Goal: Task Accomplishment & Management: Complete application form

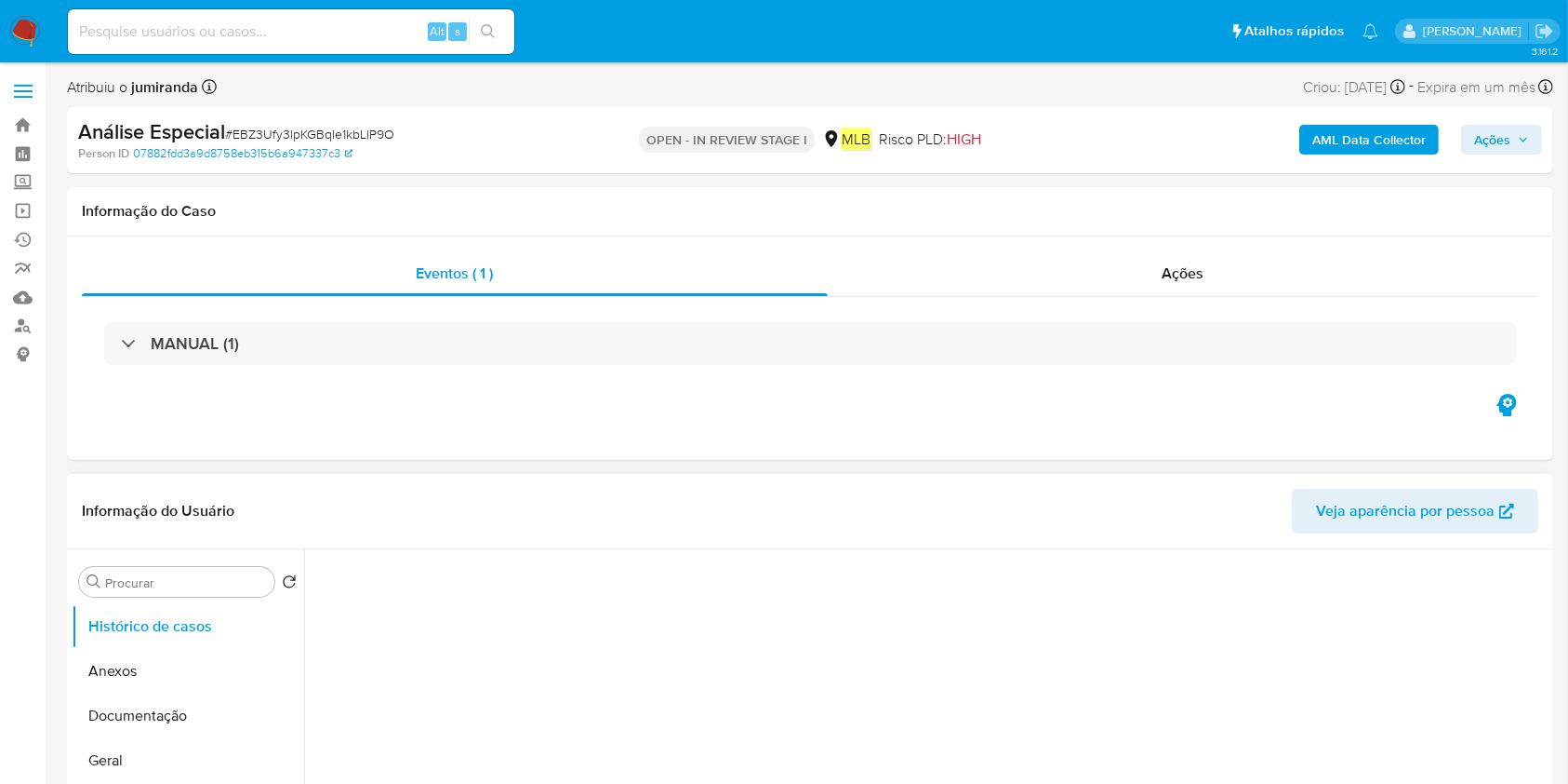
select select "10"
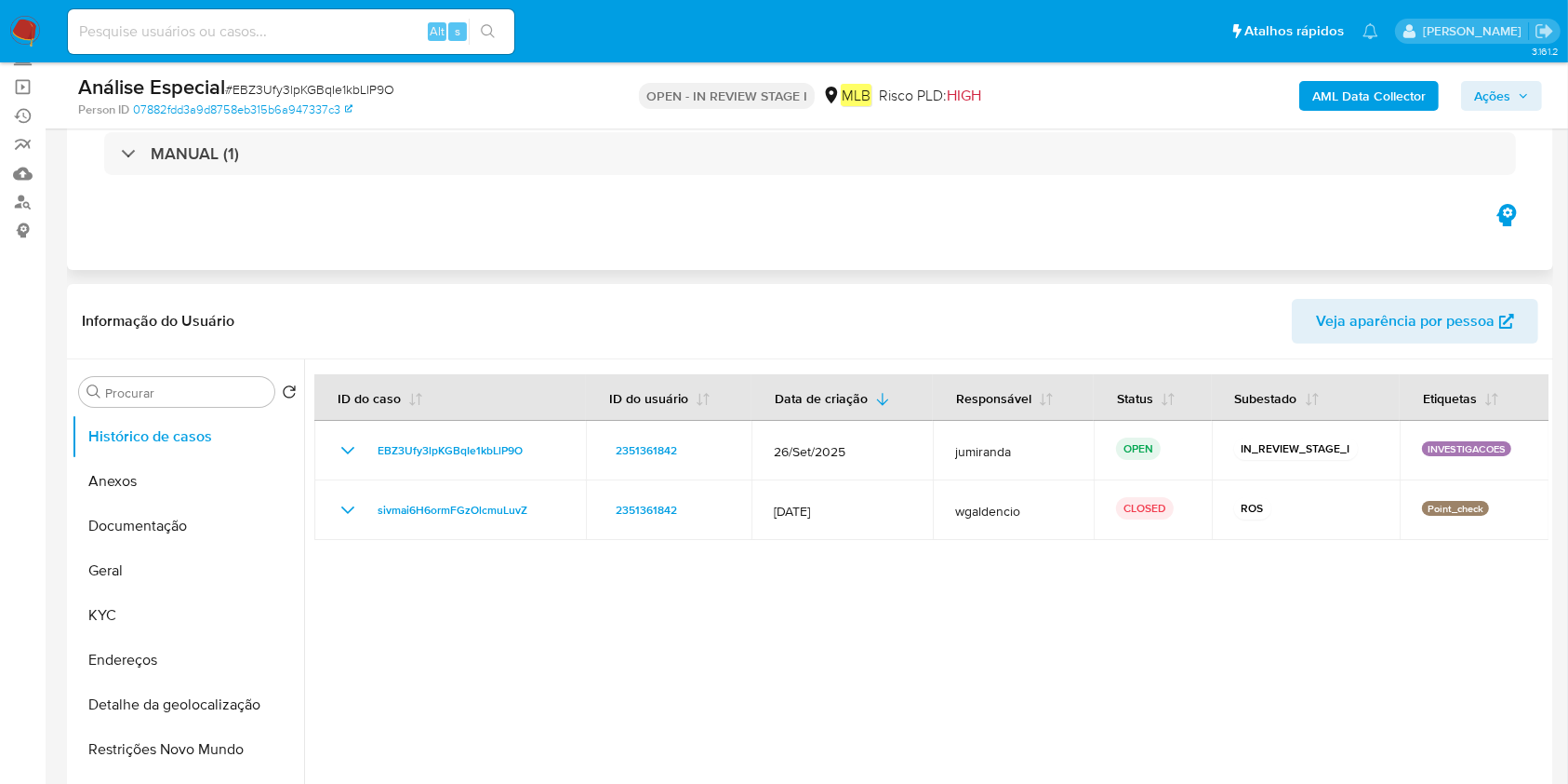
drag, startPoint x: 177, startPoint y: 597, endPoint x: 446, endPoint y: 204, distance: 476.2
click at [174, 595] on button "KYC" at bounding box center [188, 615] width 233 height 44
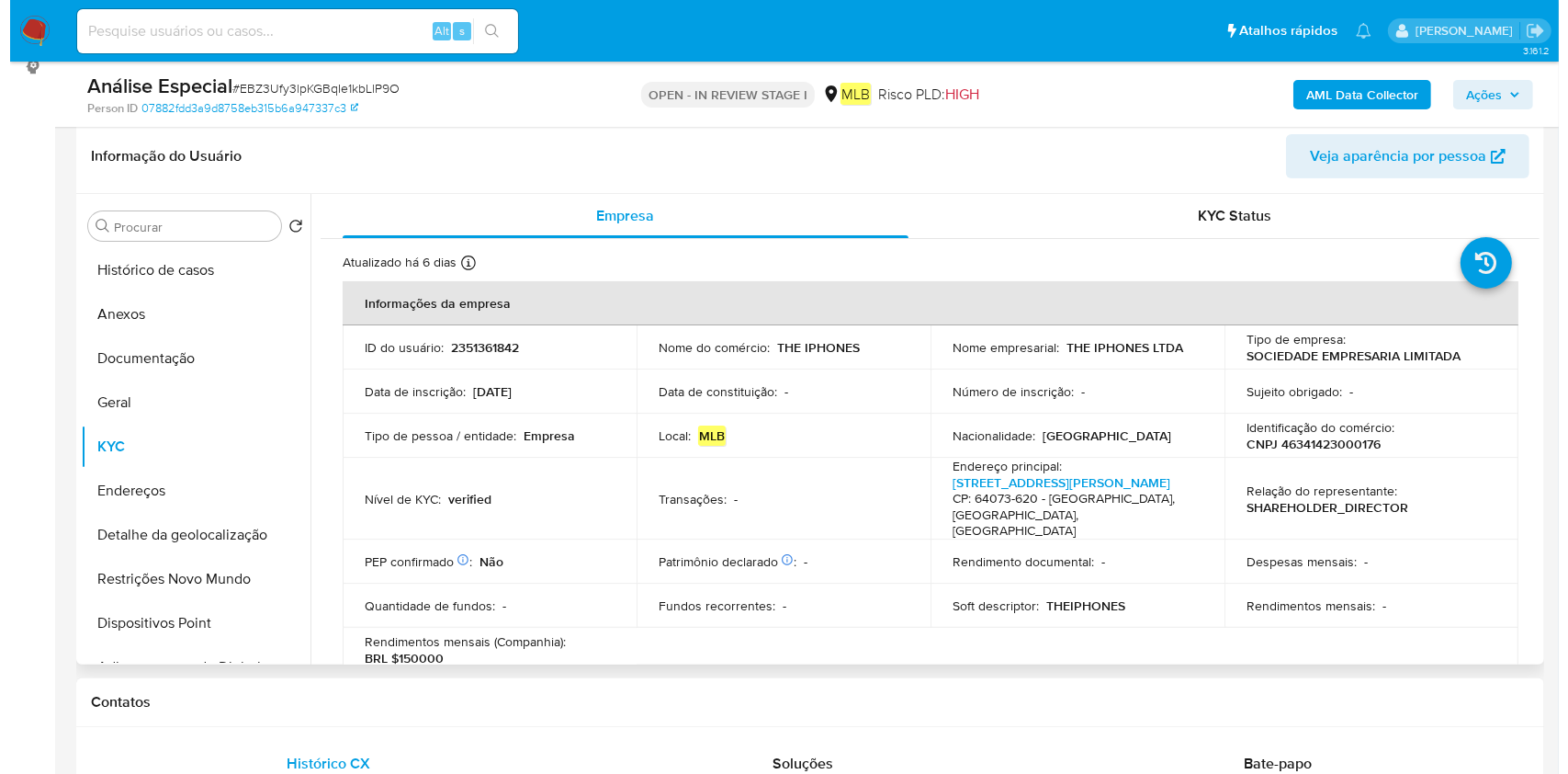
scroll to position [244, 0]
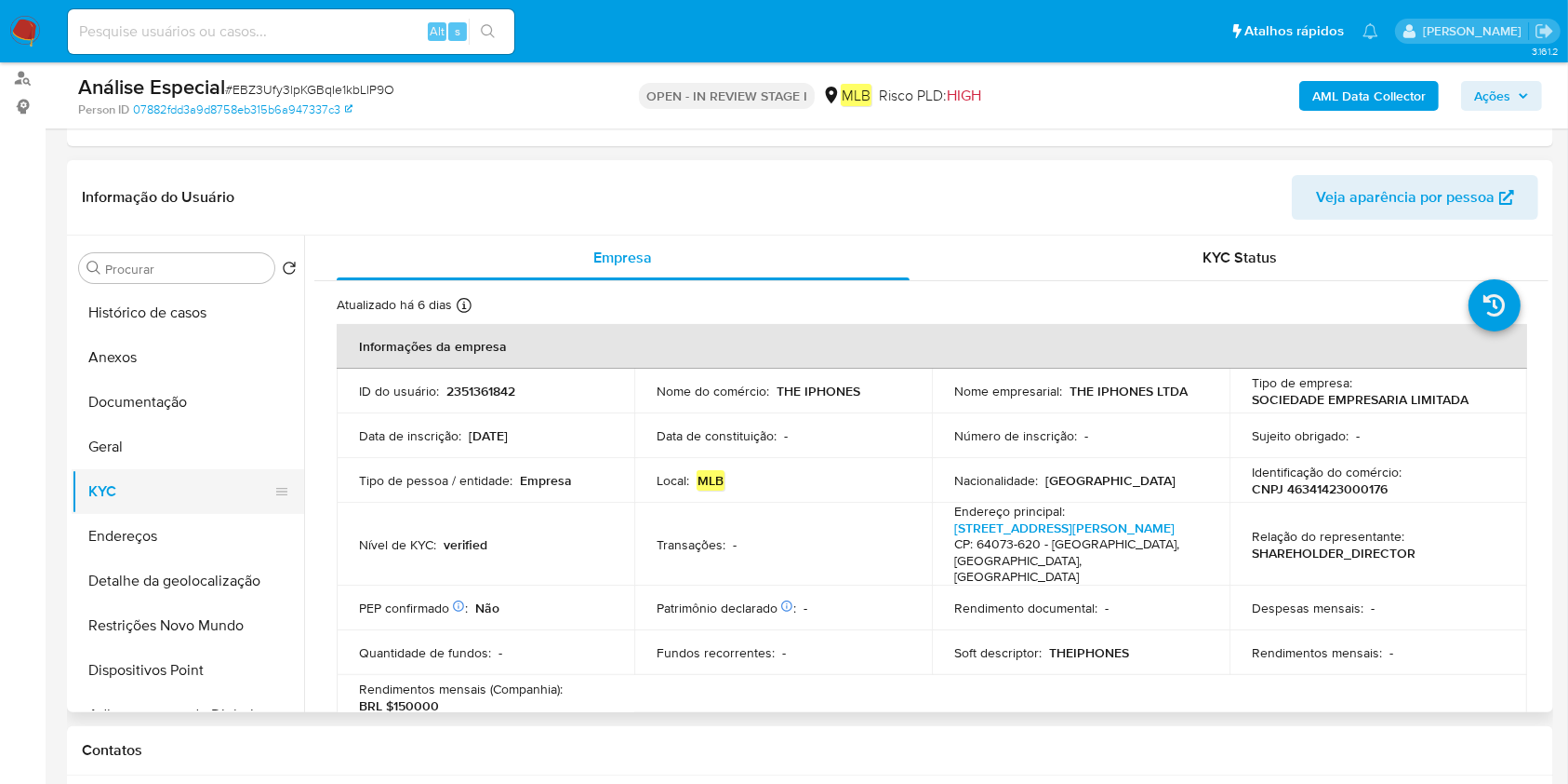
click at [158, 498] on button "KYC" at bounding box center [180, 491] width 218 height 44
click at [169, 529] on button "Endereços" at bounding box center [180, 536] width 218 height 44
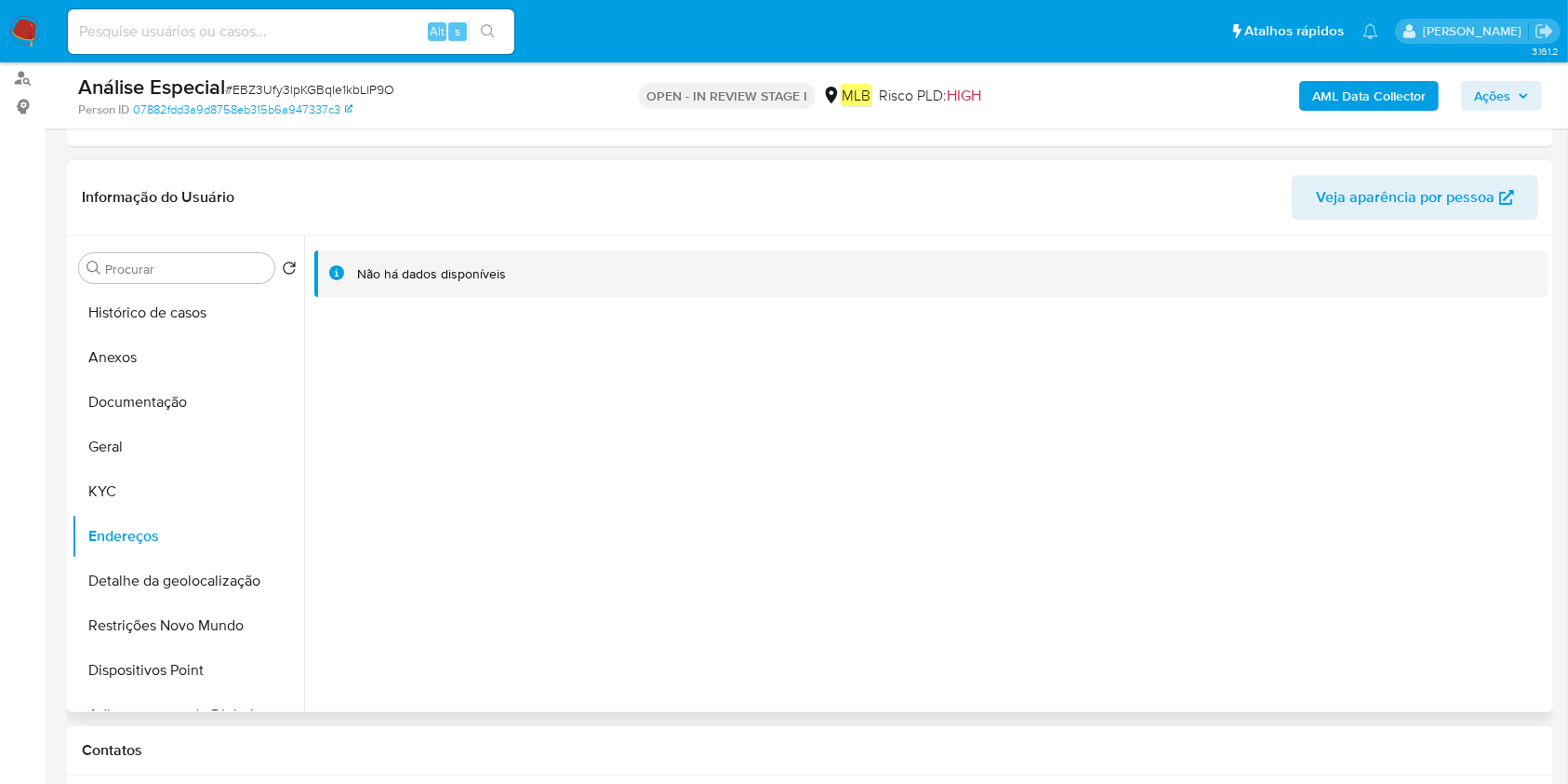
click at [67, 569] on div "Procurar Retornar ao pedido padrão Histórico de casos Anexos Documentação Geral…" at bounding box center [810, 473] width 1486 height 477
drag, startPoint x: 88, startPoint y: 572, endPoint x: 99, endPoint y: 573, distance: 11.0
click at [88, 569] on button "Detalhe da geolocalização" at bounding box center [180, 581] width 218 height 44
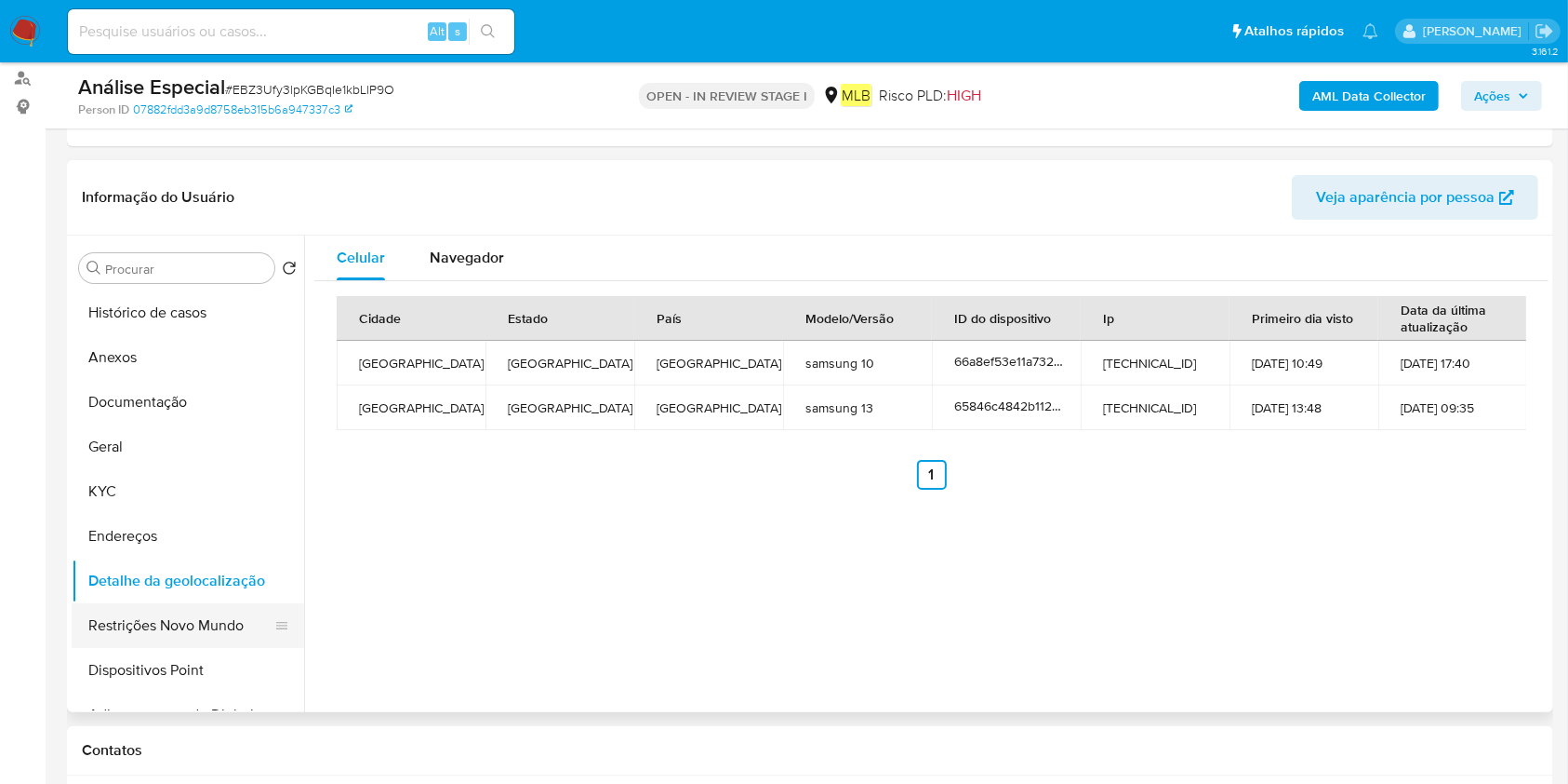
click at [236, 640] on button "Restrições Novo Mundo" at bounding box center [180, 625] width 218 height 44
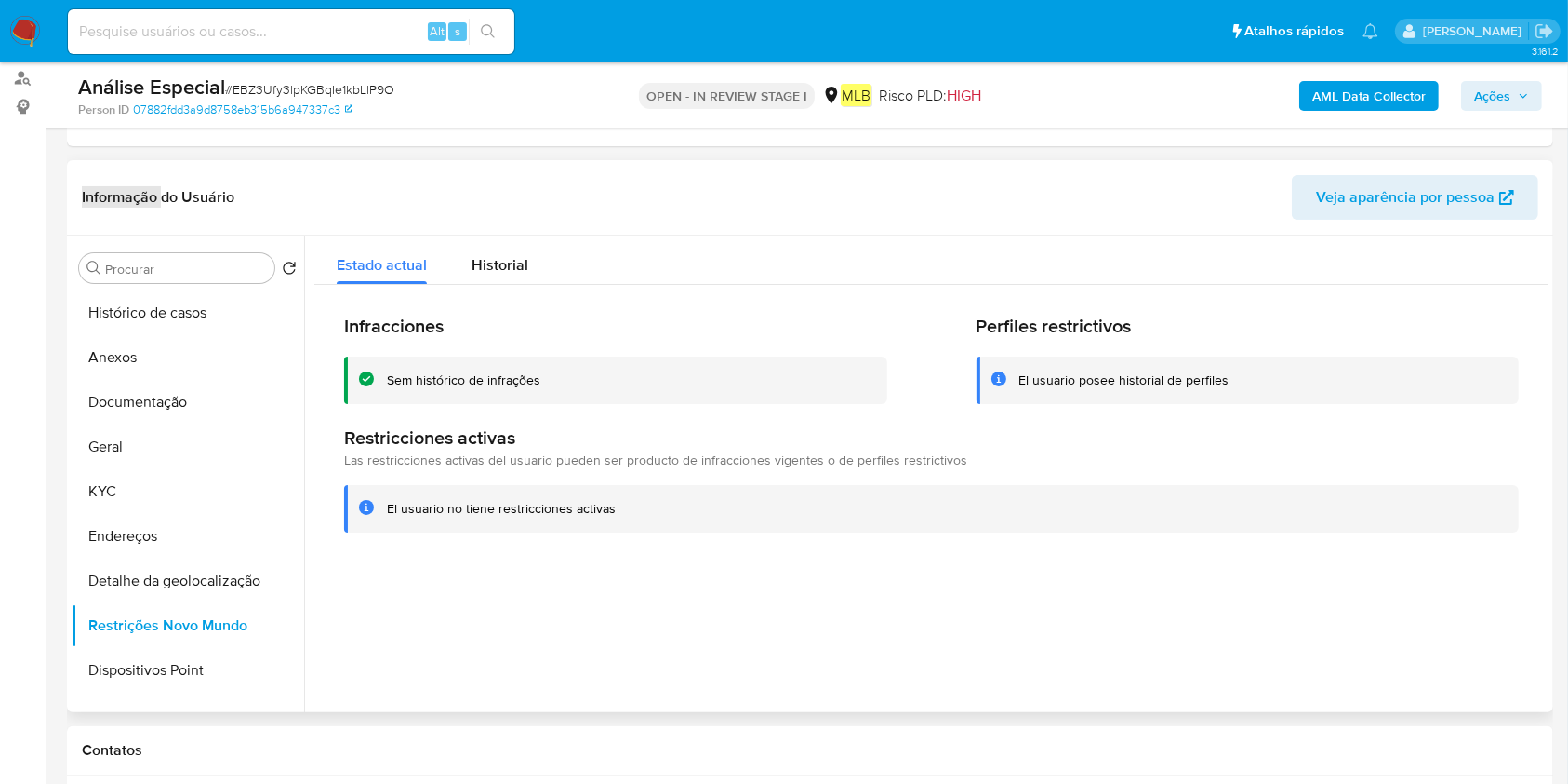
drag, startPoint x: 45, startPoint y: 153, endPoint x: 161, endPoint y: 194, distance: 123.0
click at [244, 175] on header "Informação do Usuário Veja aparência por pessoa" at bounding box center [810, 197] width 1456 height 44
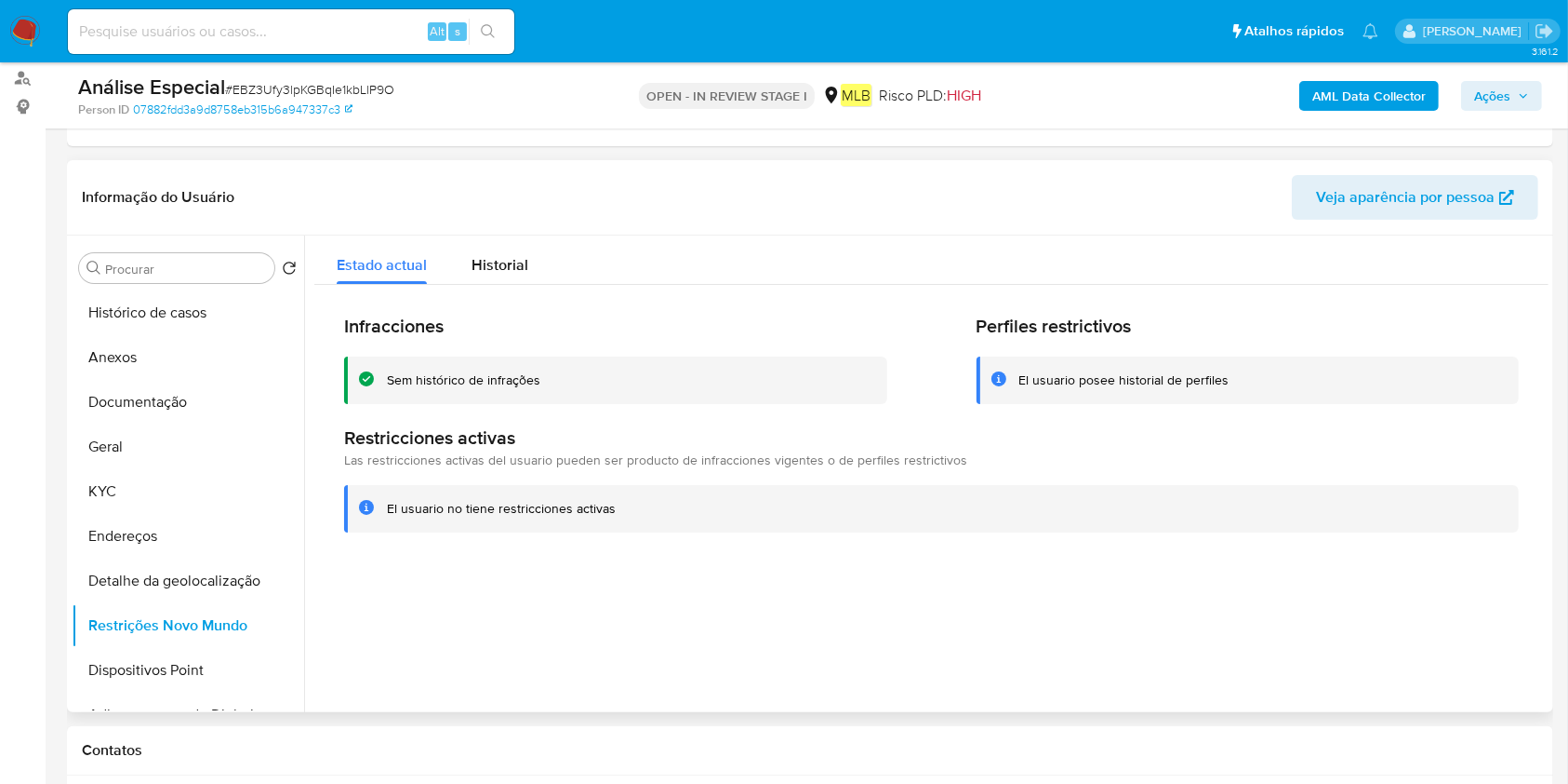
click at [1146, 315] on h2 "Perfiles restrictivos" at bounding box center [1248, 327] width 543 height 23
click at [102, 673] on button "Dispositivos Point" at bounding box center [180, 670] width 218 height 44
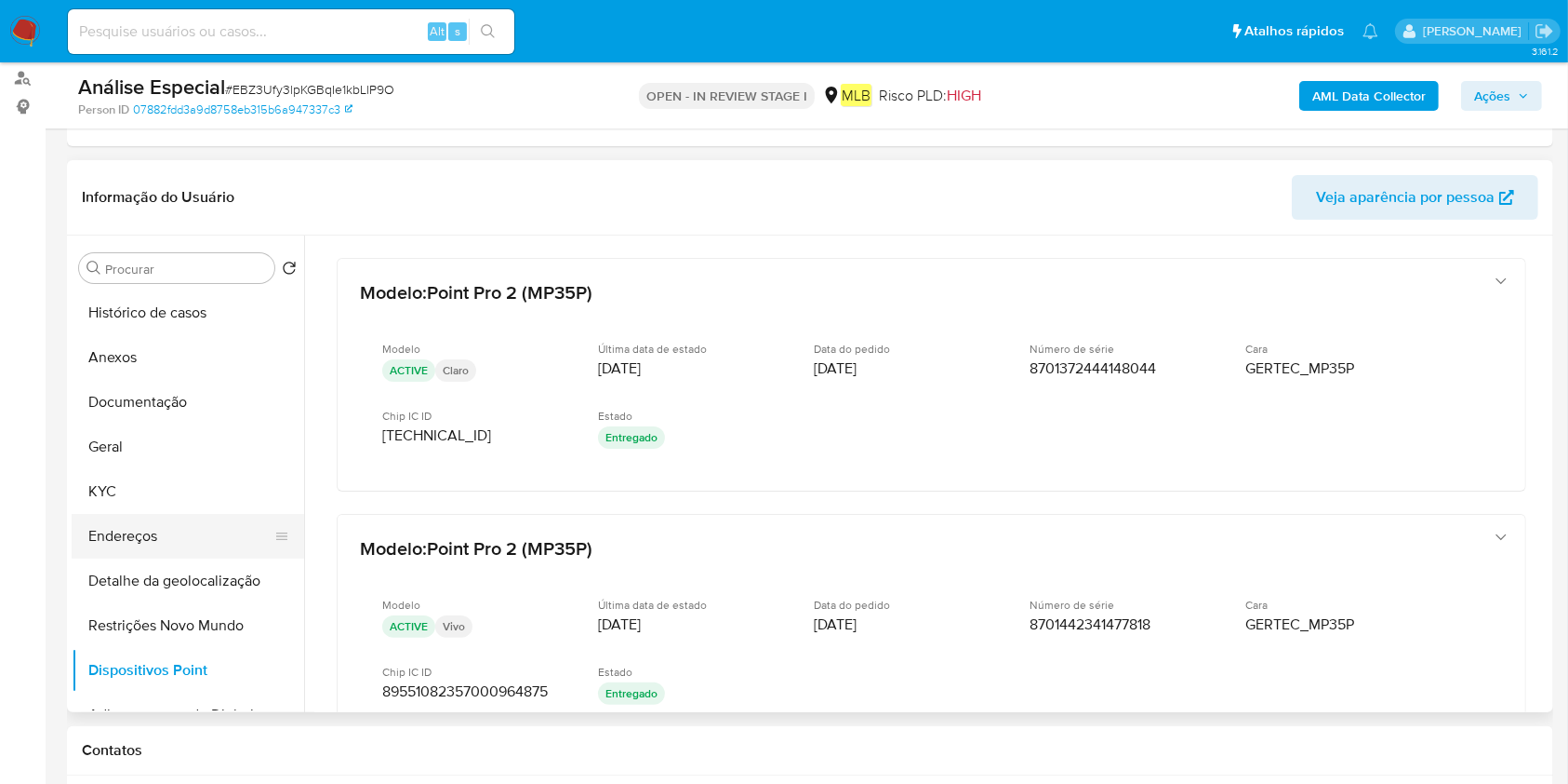
click at [101, 543] on button "Endereços" at bounding box center [180, 536] width 218 height 44
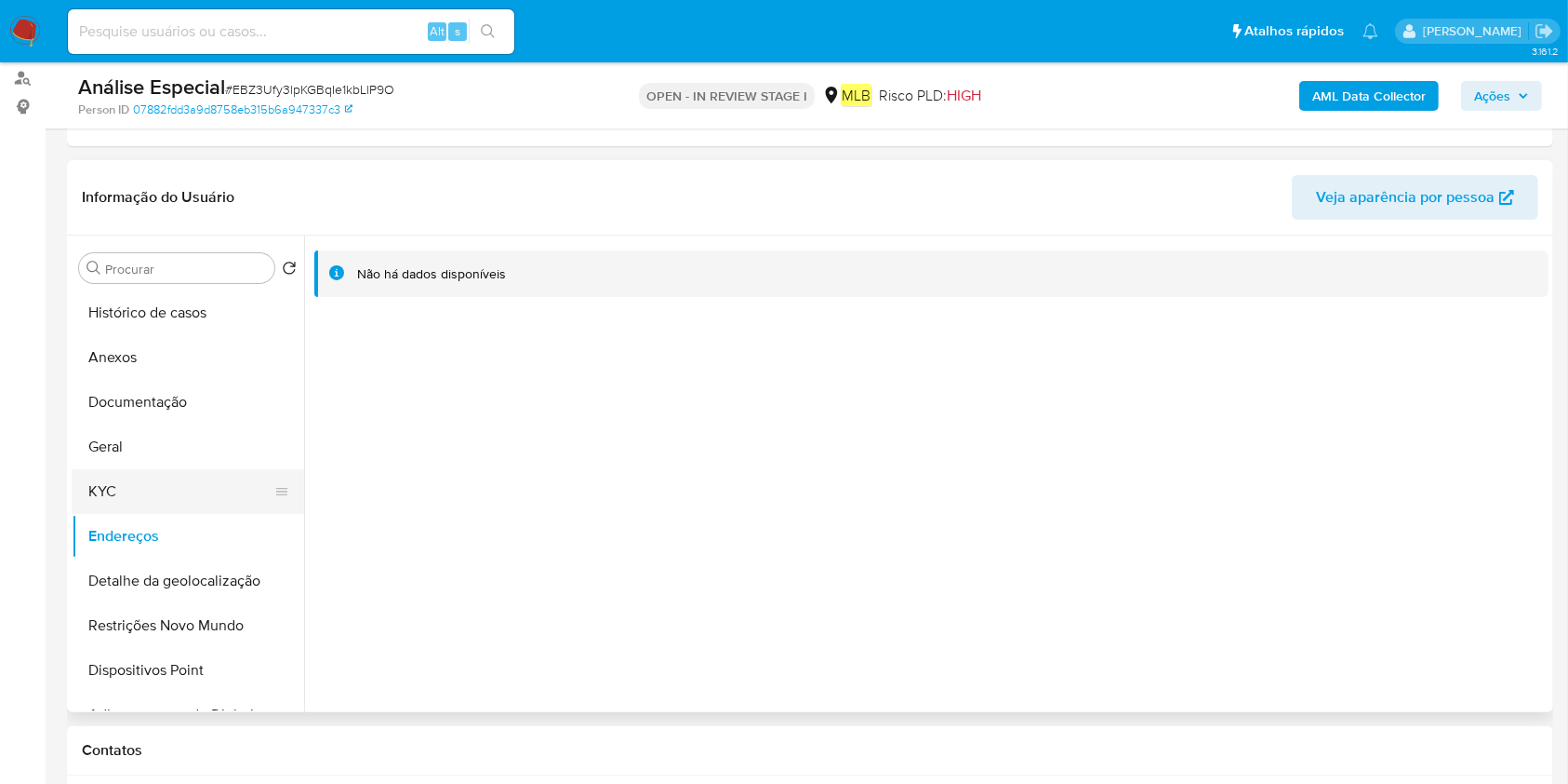
click at [162, 481] on button "KYC" at bounding box center [180, 491] width 218 height 44
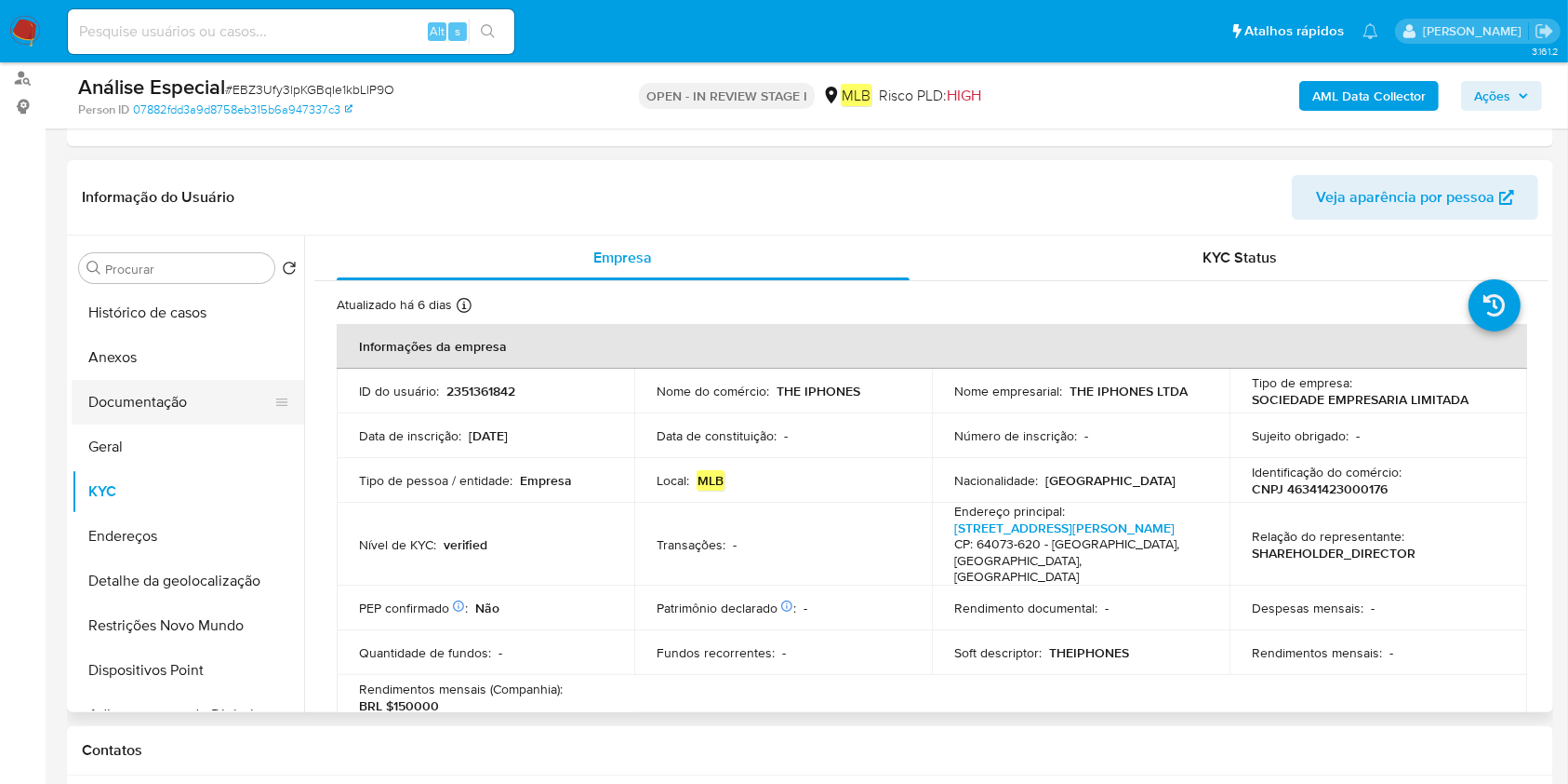
drag, startPoint x: 150, startPoint y: 383, endPoint x: 141, endPoint y: 381, distance: 9.2
click at [141, 381] on button "Documentação" at bounding box center [180, 402] width 218 height 44
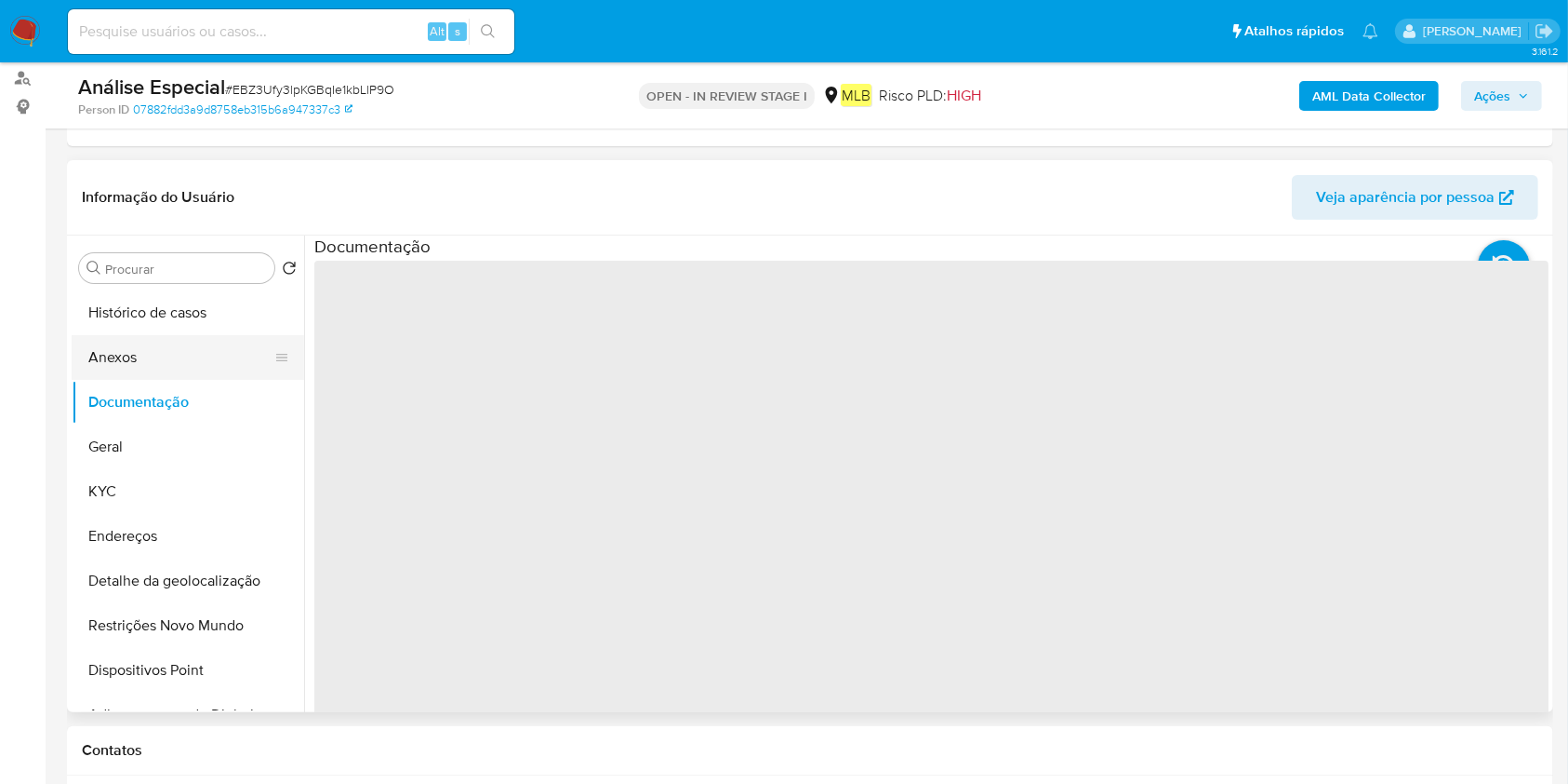
click at [140, 371] on button "Anexos" at bounding box center [180, 357] width 218 height 44
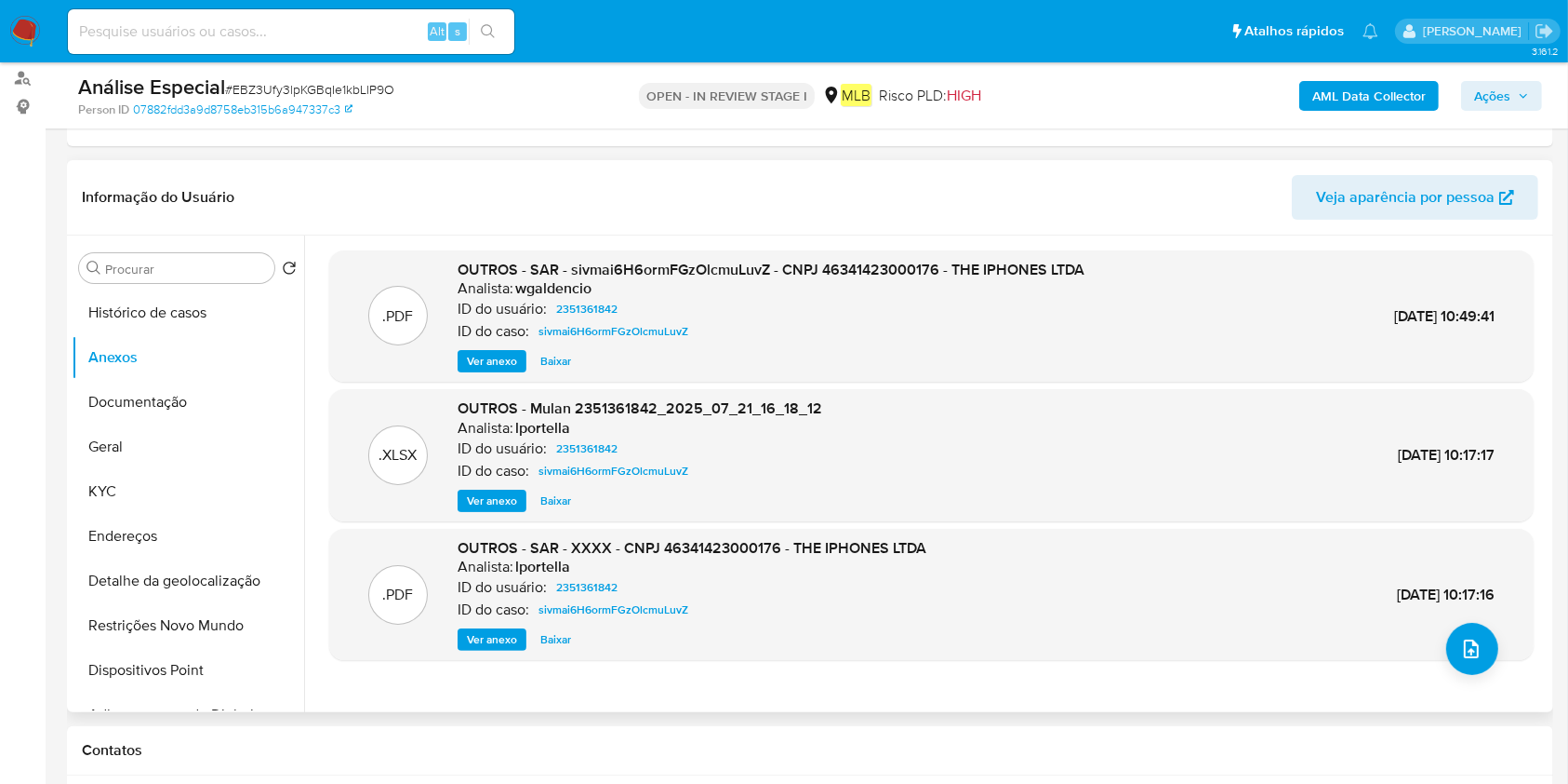
click at [497, 368] on span "Ver anexo" at bounding box center [492, 360] width 50 height 18
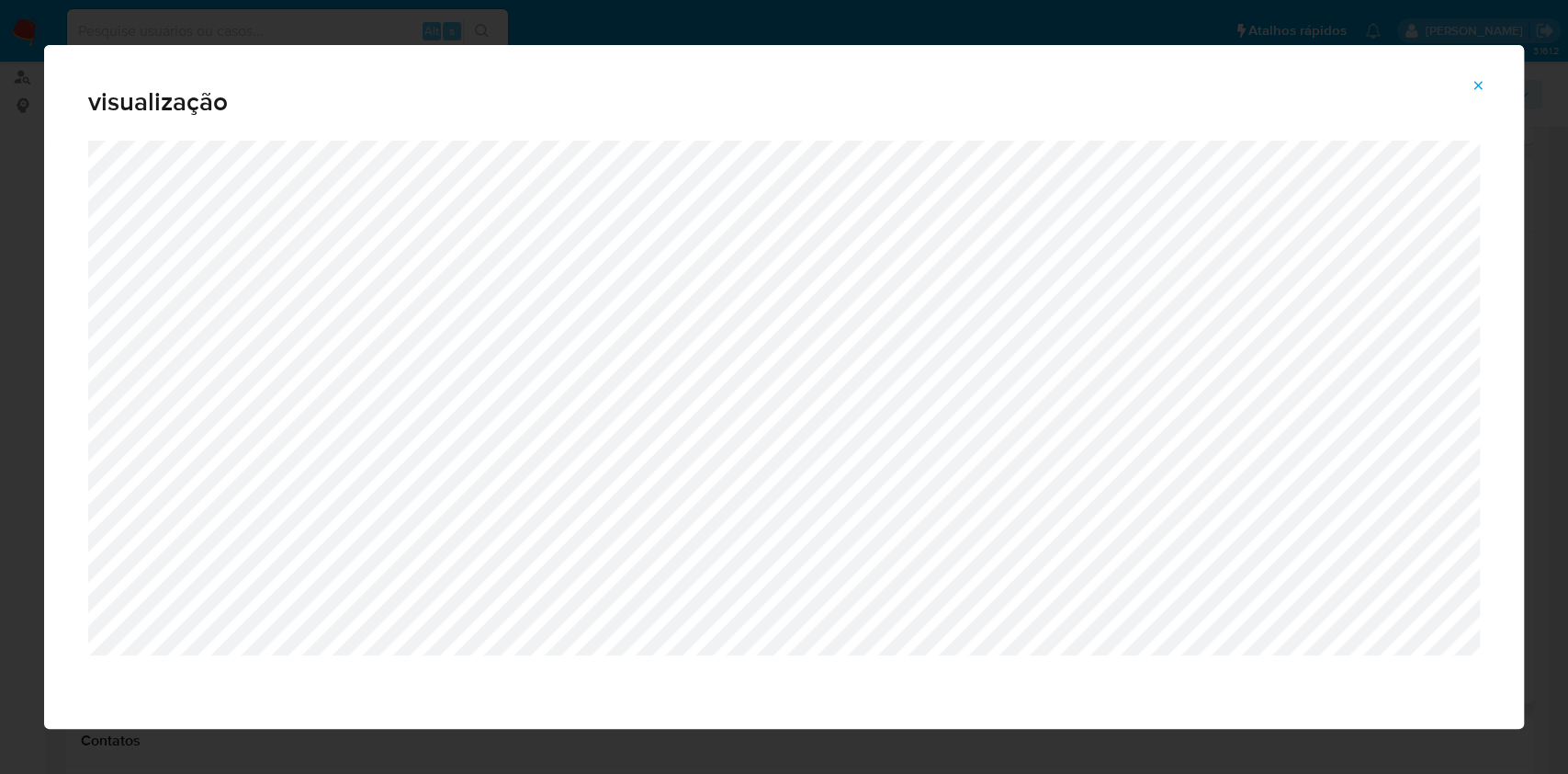
click at [1478, 82] on icon "Attachment preview" at bounding box center [1477, 85] width 14 height 14
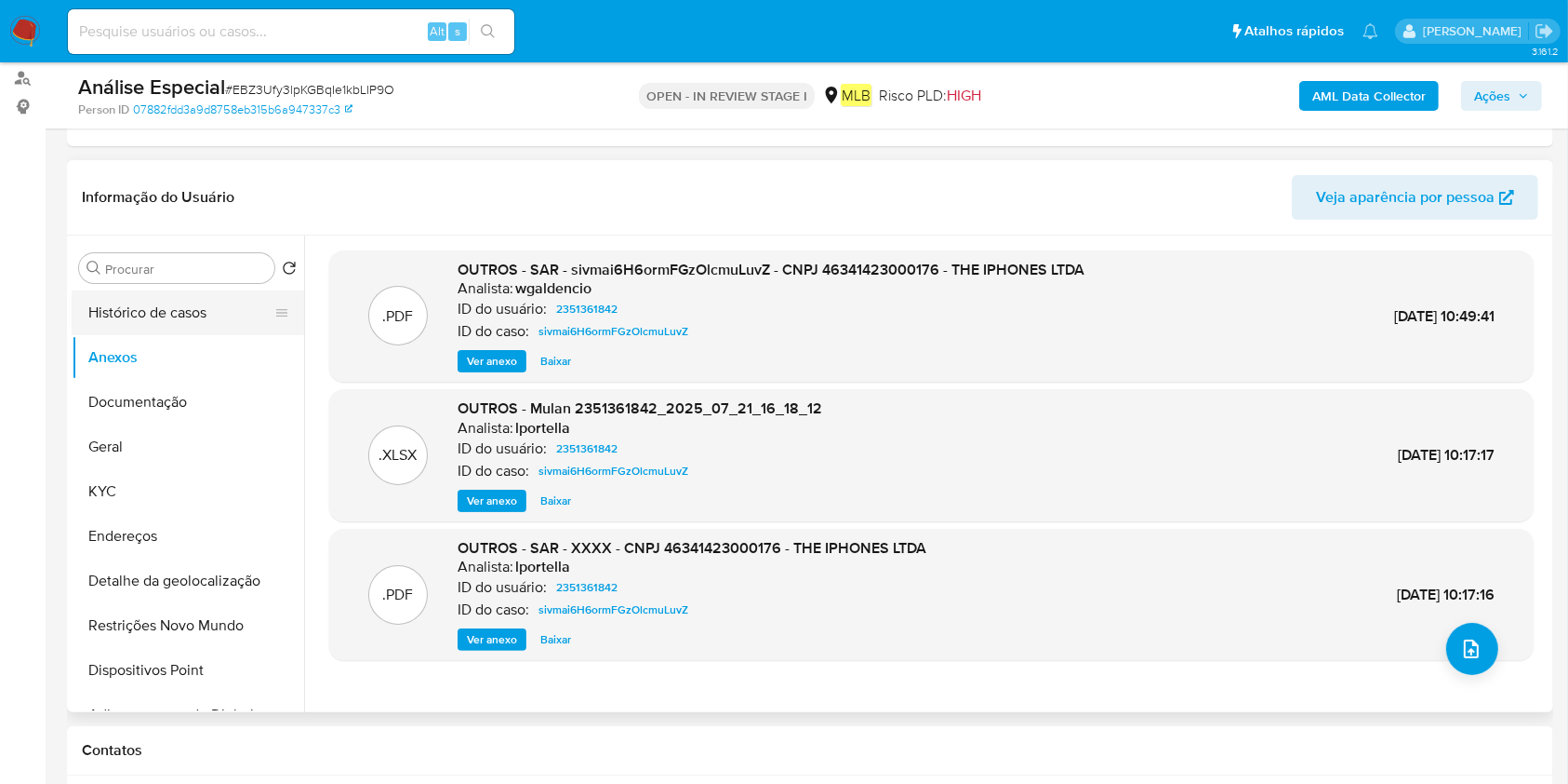
click at [147, 316] on button "Histórico de casos" at bounding box center [180, 312] width 218 height 44
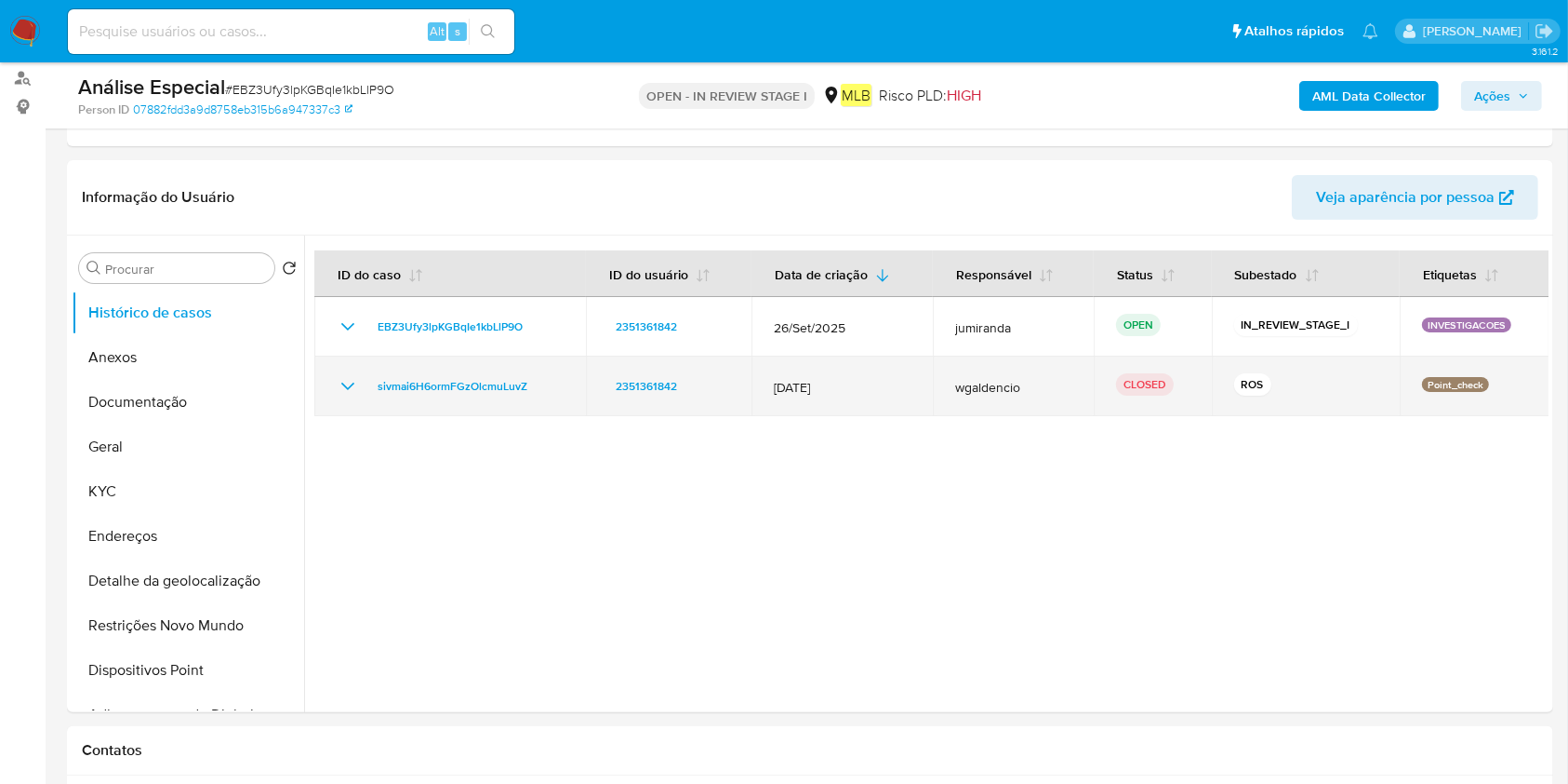
click at [365, 383] on div "sivmai6H6ormFGzOlcmuLuvZ" at bounding box center [450, 385] width 227 height 22
click at [345, 381] on icon "Mostrar/Ocultar" at bounding box center [347, 385] width 22 height 22
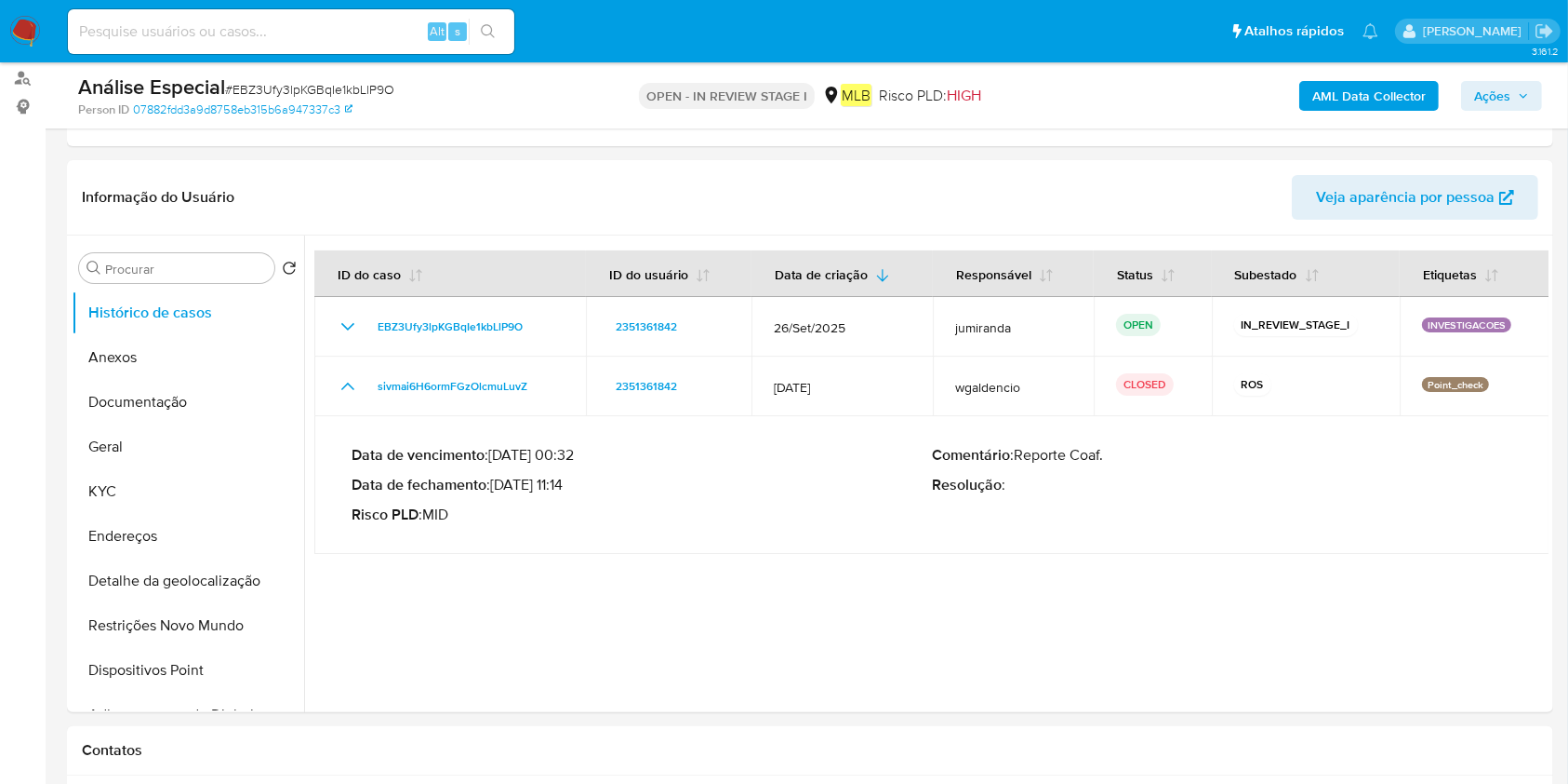
drag, startPoint x: 578, startPoint y: 484, endPoint x: 494, endPoint y: 483, distance: 84.0
click at [494, 483] on p "Data de fechamento : 24/07/2025 11:14" at bounding box center [641, 484] width 580 height 18
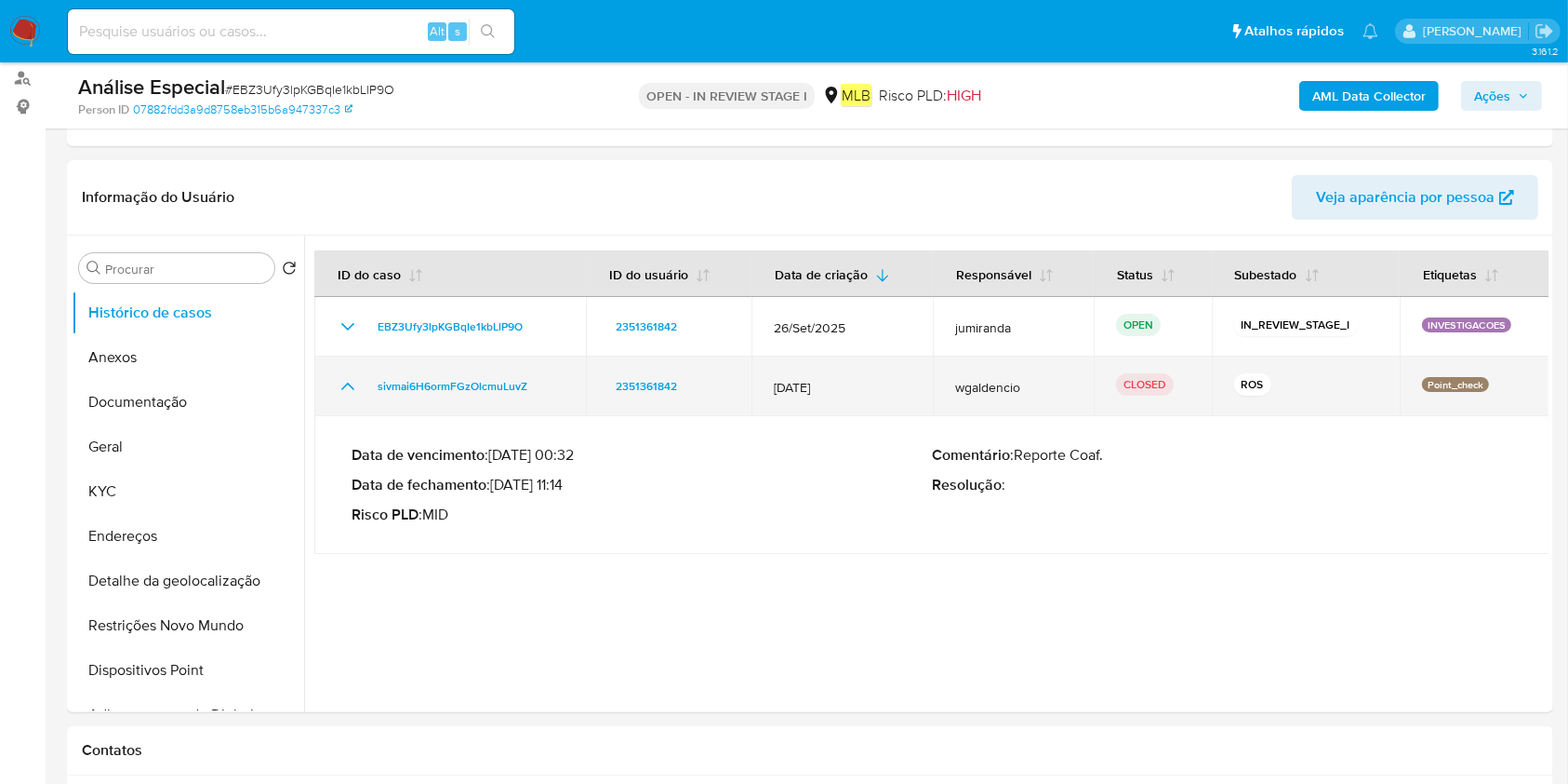
click at [455, 401] on td "sivmai6H6ormFGzOlcmuLuvZ" at bounding box center [450, 386] width 271 height 60
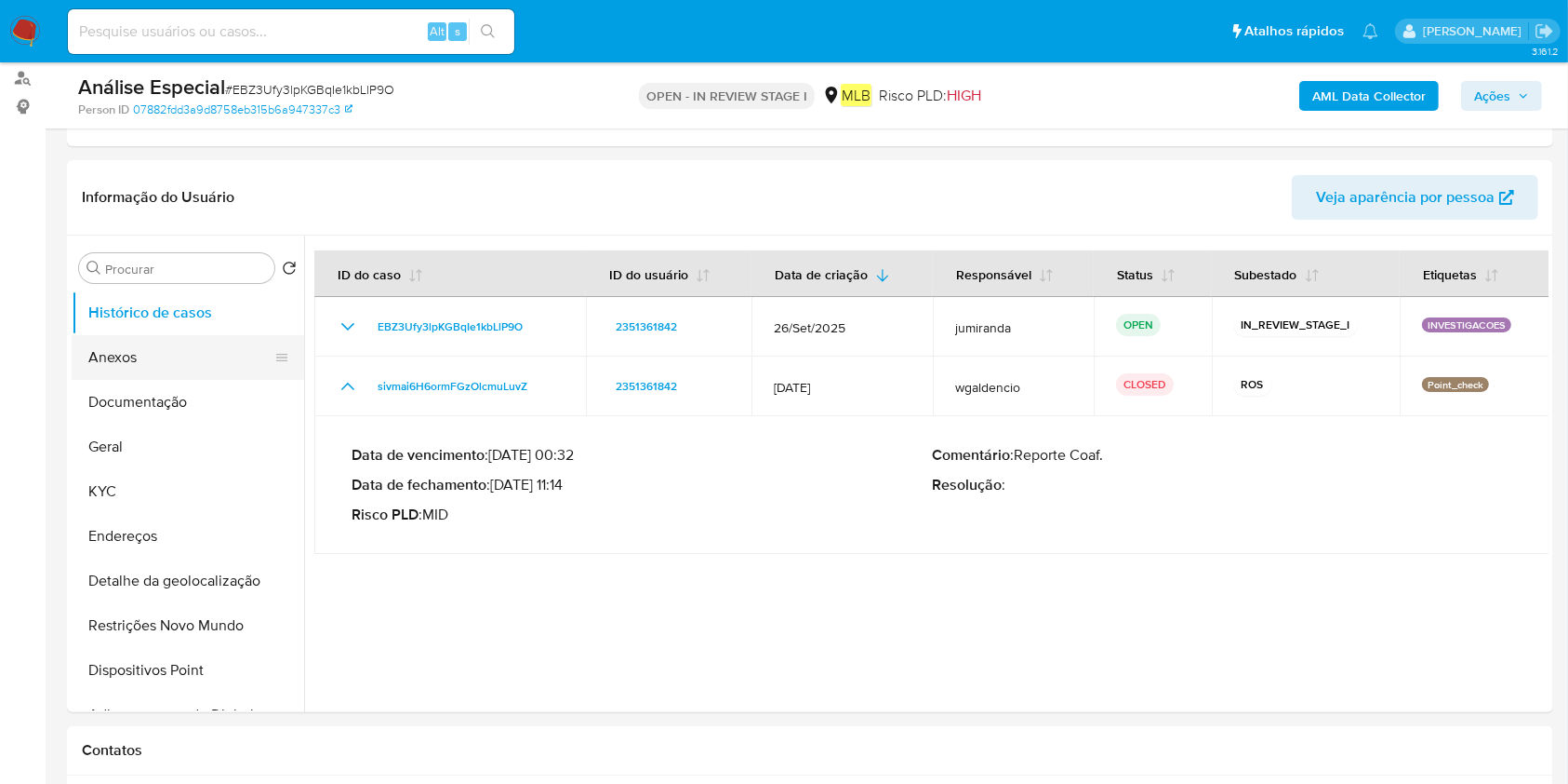
click at [185, 357] on button "Anexos" at bounding box center [180, 357] width 218 height 44
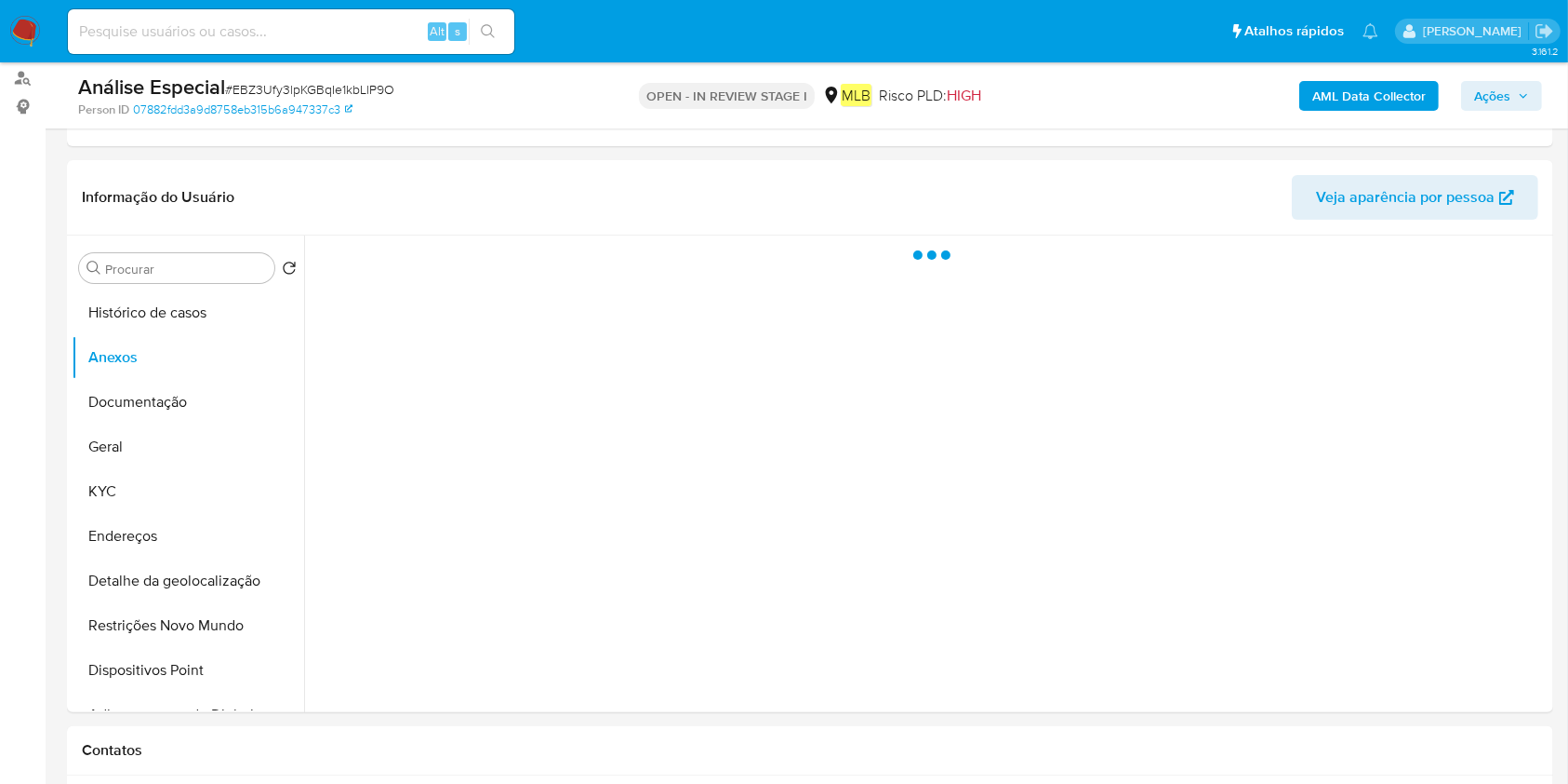
click at [1492, 669] on div at bounding box center [926, 473] width 1245 height 477
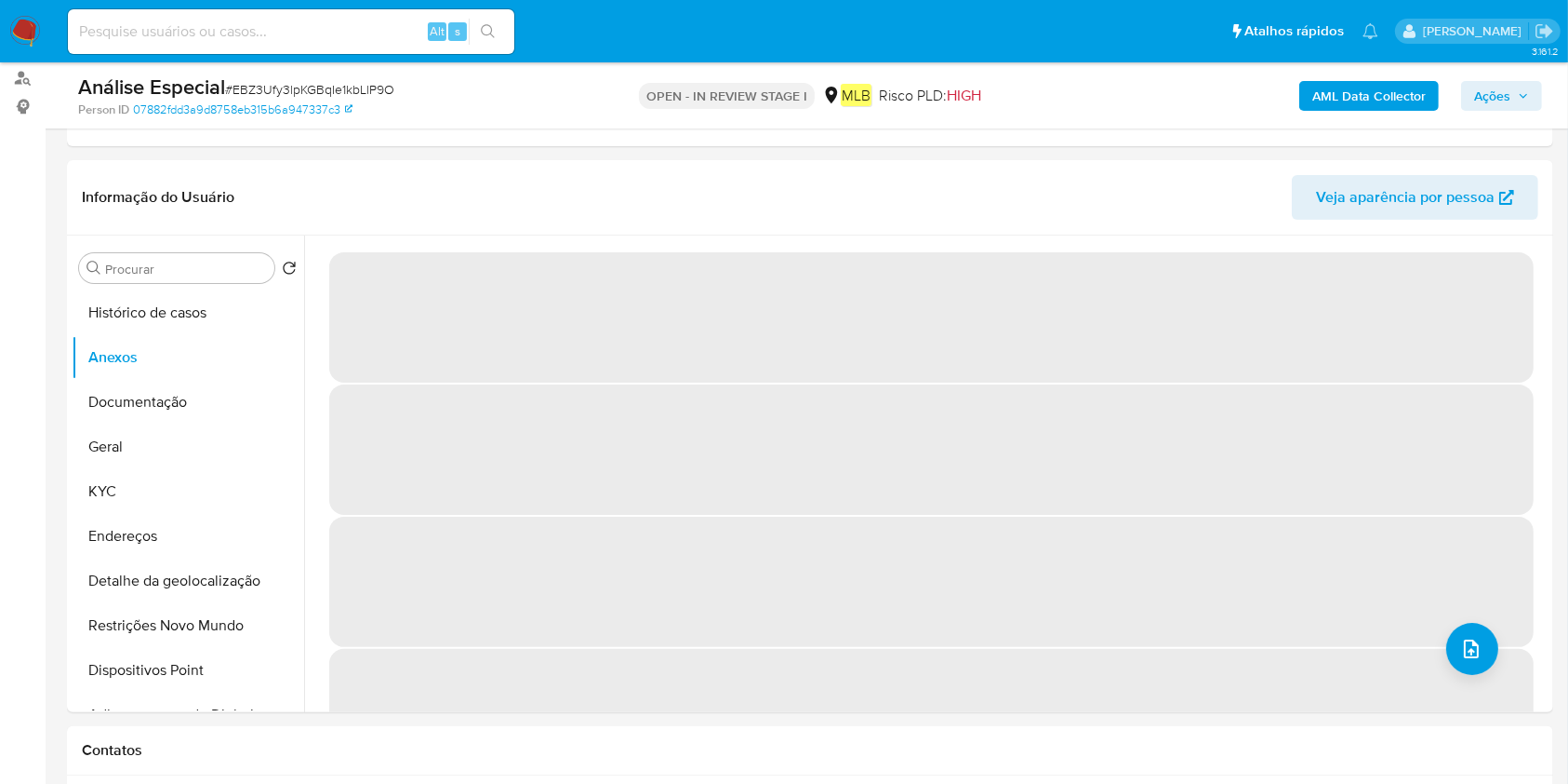
click at [1490, 657] on span "‌" at bounding box center [931, 714] width 1204 height 130
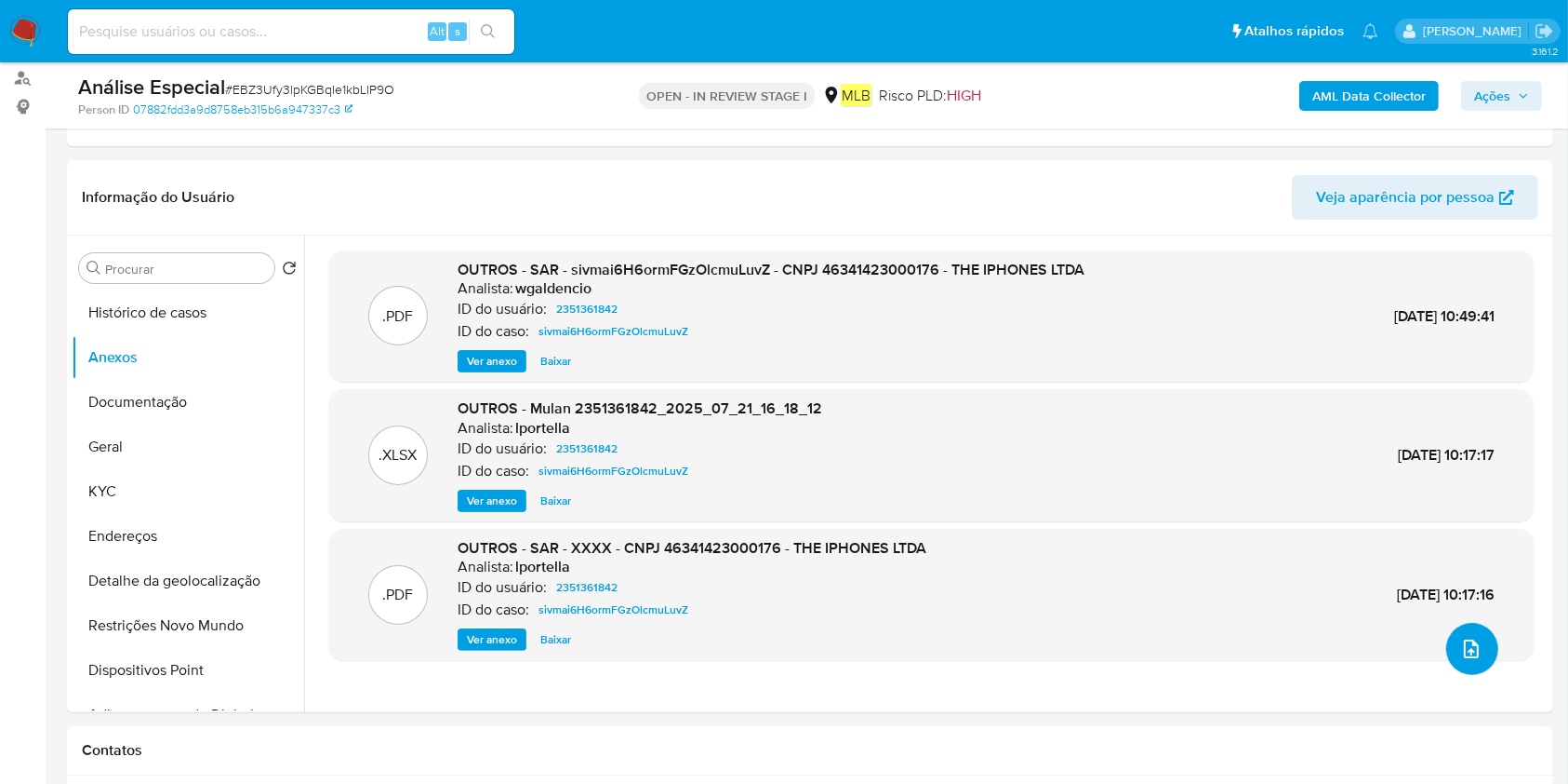
click at [1474, 652] on icon "upload-file" at bounding box center [1471, 648] width 22 height 22
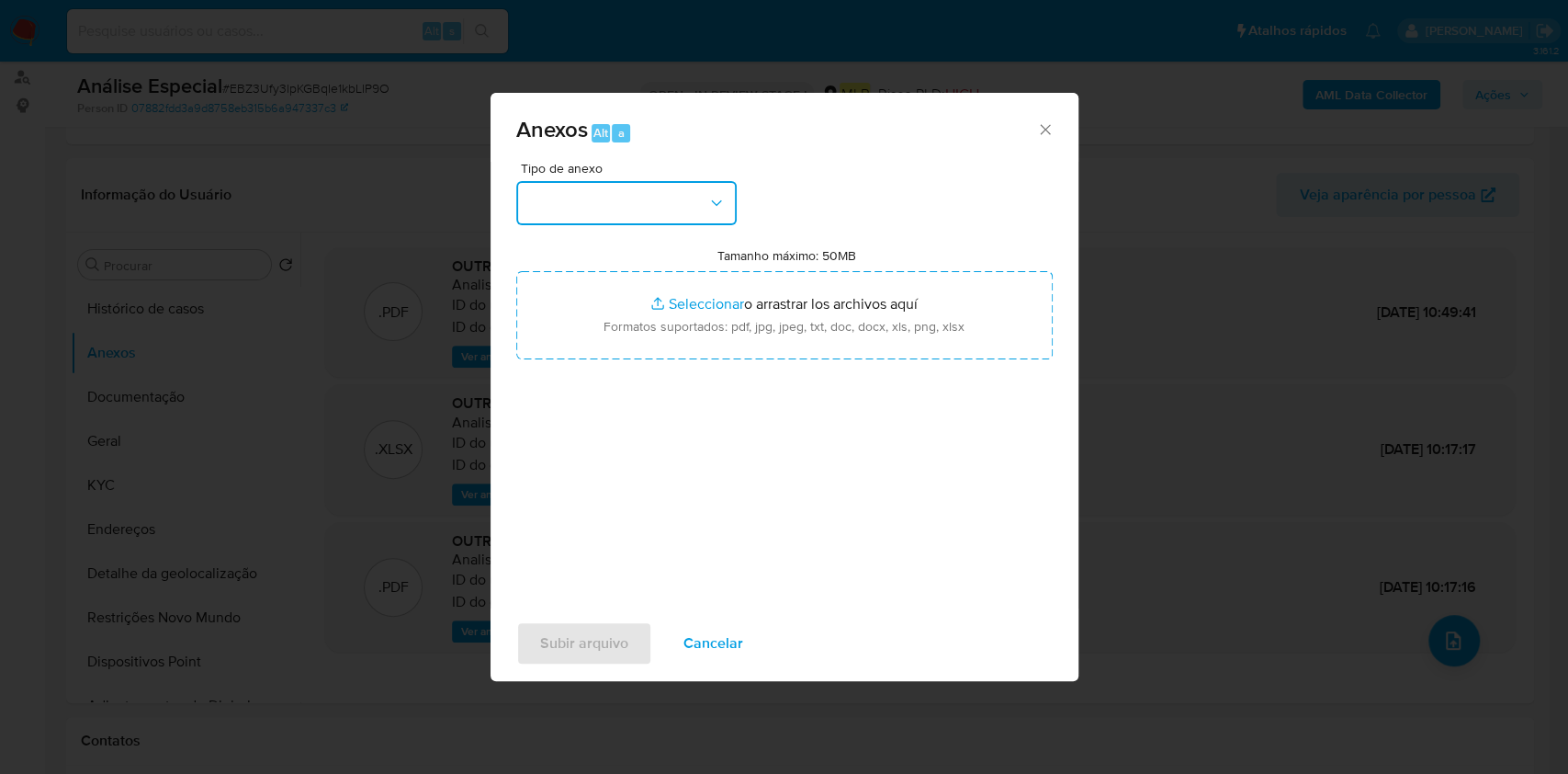
click at [661, 203] on button "button" at bounding box center [626, 203] width 220 height 44
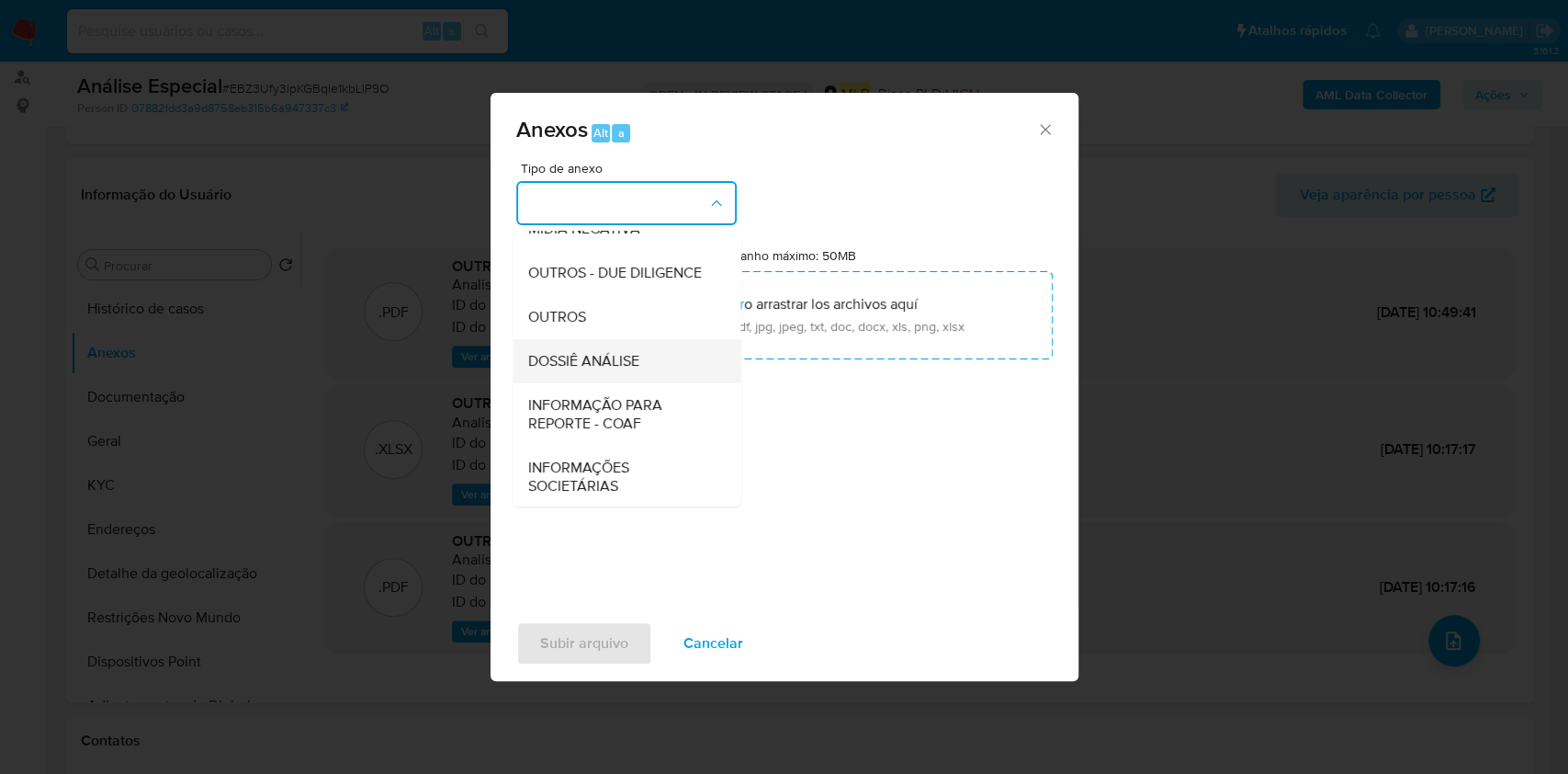
click at [550, 370] on span "DOSSIÊ ANÁLISE" at bounding box center [583, 360] width 111 height 18
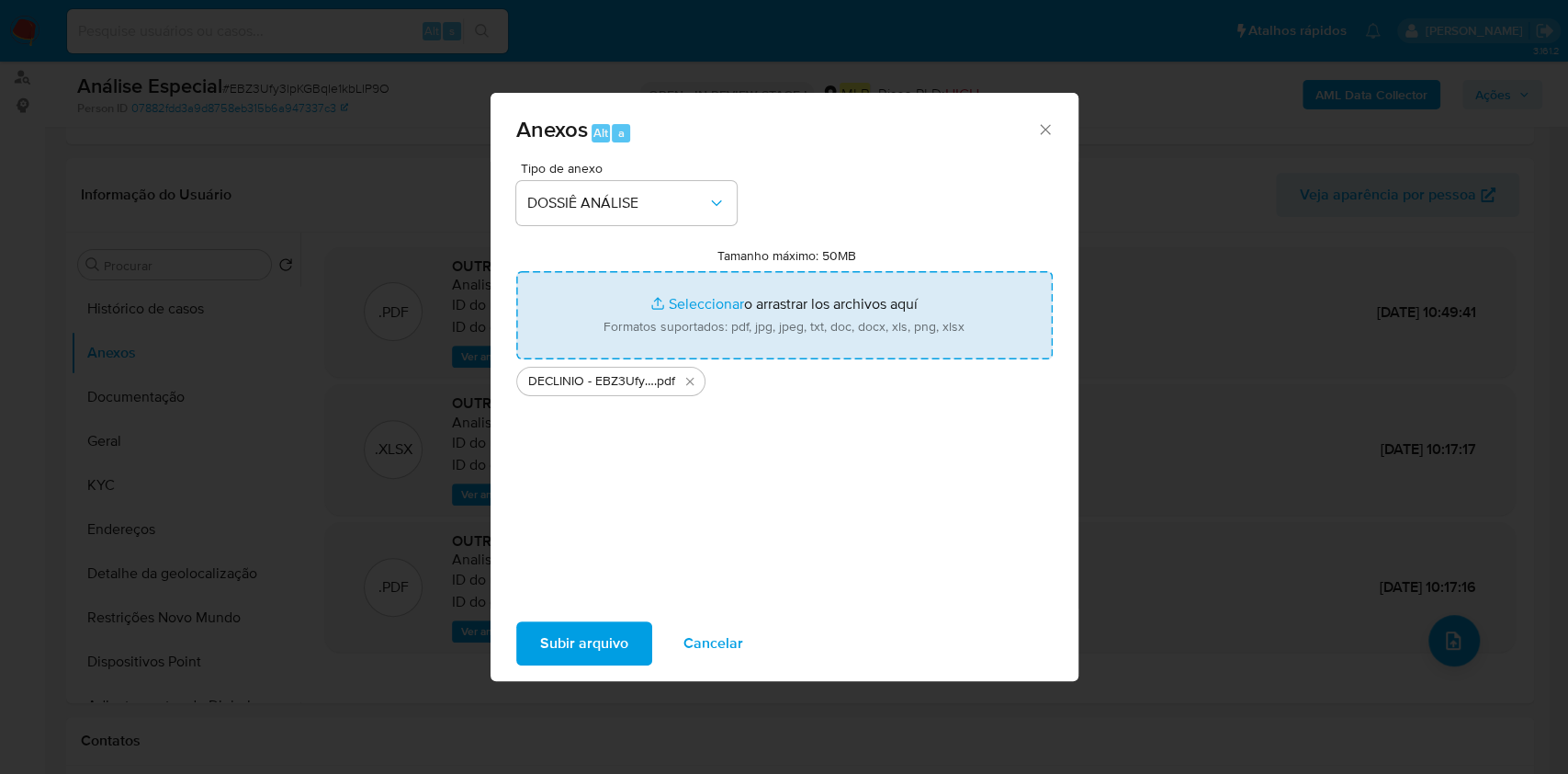
type input "C:\fakepath\Mulan 2351361842_2025_09_26_15_43_06.xlsx"
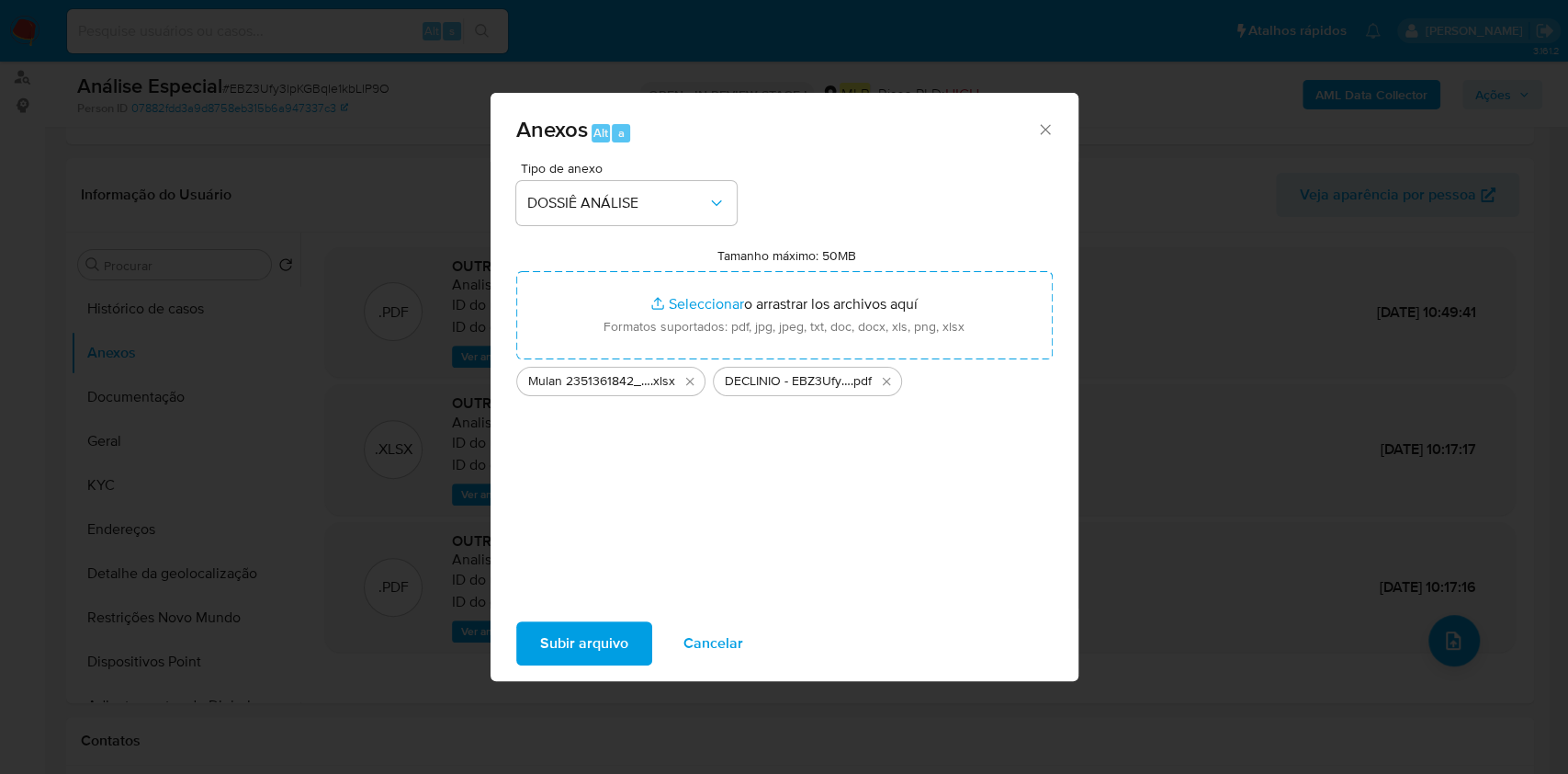
click at [575, 629] on span "Subir arquivo" at bounding box center [583, 643] width 88 height 41
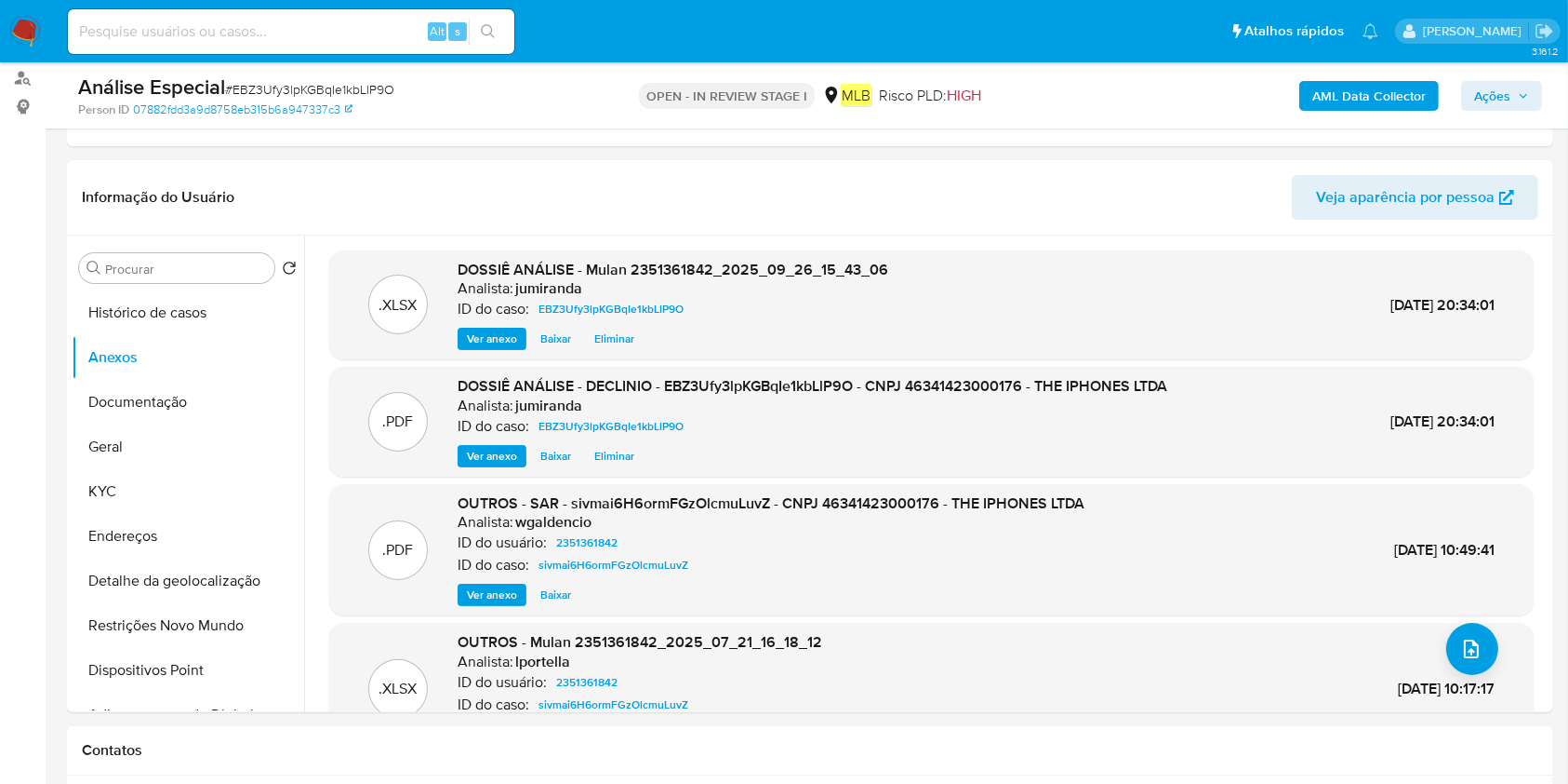
click at [1506, 95] on span "Ações" at bounding box center [1493, 95] width 37 height 30
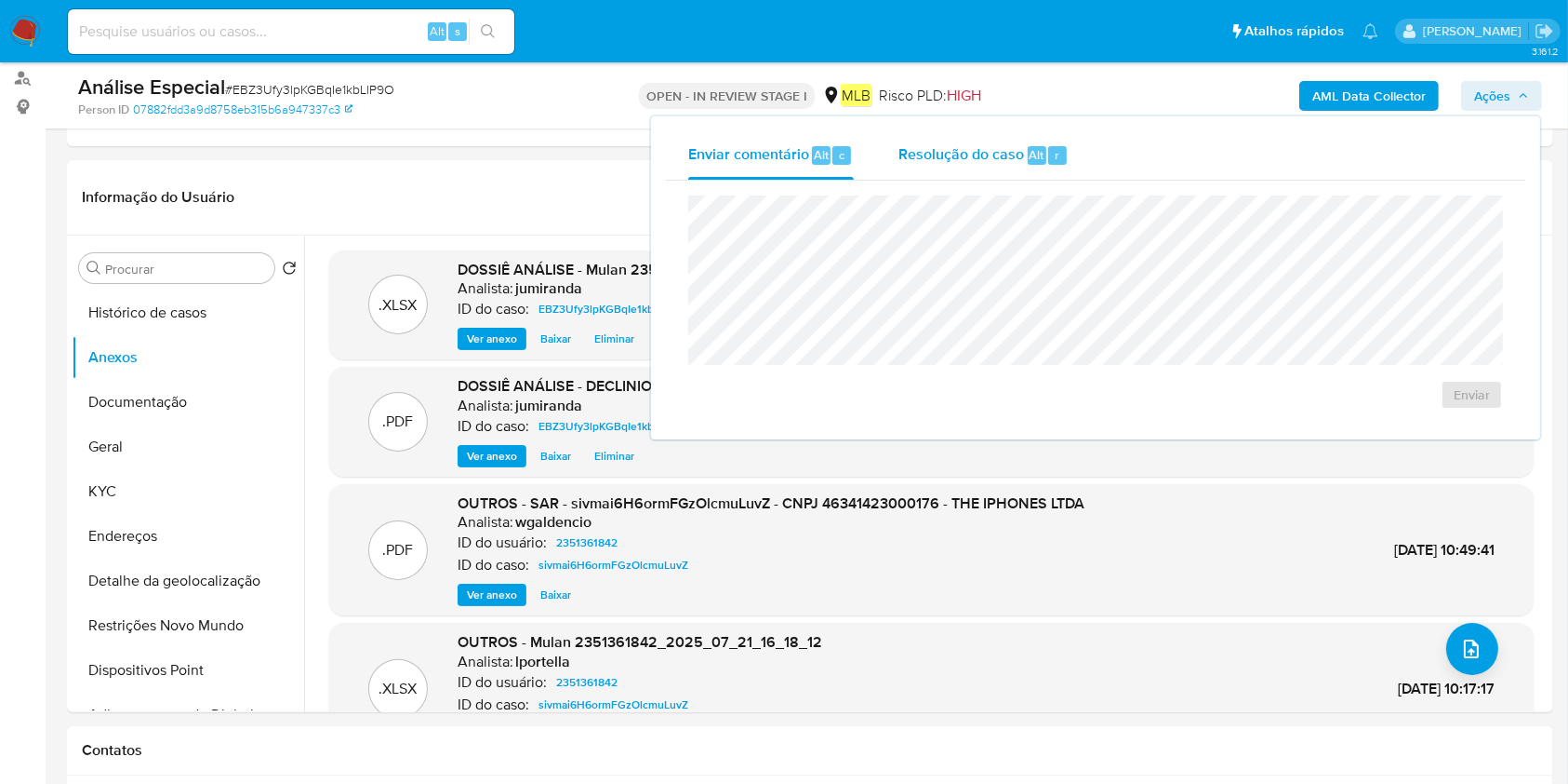
click at [869, 172] on button "Enviar comentário Alt c" at bounding box center [771, 155] width 210 height 48
click at [967, 154] on span "Resolução do caso" at bounding box center [961, 154] width 125 height 21
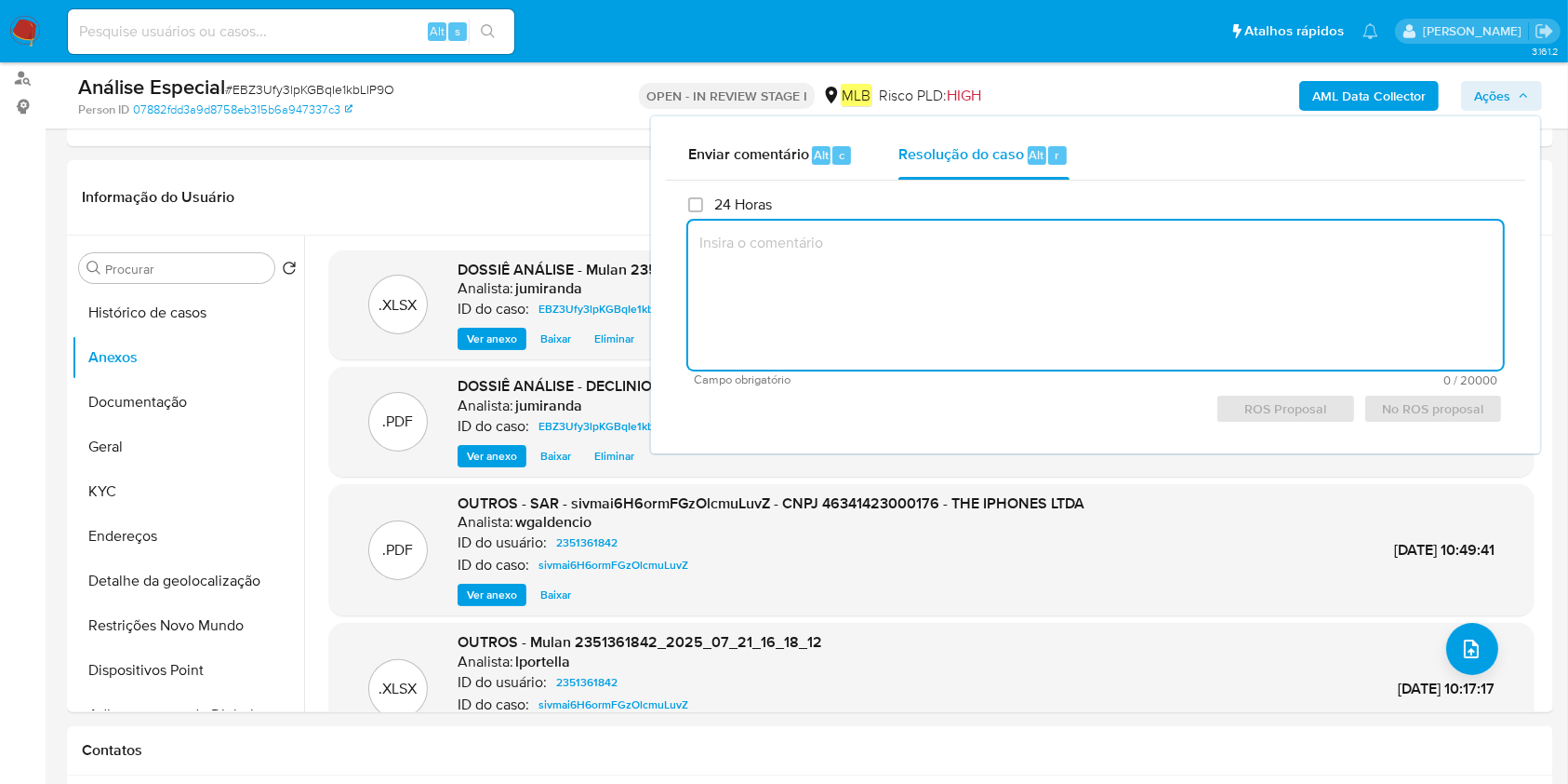
paste textarea "Justificativa para declínio: Movimentação reportada em 24/07/2025 no caso sivma…"
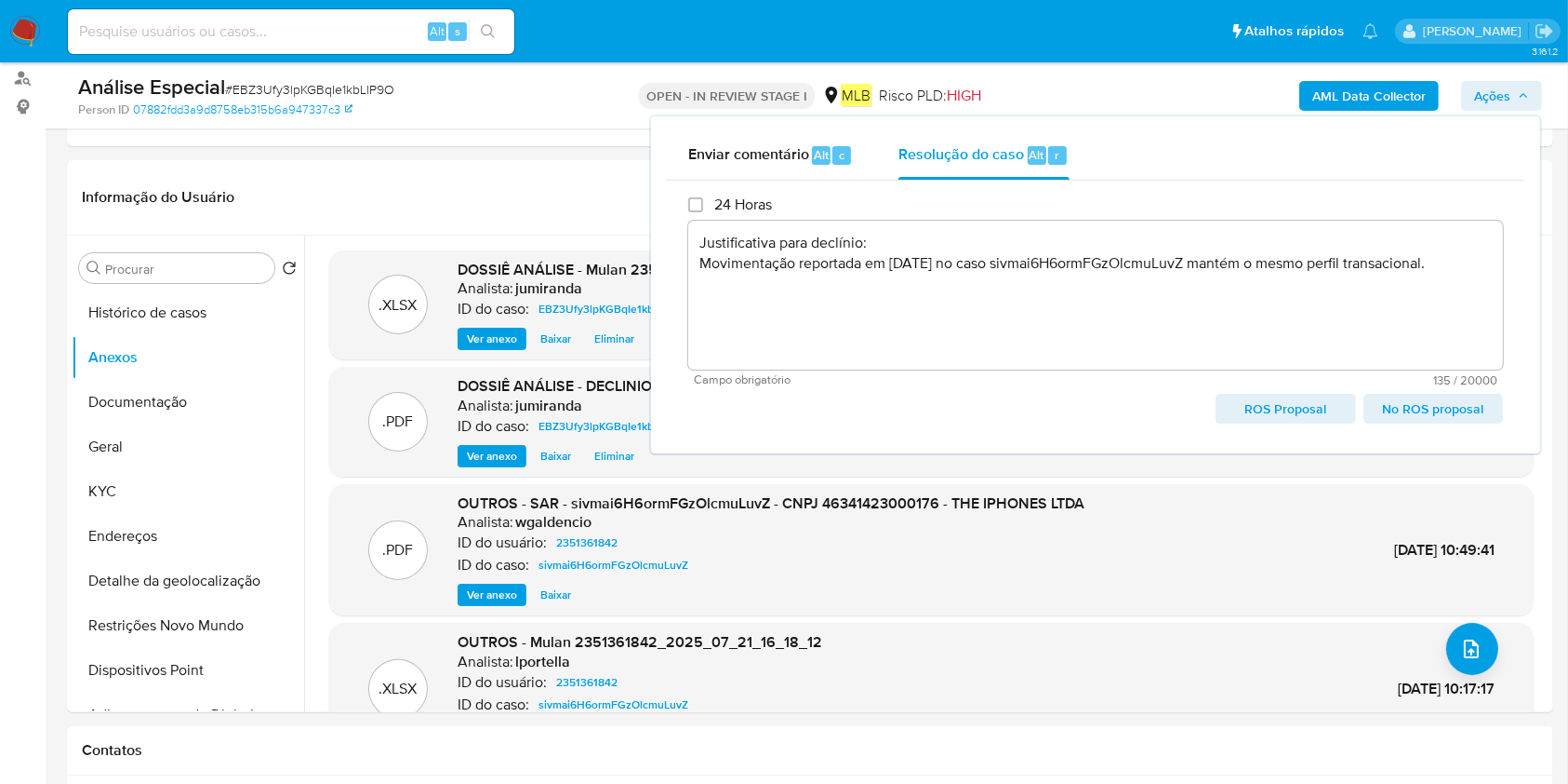
click at [1313, 404] on span "ROS Proposal" at bounding box center [1286, 408] width 114 height 26
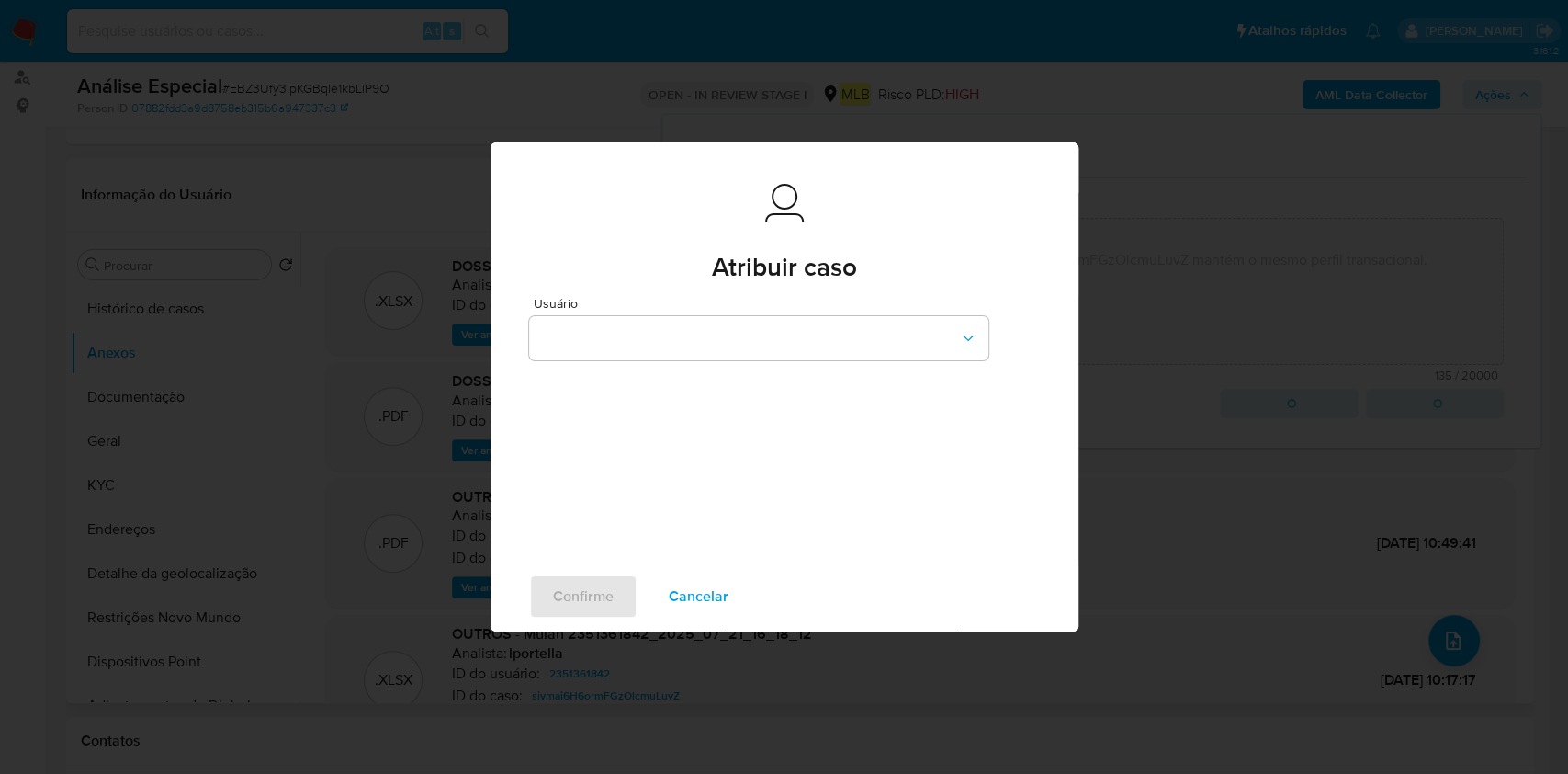
click at [684, 599] on span "Cancelar" at bounding box center [698, 596] width 60 height 41
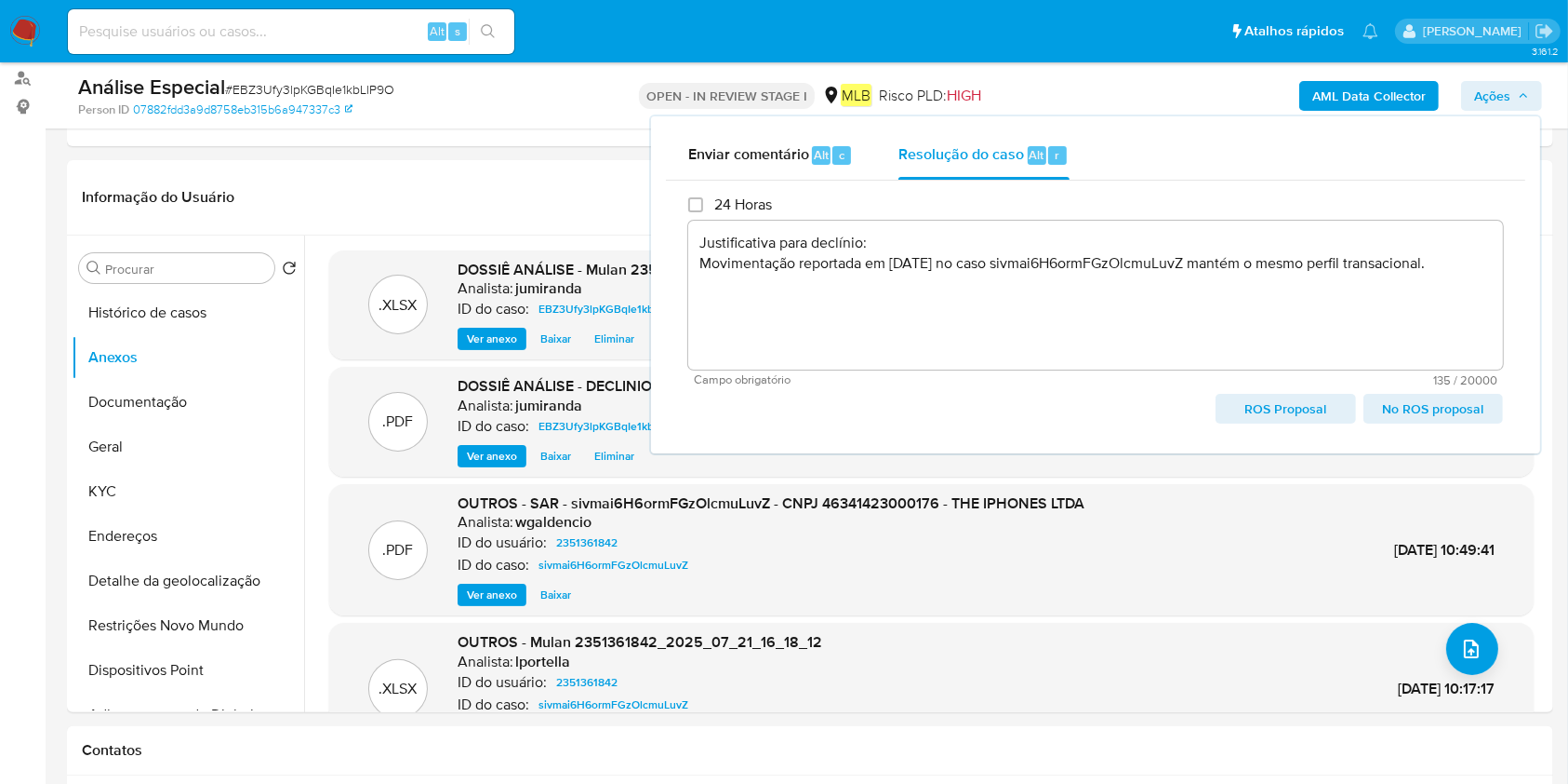
click at [1413, 413] on span "No ROS proposal" at bounding box center [1433, 408] width 114 height 26
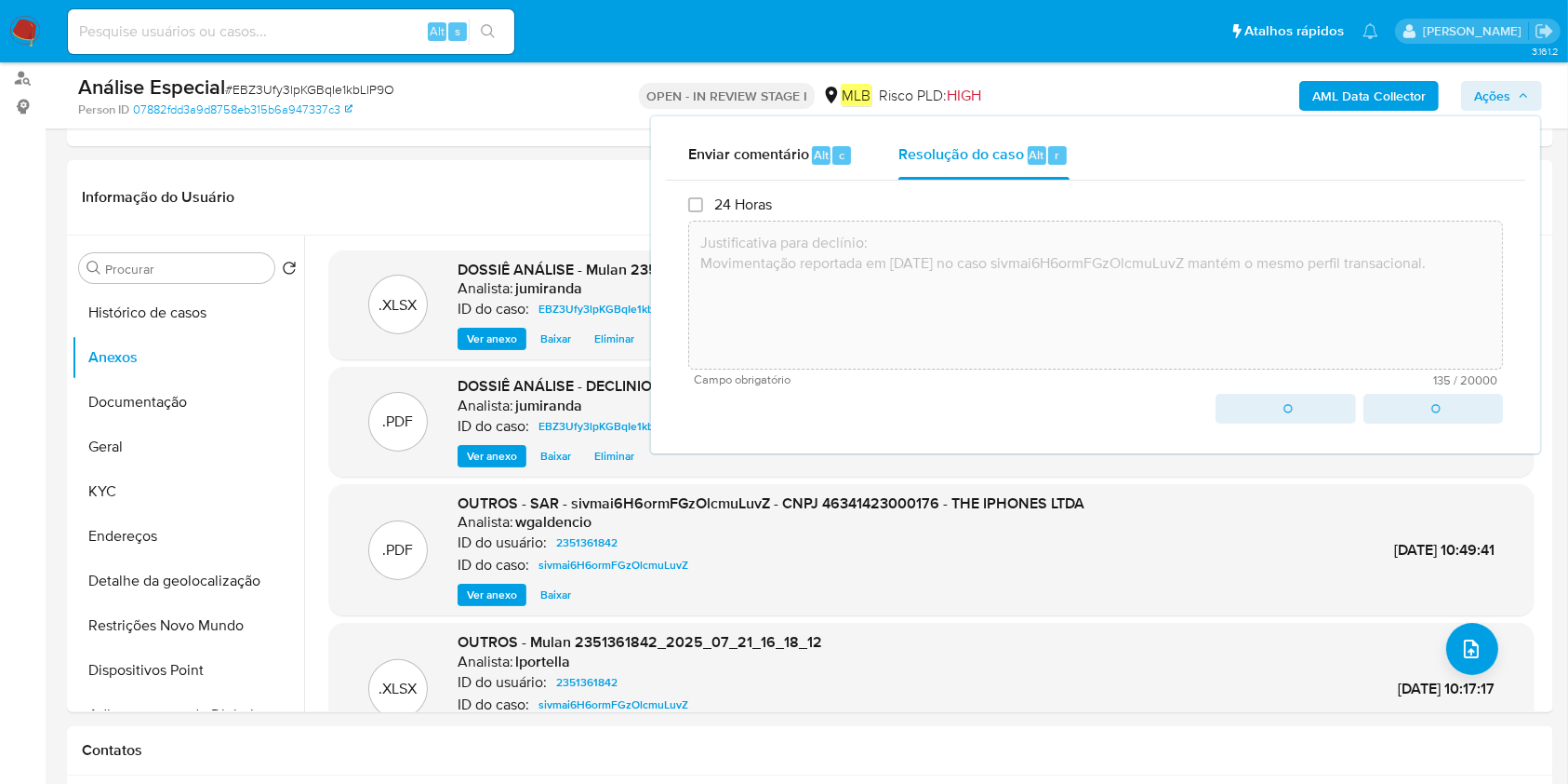
type textarea "Justificativa para declínio: Movimentação reportada em 24/07/2025 no caso sivma…"
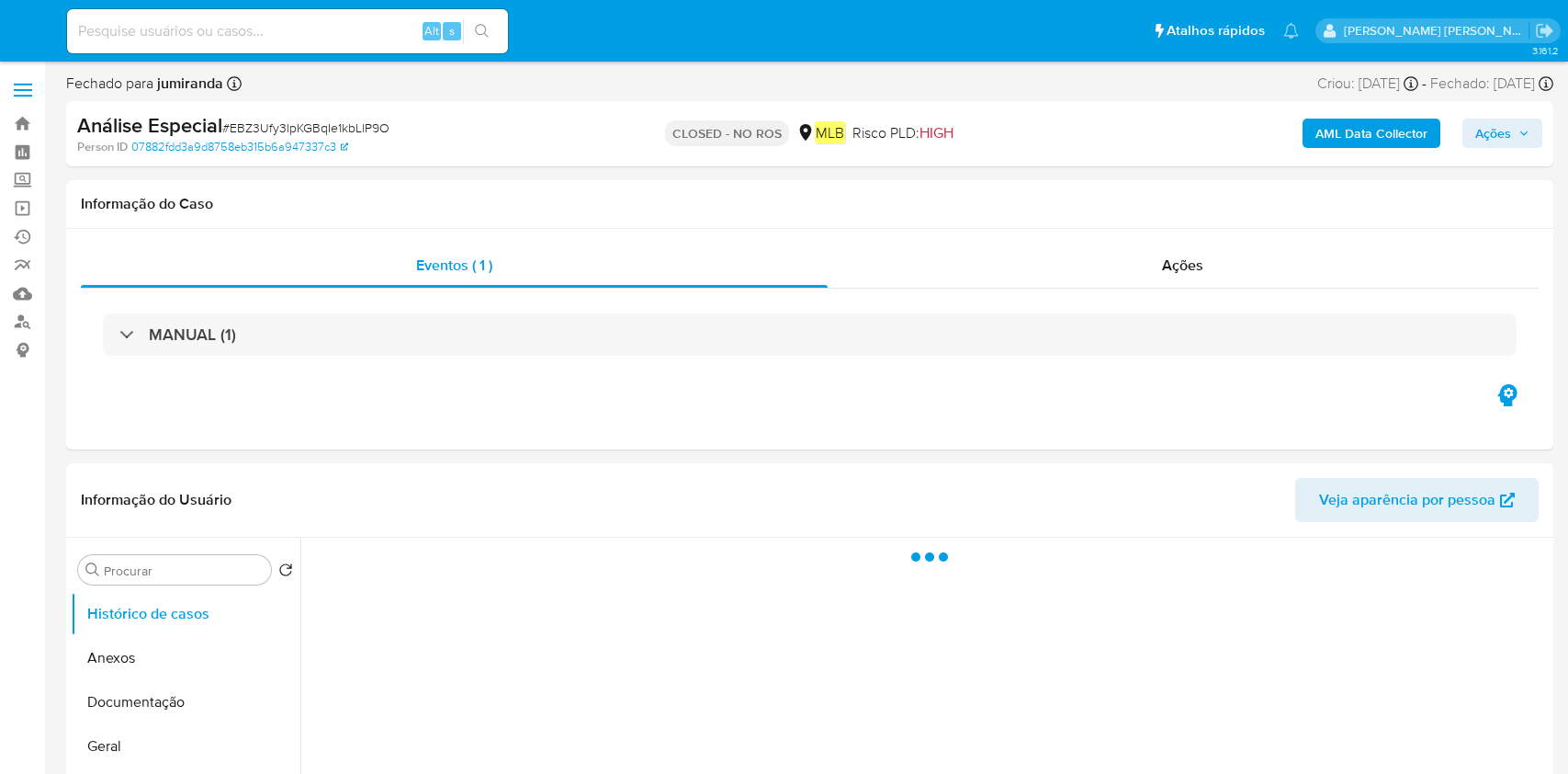
select select "10"
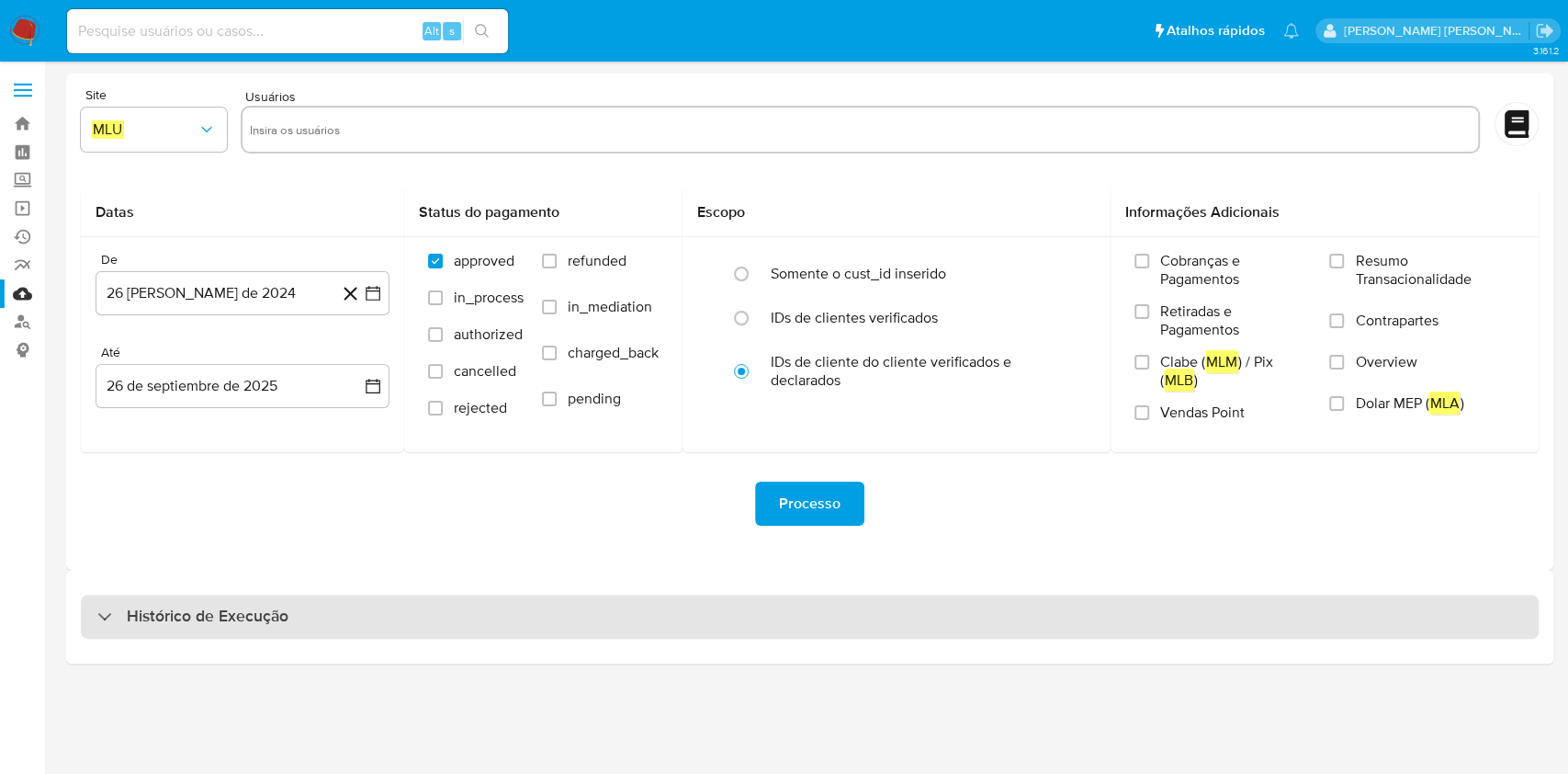
drag, startPoint x: 218, startPoint y: 606, endPoint x: 242, endPoint y: 605, distance: 24.0
click at [219, 607] on h3 "Histórico de Execução" at bounding box center [207, 616] width 162 height 22
select select "10"
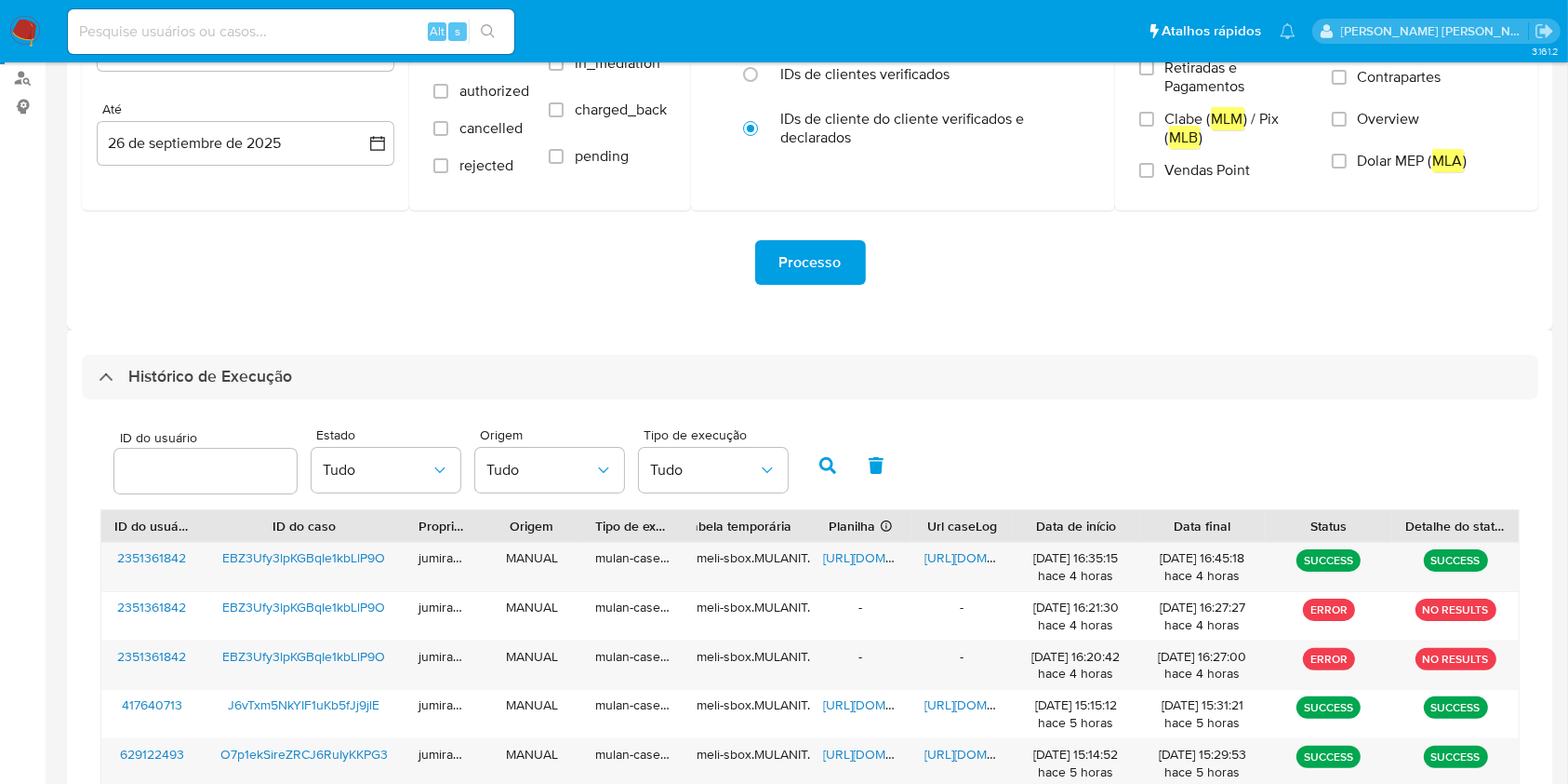
scroll to position [670, 0]
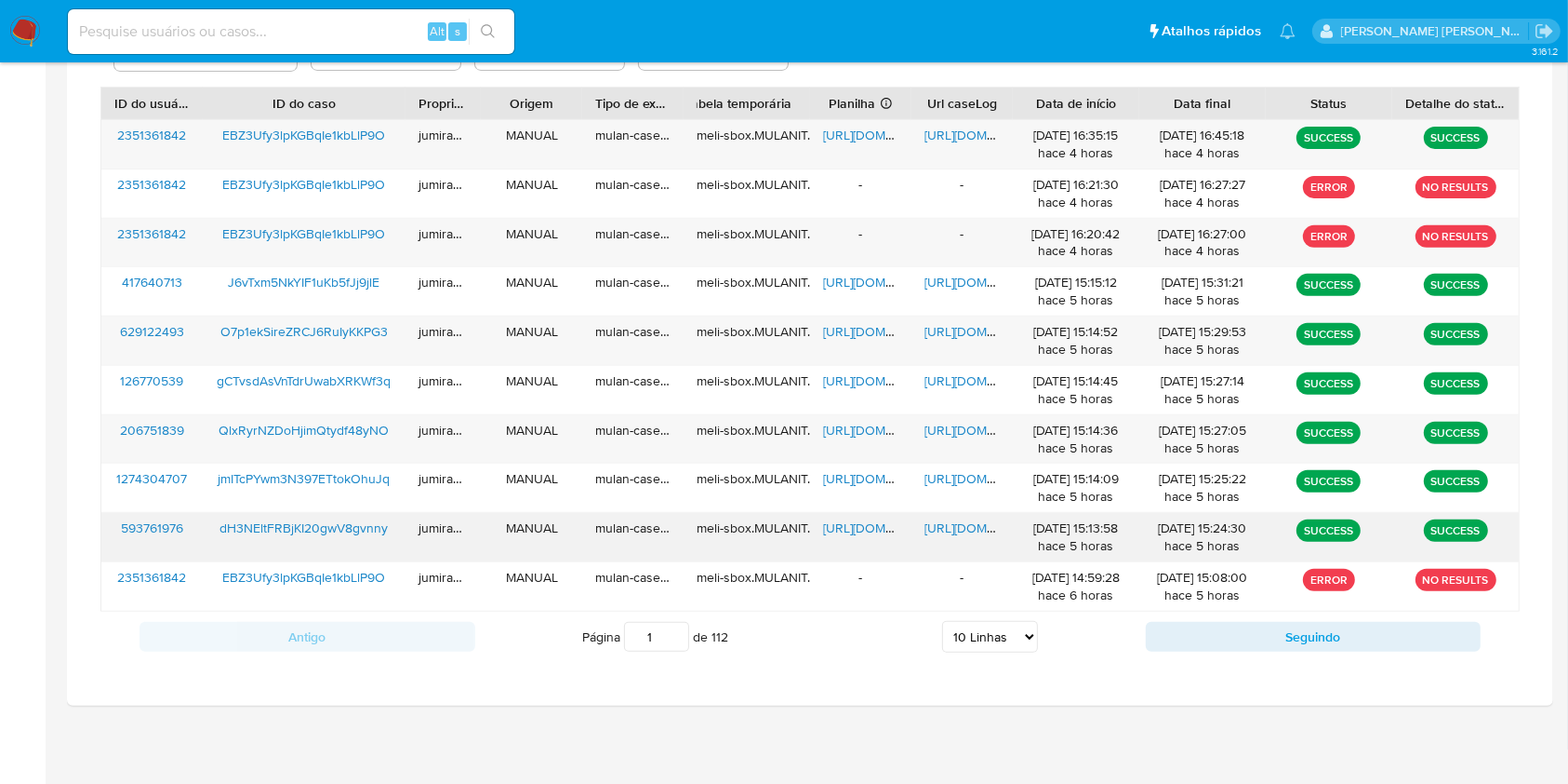
click at [865, 519] on span "https://docs.google.com/spreadsheets/d/1MdMvUhpKPOkgihCcTID6oIyHiRZZnPgzQ0JpHAG…" at bounding box center [887, 527] width 128 height 18
click at [952, 528] on span "https://docs.google.com/document/d/19OsPE6TImbw7WhWQ9or914BugSCJ3p0XoGobKLPjC5g…" at bounding box center [989, 527] width 128 height 18
click at [291, 528] on span "dH3NEltFRBjKI20gwV8gvnny" at bounding box center [303, 527] width 168 height 18
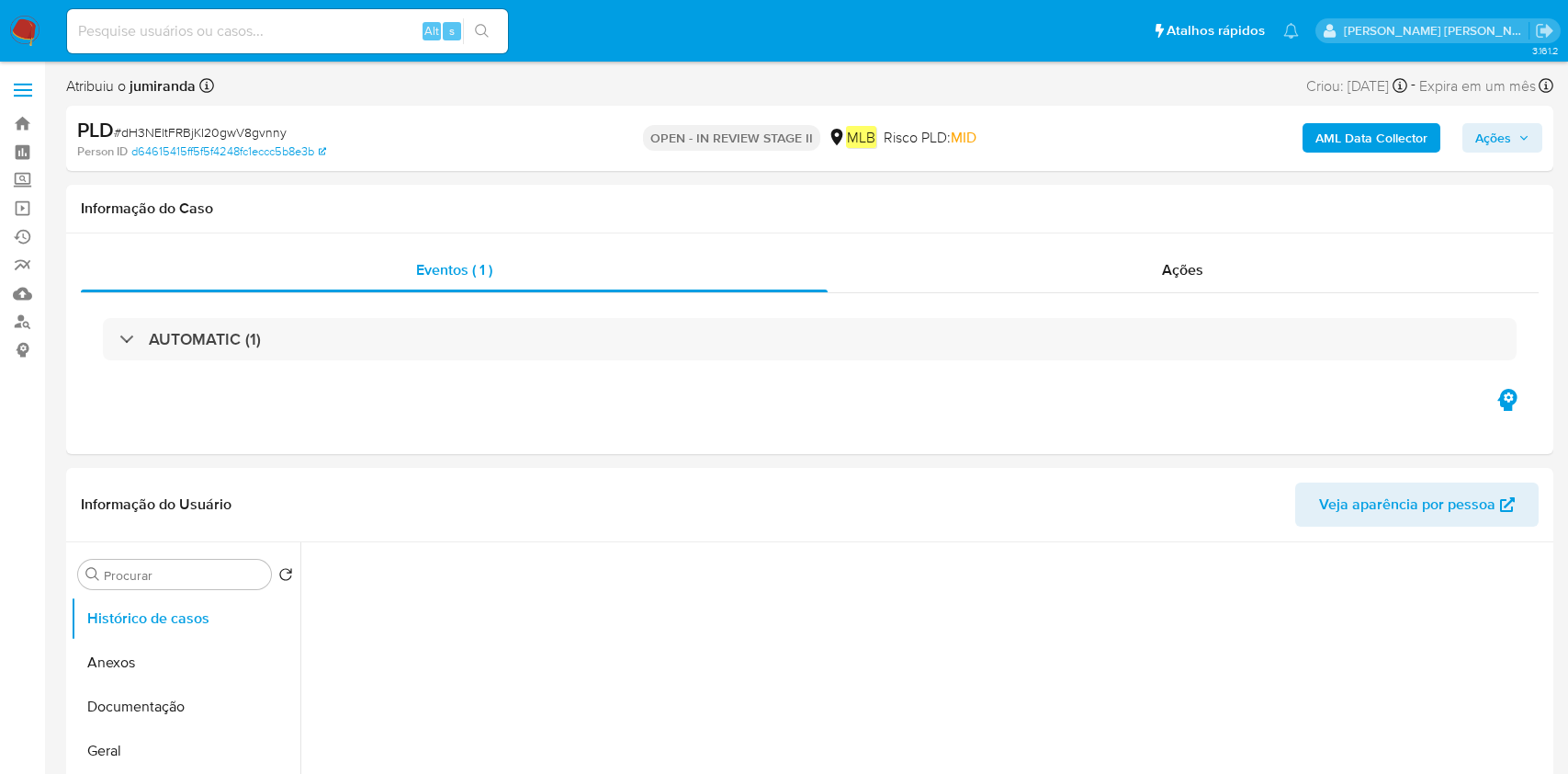
select select "10"
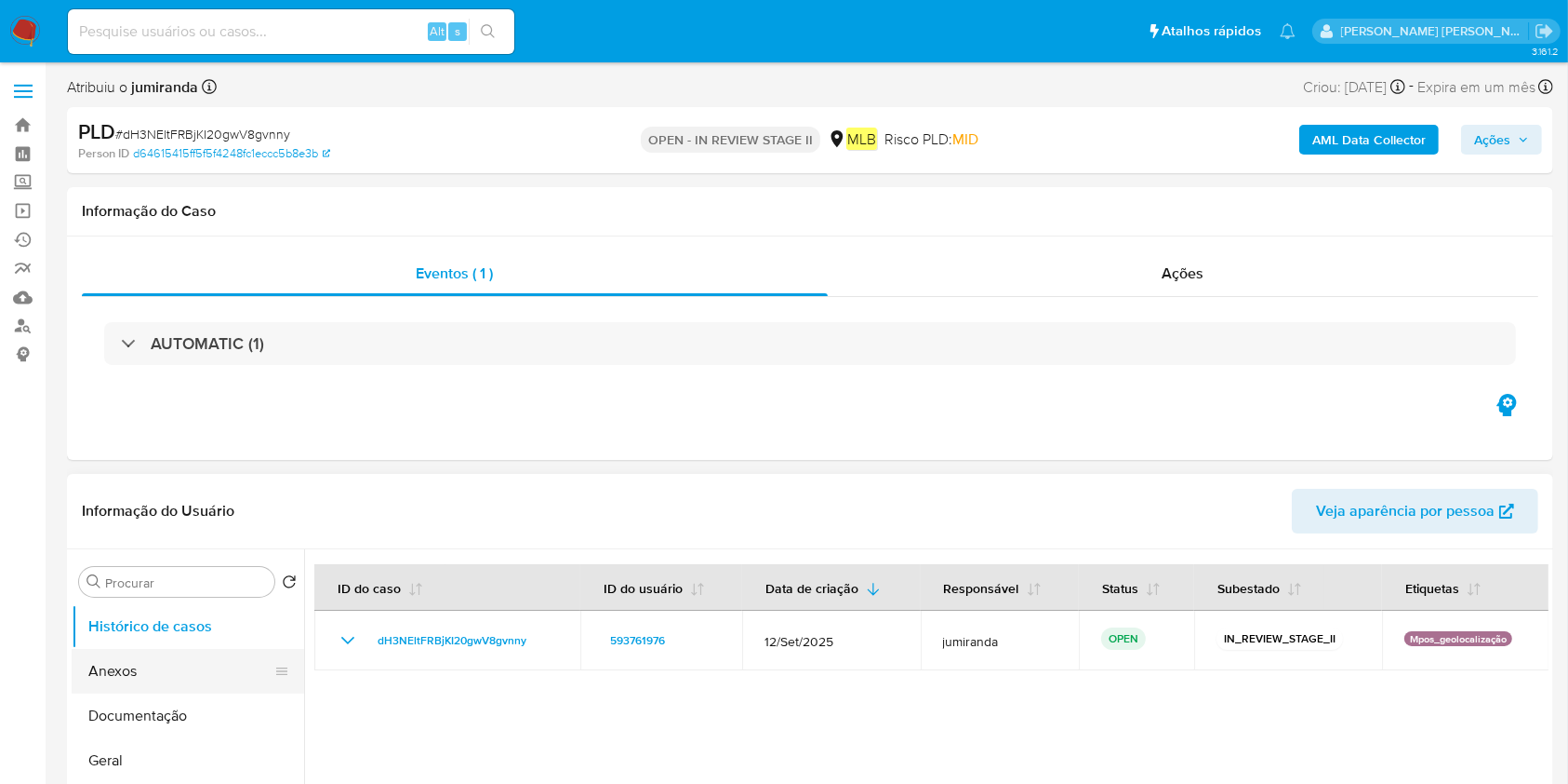
click at [142, 681] on button "Anexos" at bounding box center [180, 671] width 218 height 44
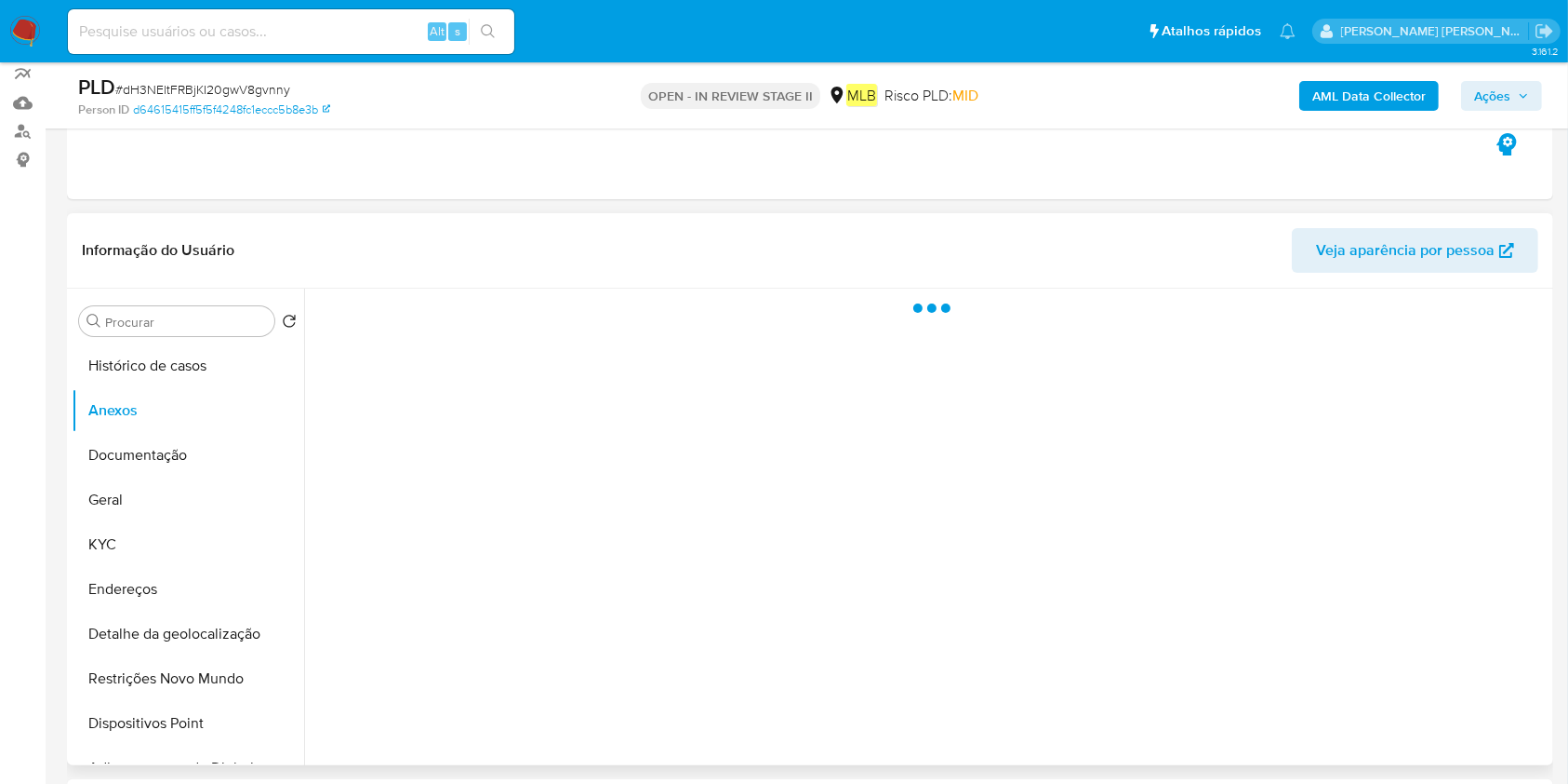
scroll to position [248, 0]
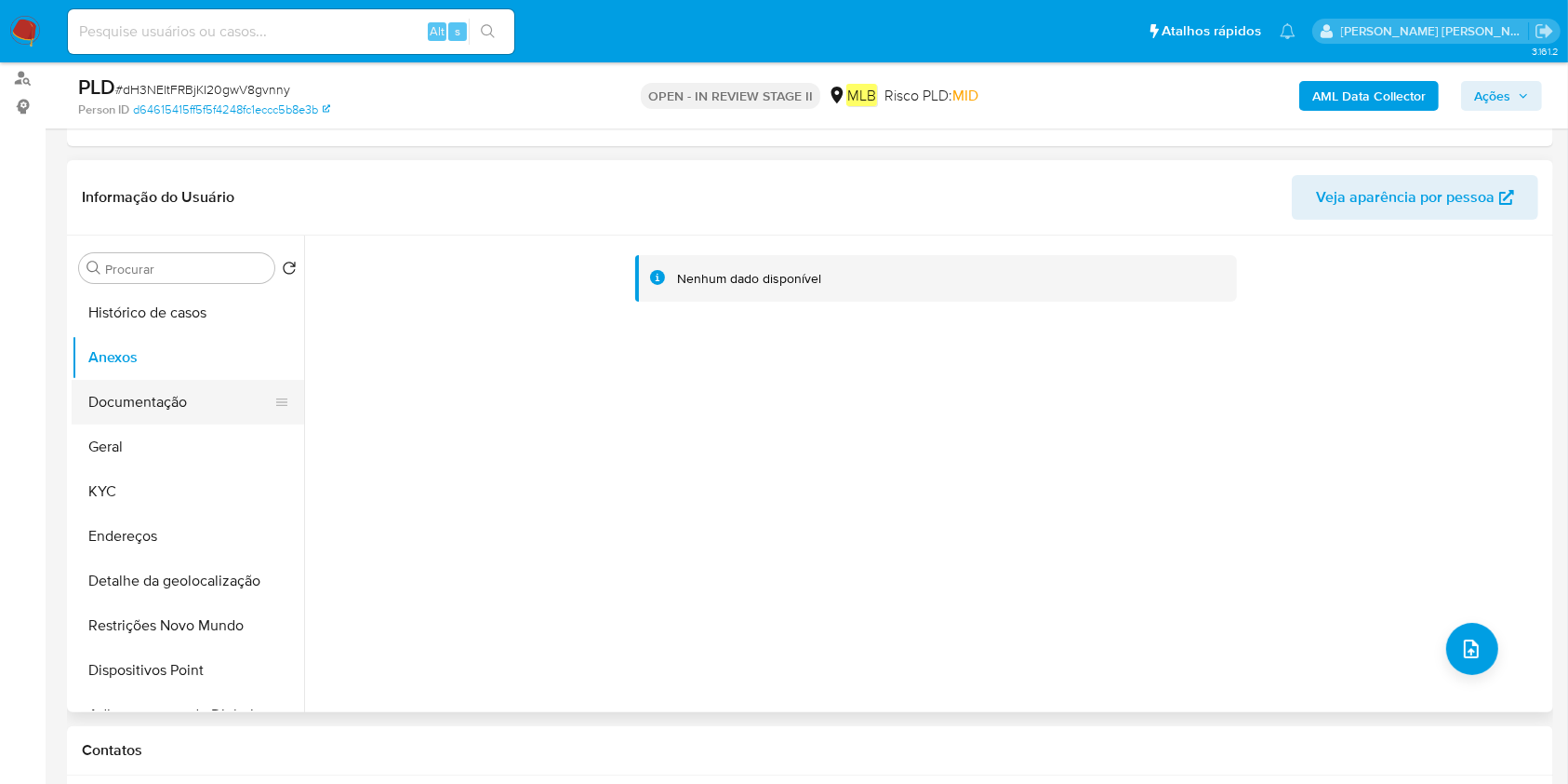
drag, startPoint x: 190, startPoint y: 413, endPoint x: 201, endPoint y: 406, distance: 13.0
click at [190, 412] on button "Documentação" at bounding box center [180, 402] width 218 height 44
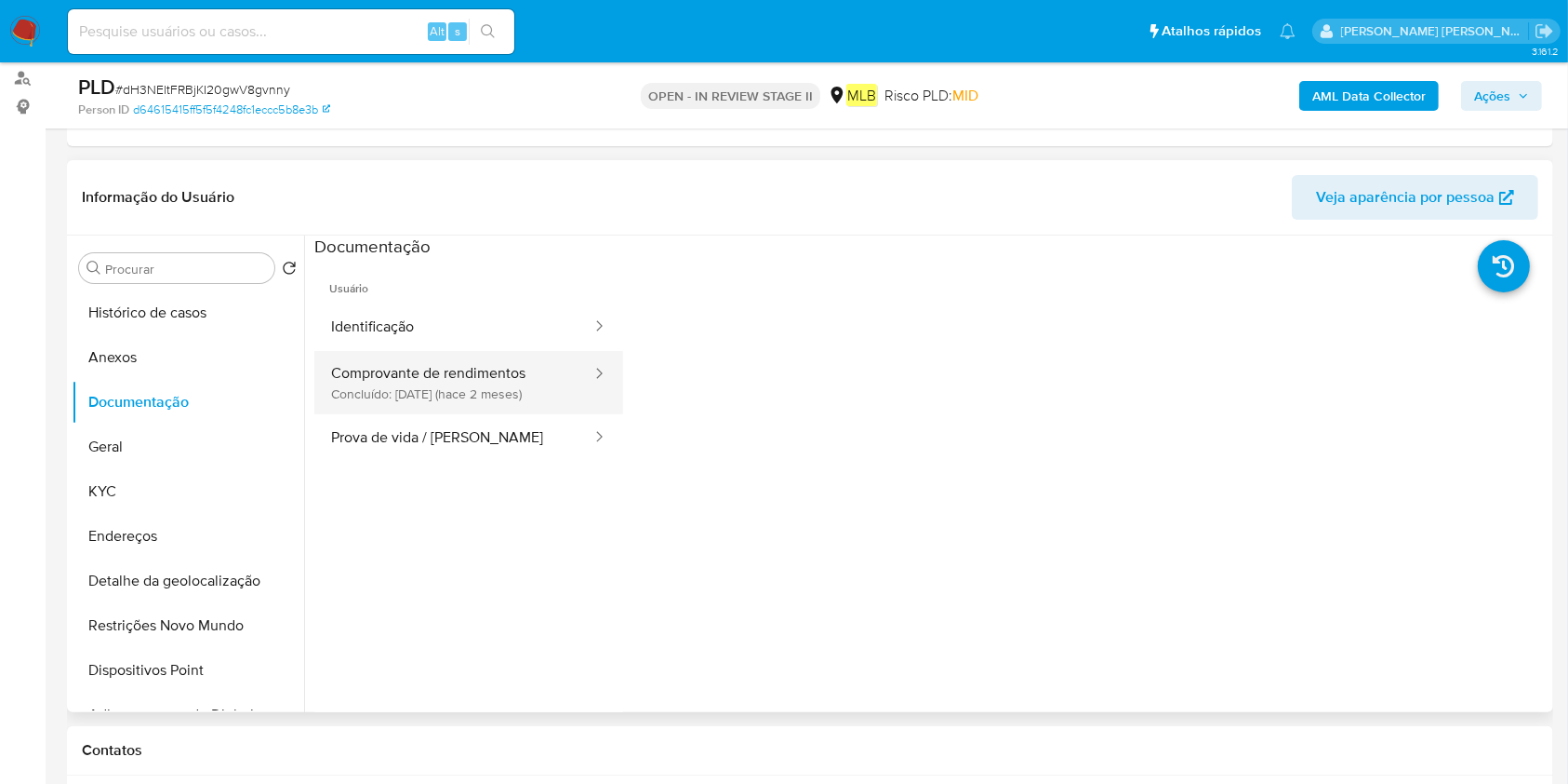
click at [483, 366] on button "Comprovante de rendimentos Concluído: 06/08/2025 (hace 2 meses)" at bounding box center [454, 382] width 279 height 64
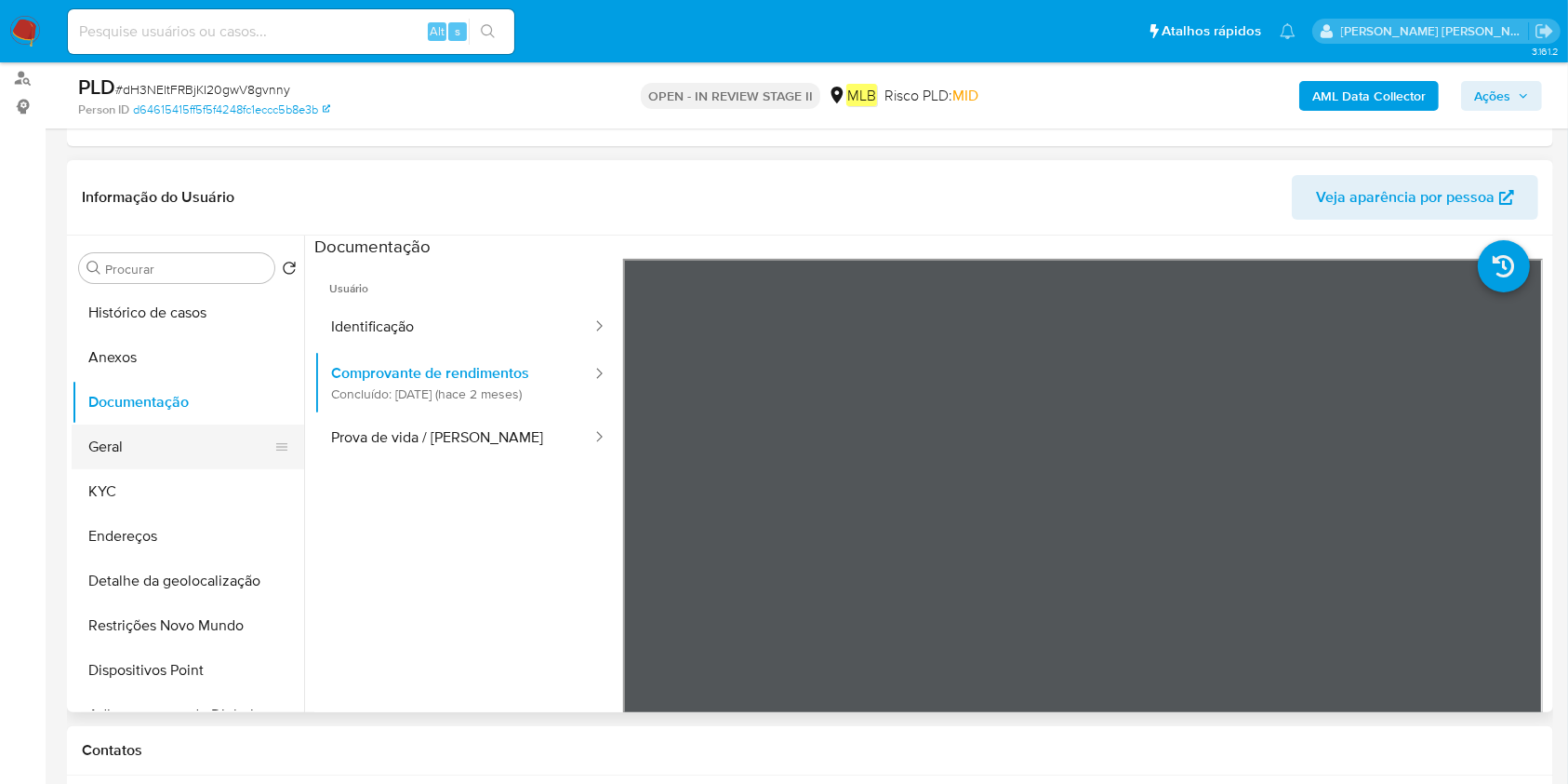
drag, startPoint x: 91, startPoint y: 437, endPoint x: 124, endPoint y: 446, distance: 34.2
click at [92, 438] on button "Geral" at bounding box center [180, 447] width 218 height 44
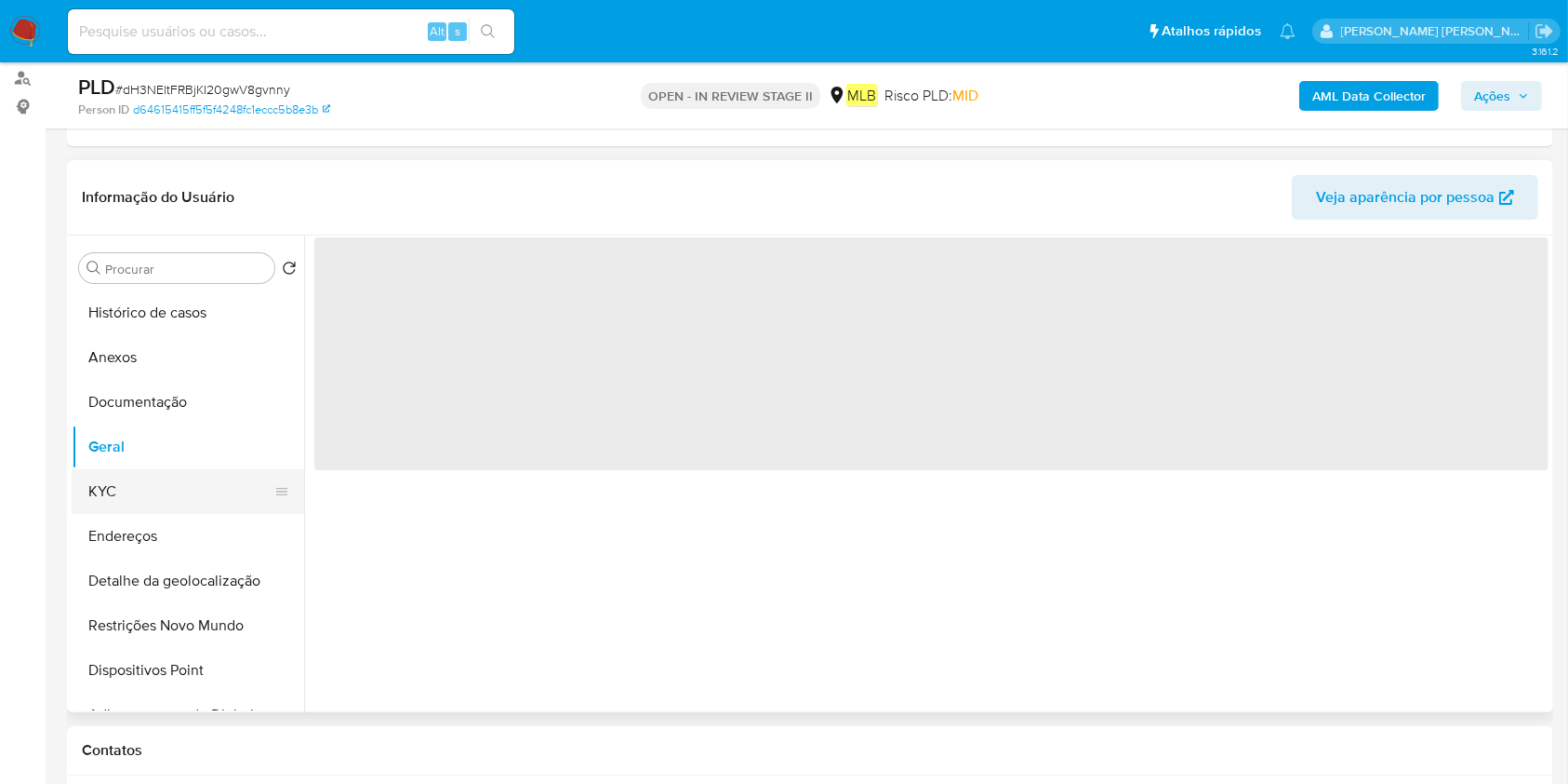
click at [129, 509] on button "KYC" at bounding box center [180, 491] width 218 height 44
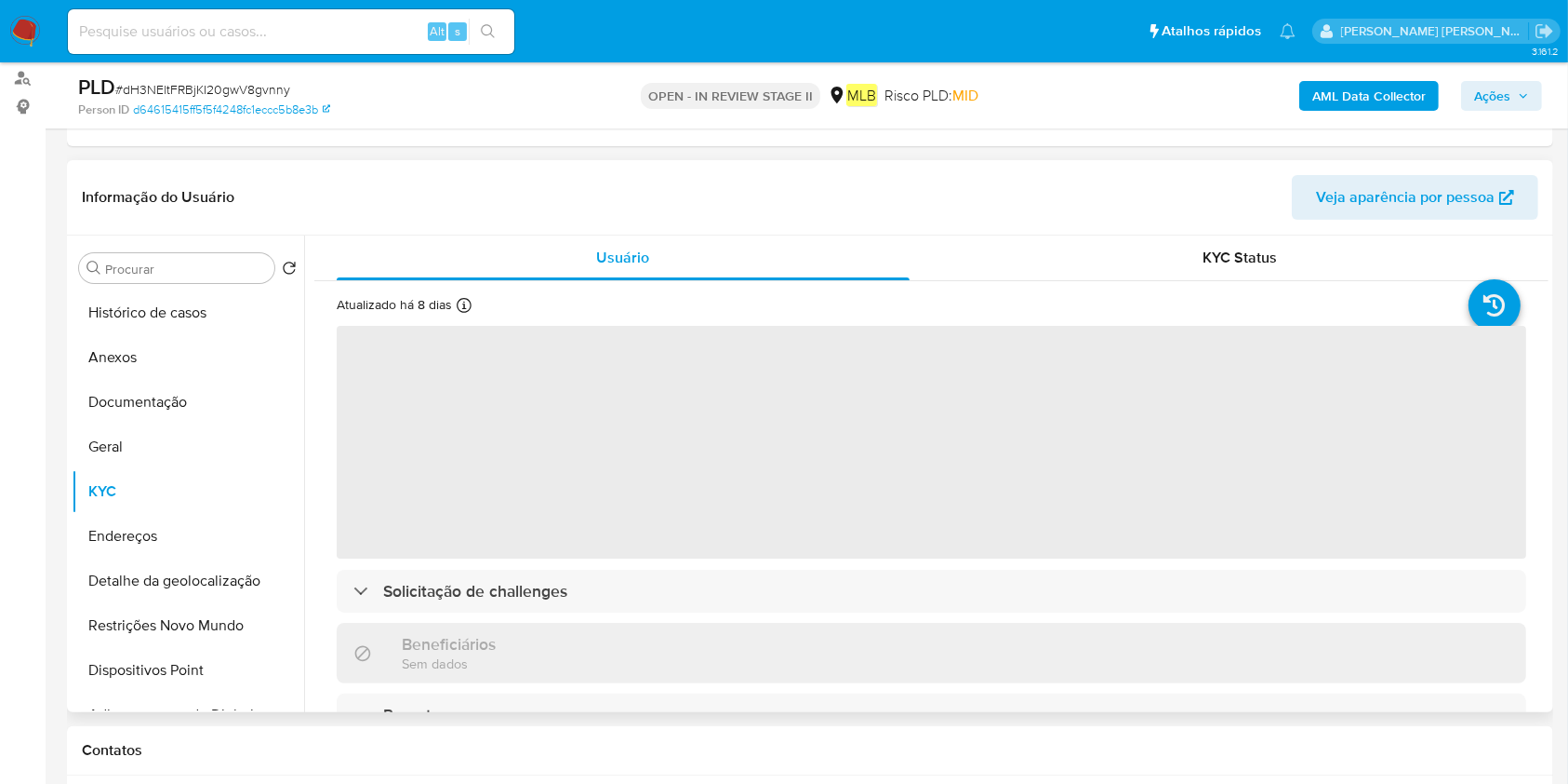
click at [769, 537] on span "‌" at bounding box center [932, 442] width 1190 height 233
click at [771, 536] on span "‌" at bounding box center [932, 442] width 1190 height 233
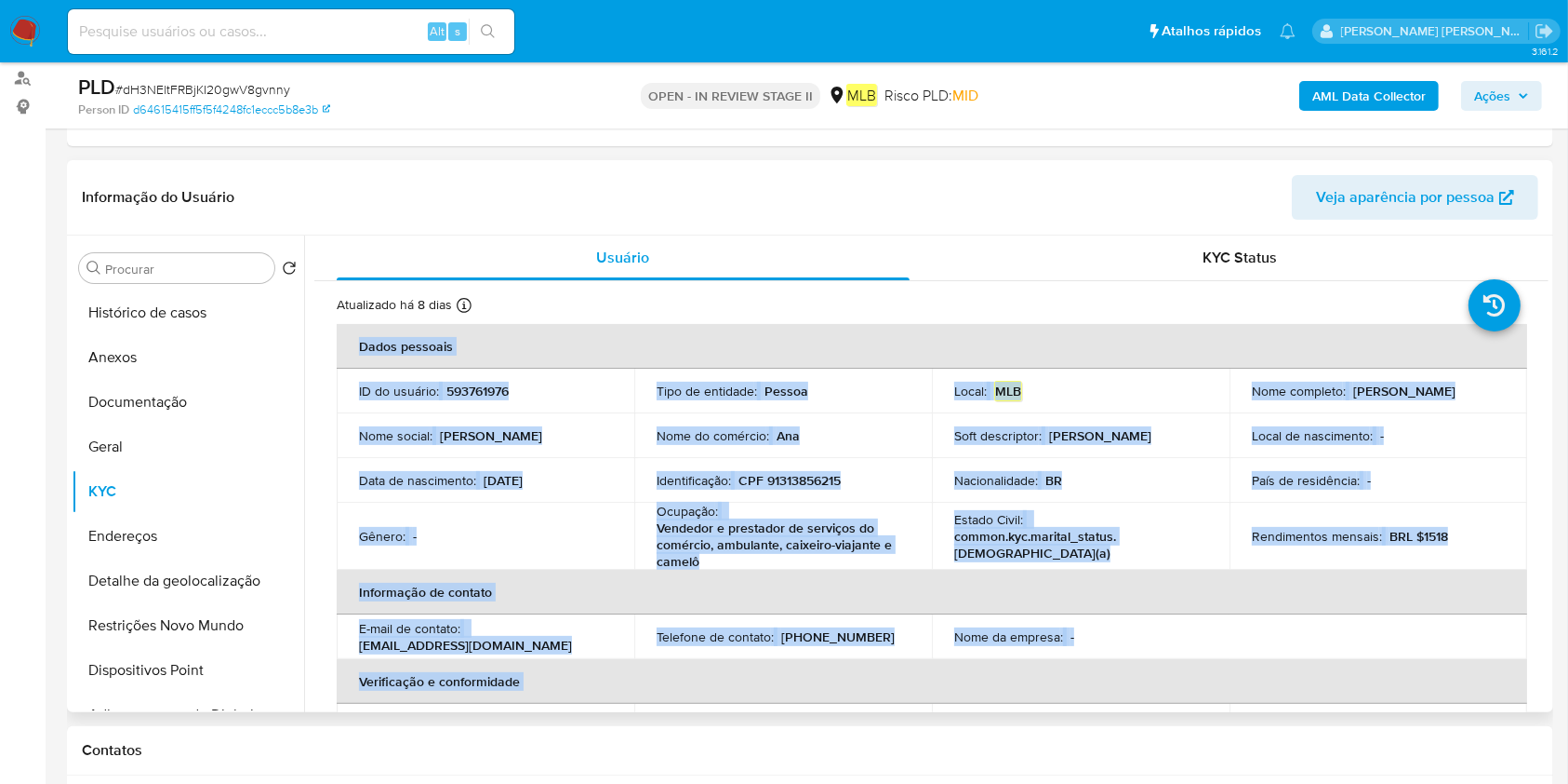
click at [761, 548] on p "Vendedor e prestador de serviços do comércio, ambulante, caixeiro-viajante e ca…" at bounding box center [779, 544] width 245 height 50
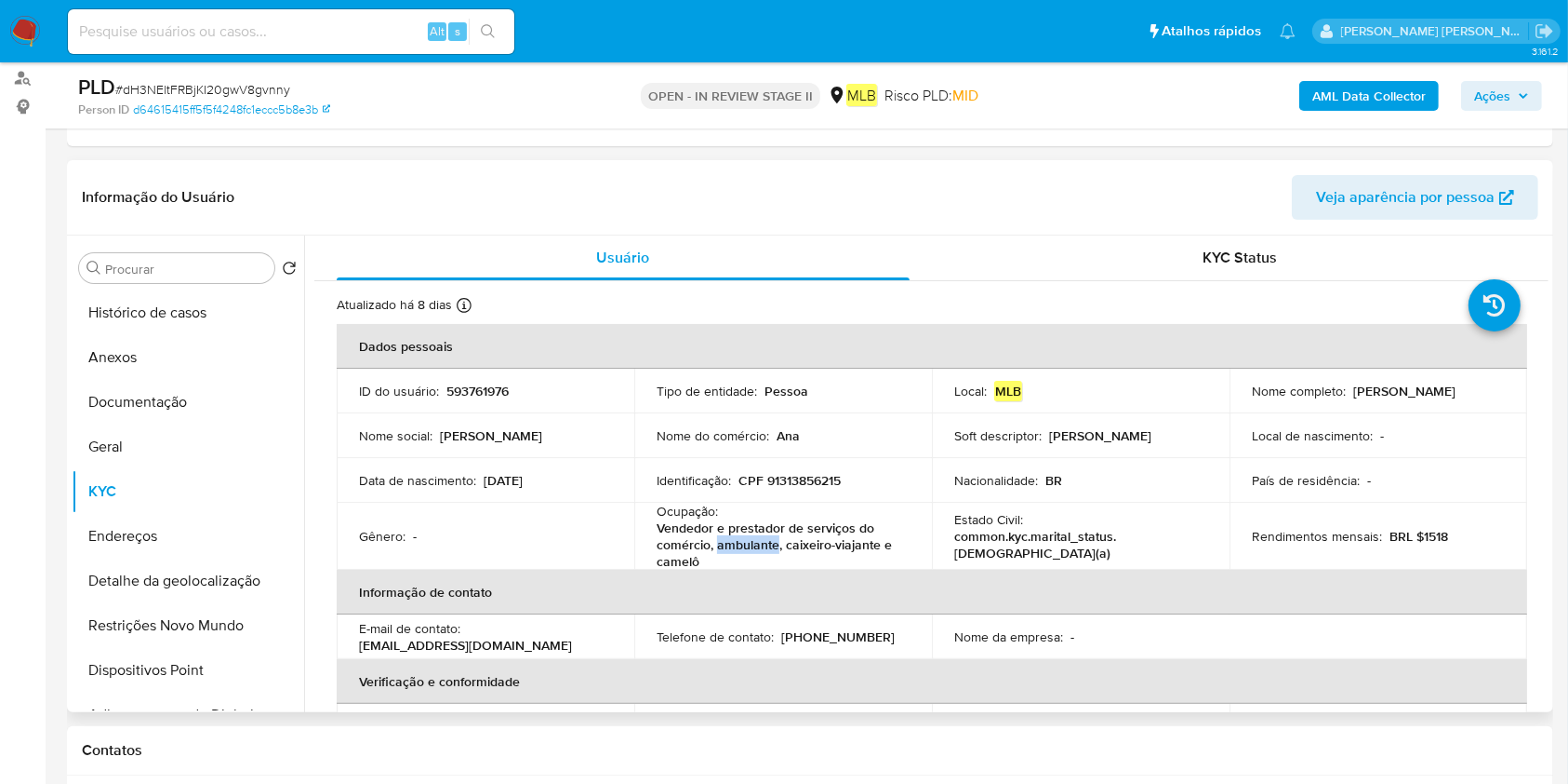
click at [761, 548] on p "Vendedor e prestador de serviços do comércio, ambulante, caixeiro-viajante e ca…" at bounding box center [779, 544] width 245 height 50
click at [154, 326] on button "Histórico de casos" at bounding box center [180, 312] width 218 height 44
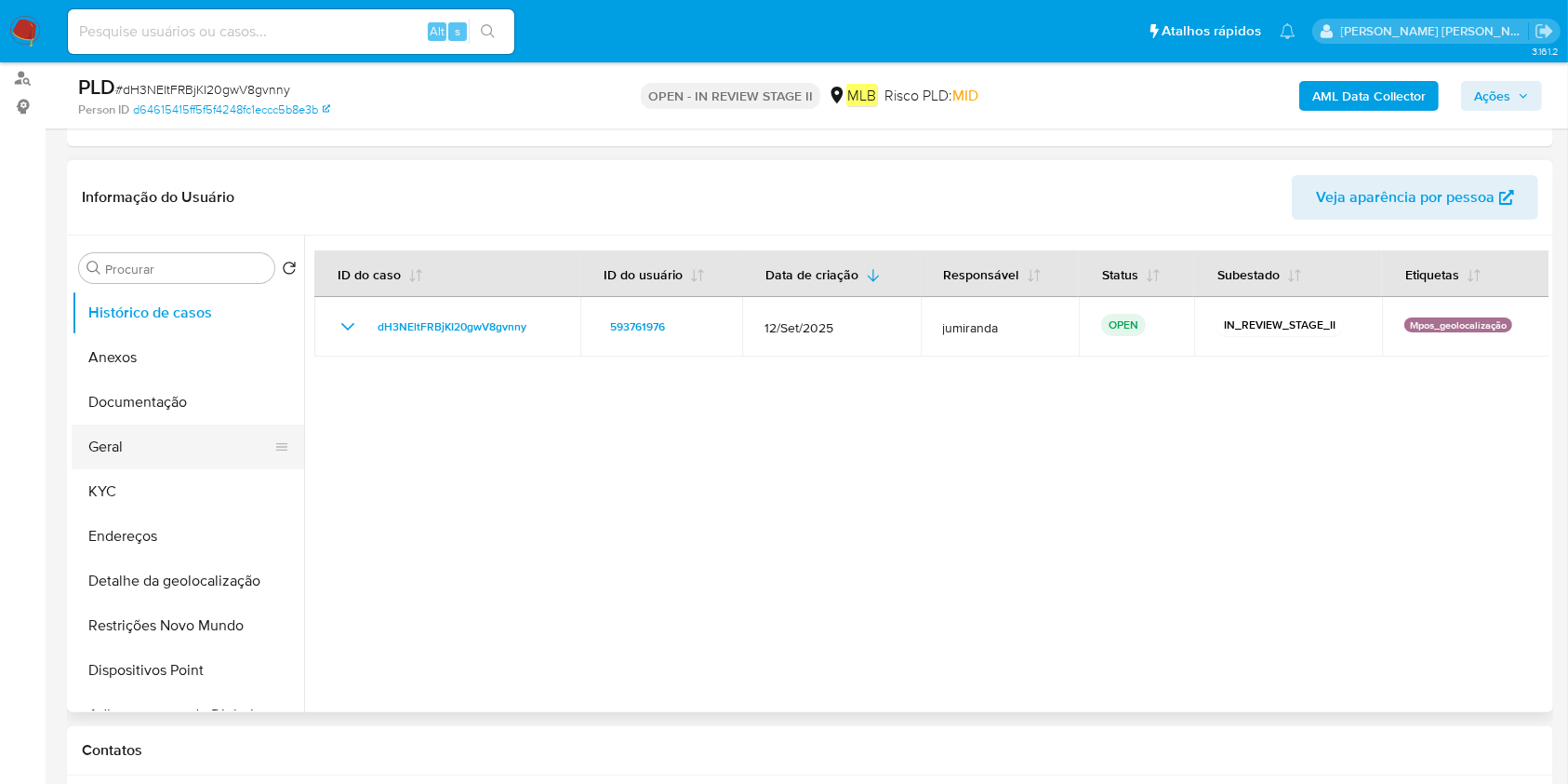
click at [164, 447] on button "Geral" at bounding box center [180, 447] width 218 height 44
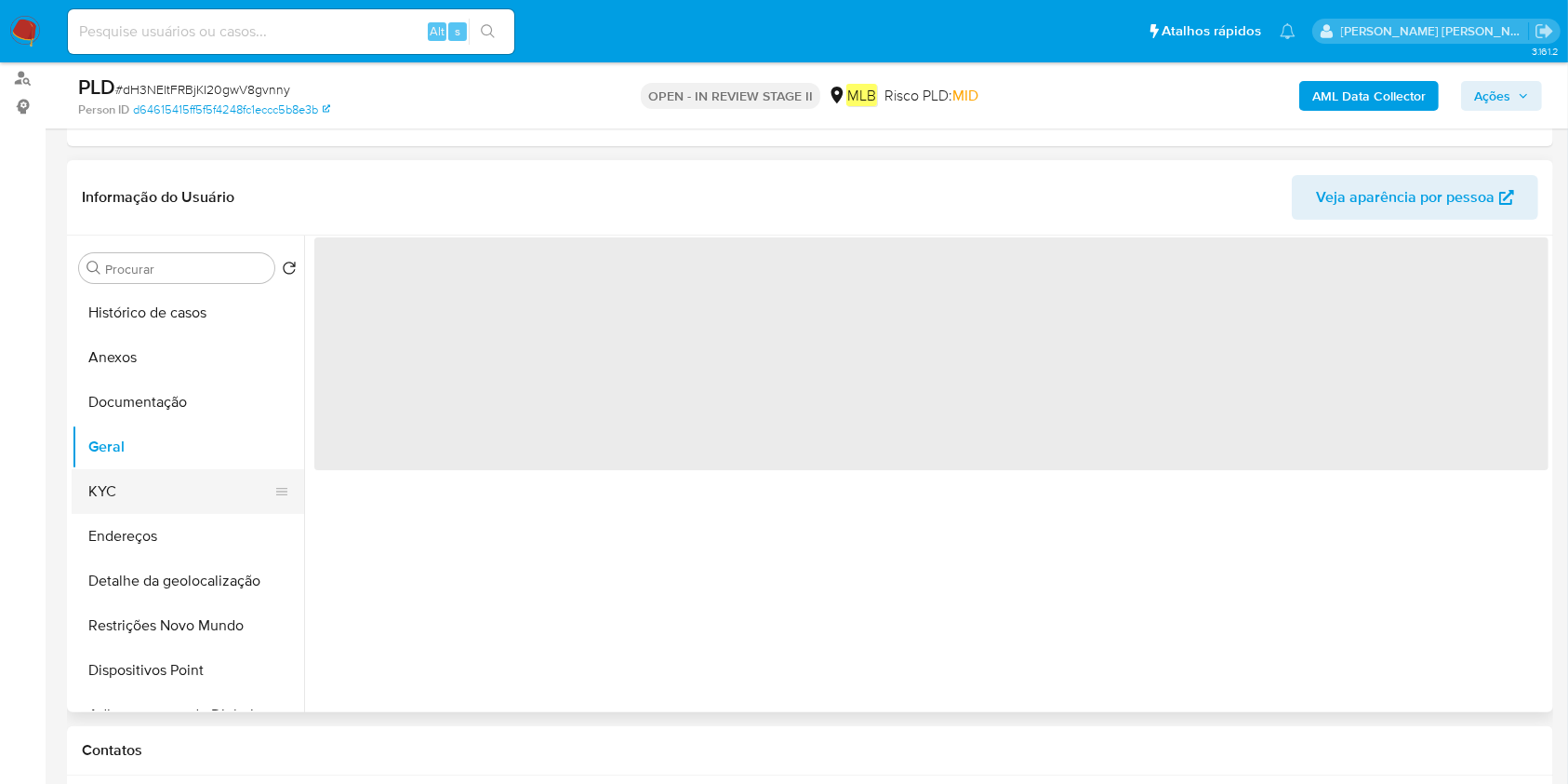
click at [141, 507] on button "KYC" at bounding box center [180, 491] width 218 height 44
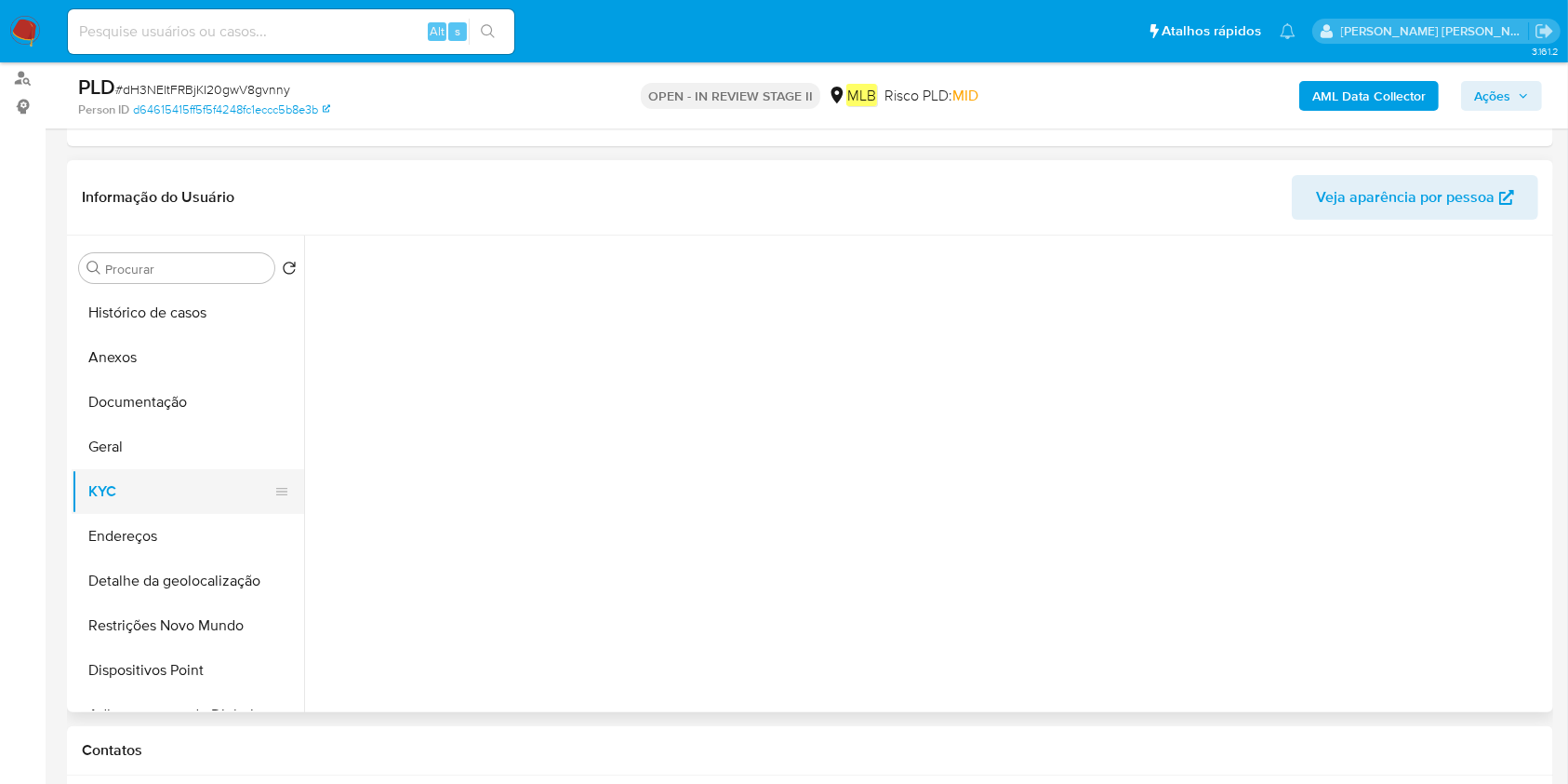
click at [147, 478] on button "KYC" at bounding box center [180, 491] width 218 height 44
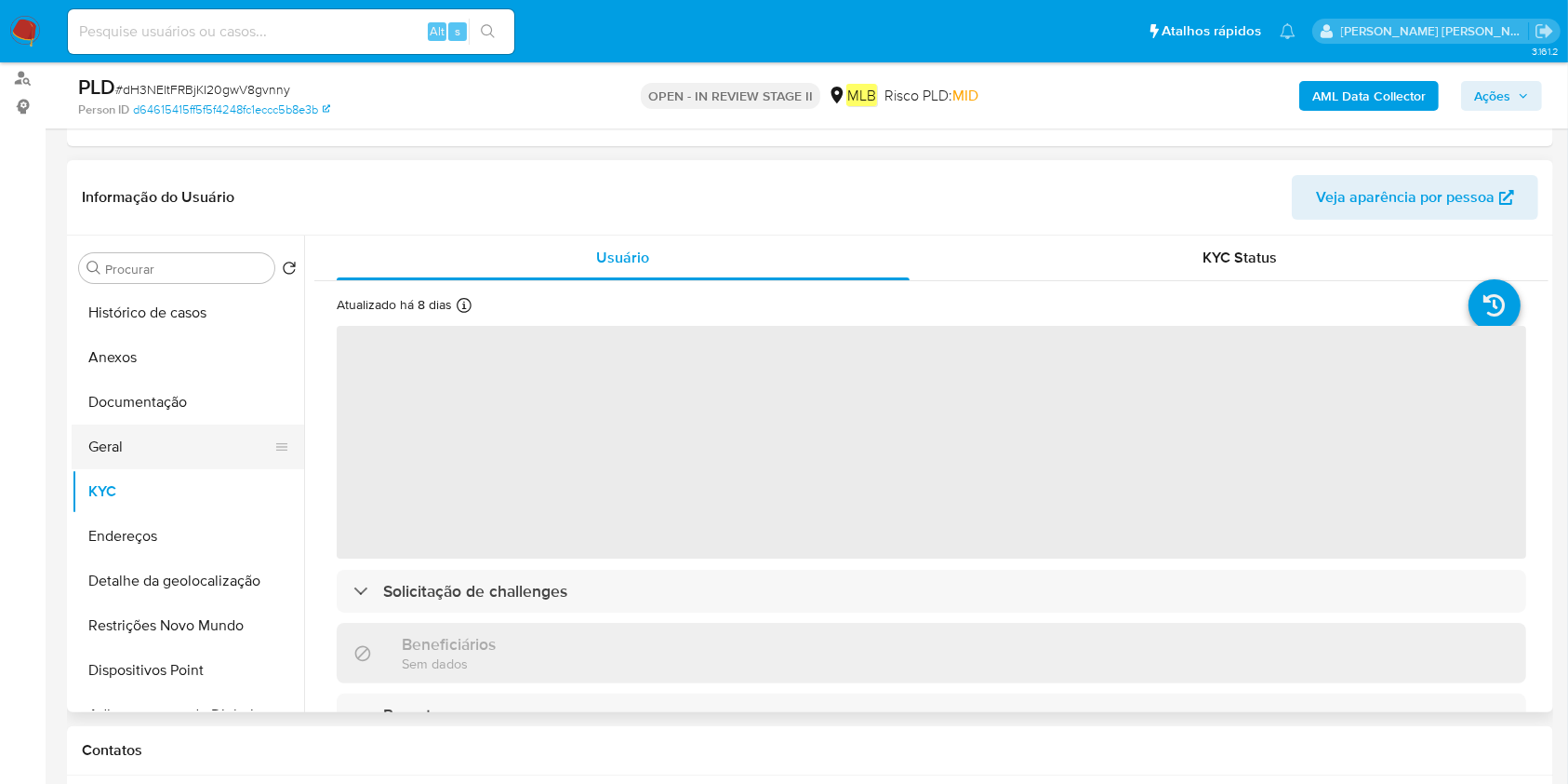
click at [161, 456] on button "Geral" at bounding box center [180, 447] width 218 height 44
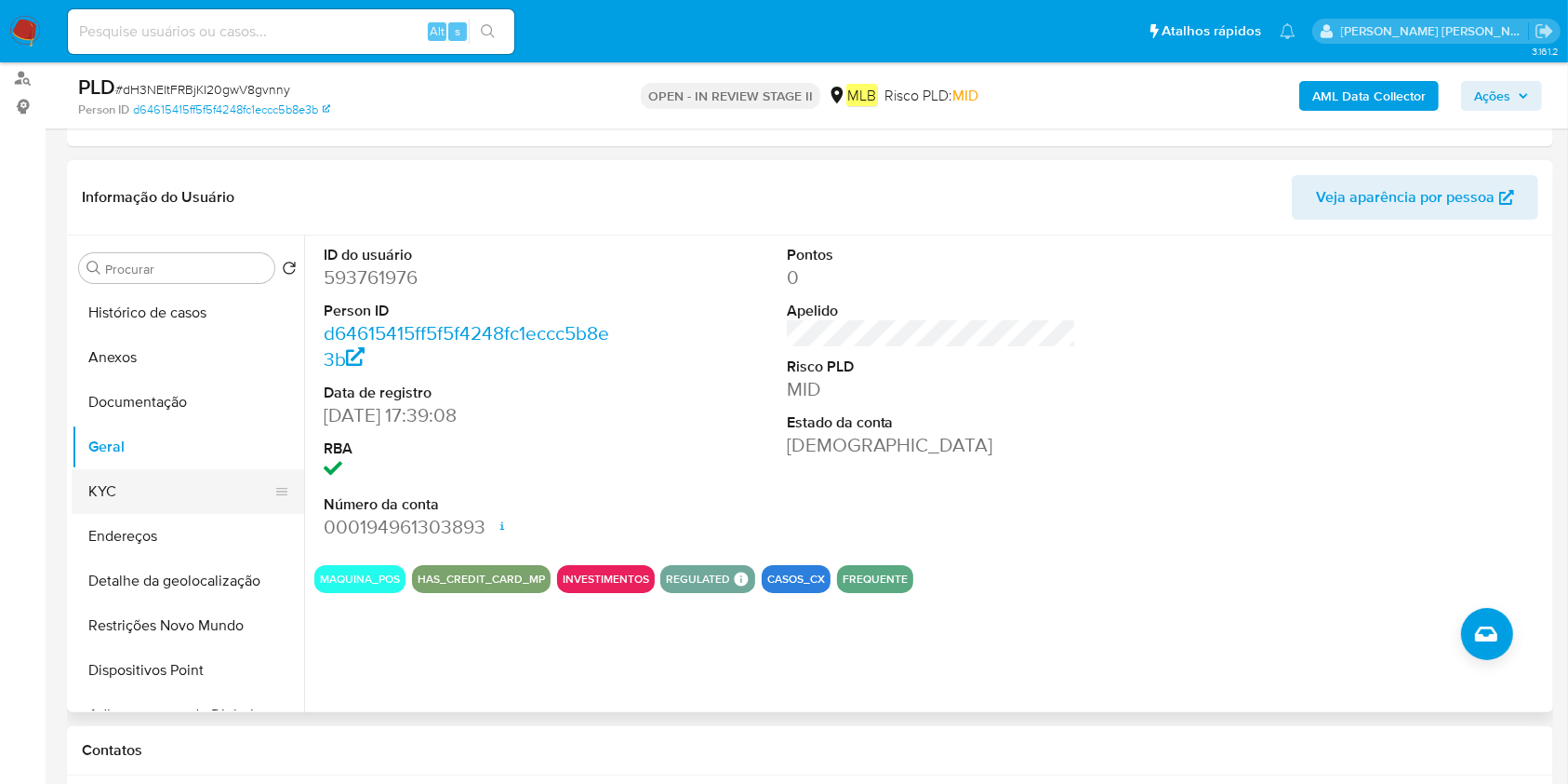
click at [223, 483] on button "KYC" at bounding box center [180, 491] width 218 height 44
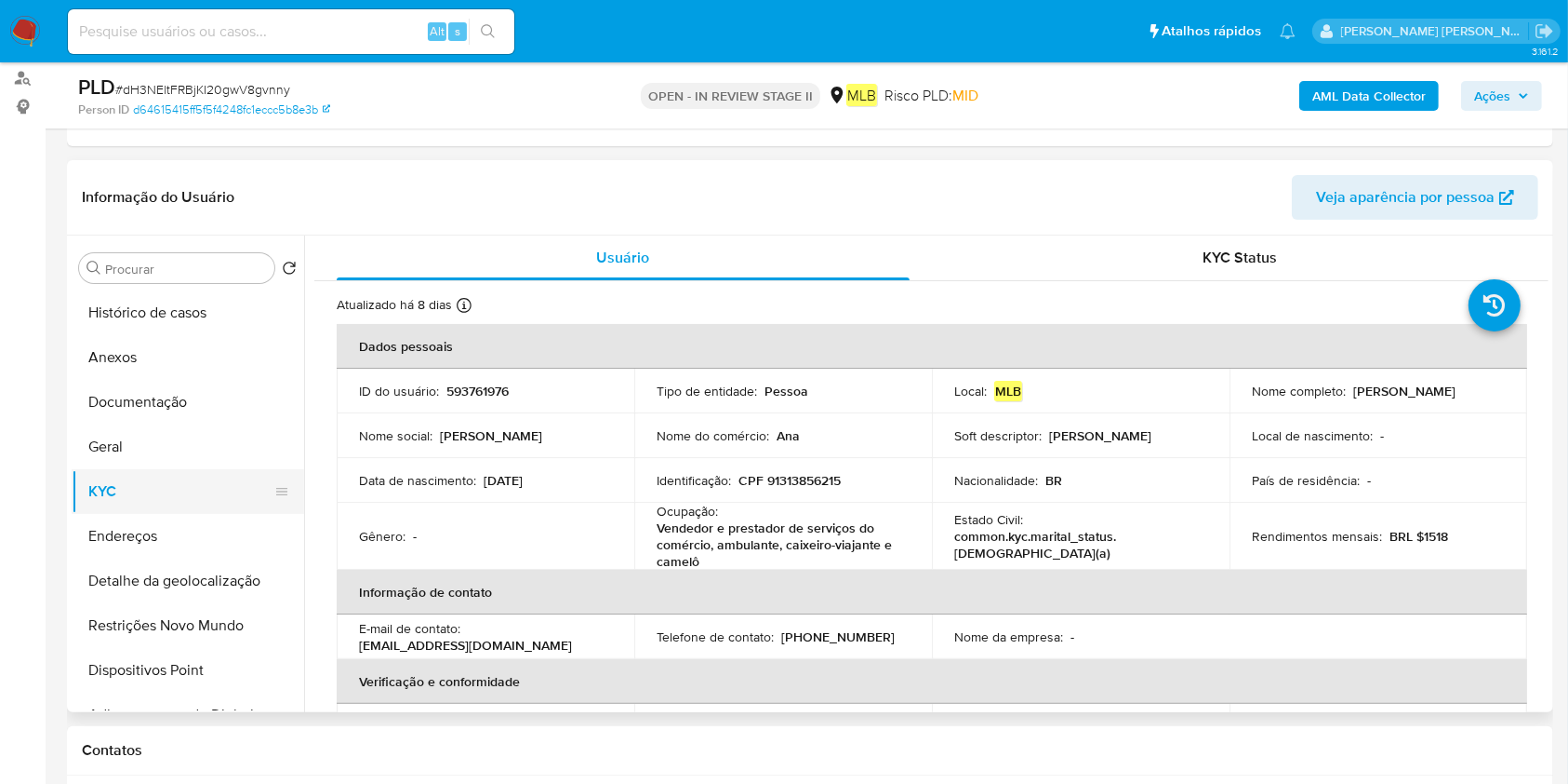
click at [209, 529] on button "Endereços" at bounding box center [188, 536] width 233 height 44
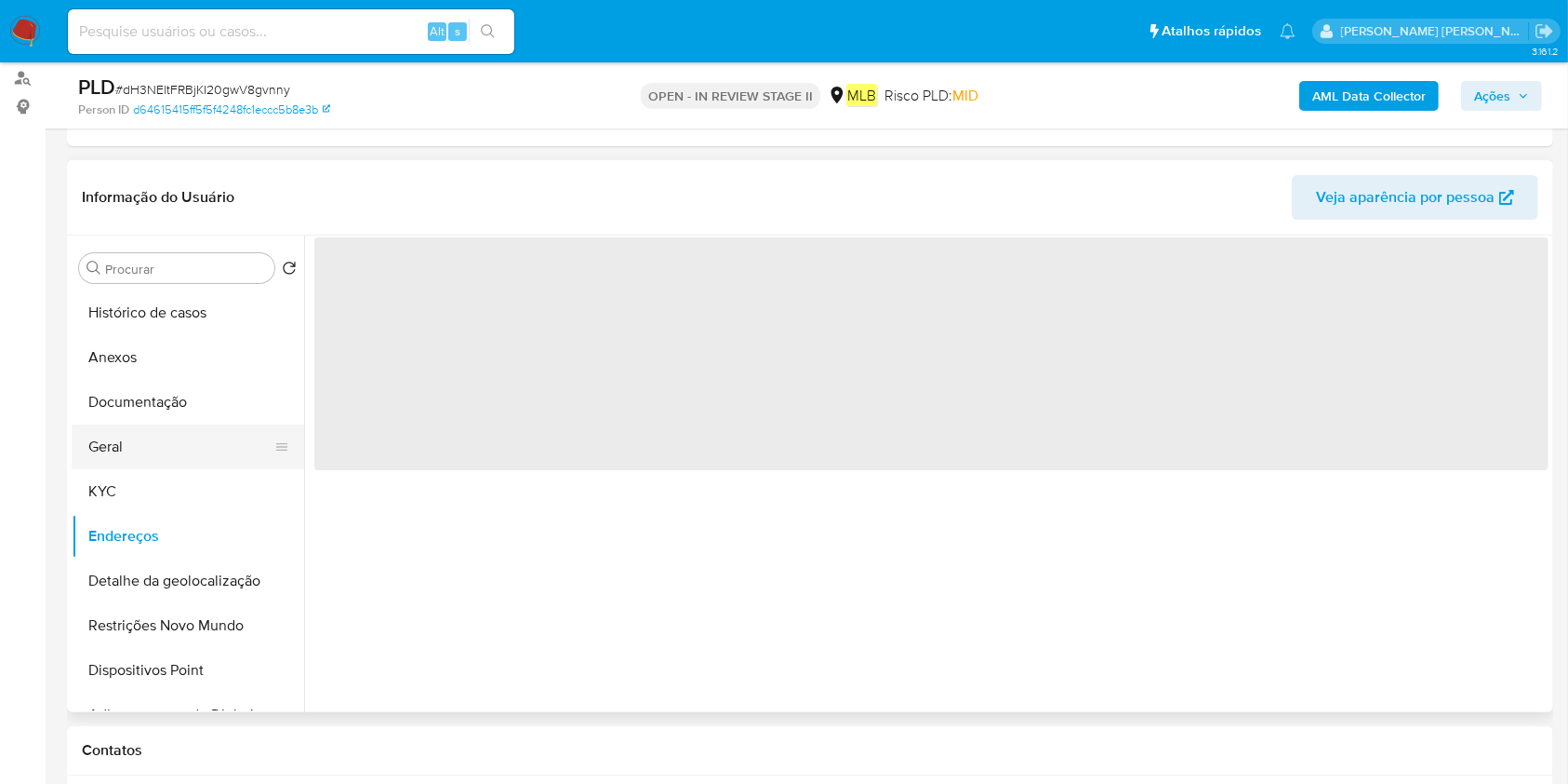
click at [171, 427] on button "Geral" at bounding box center [180, 447] width 218 height 44
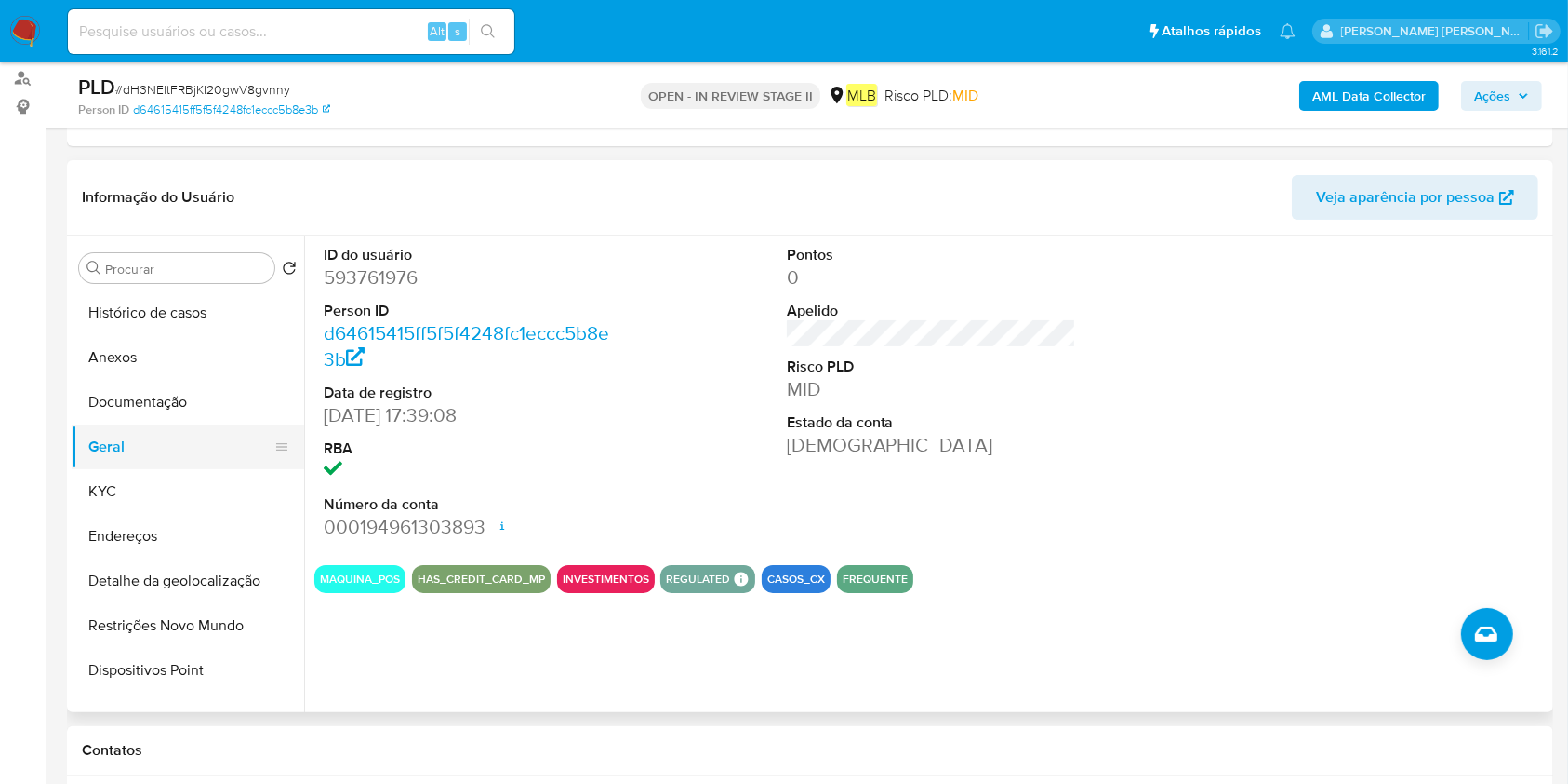
drag, startPoint x: 123, startPoint y: 445, endPoint x: 139, endPoint y: 457, distance: 20.0
click at [123, 444] on button "Geral" at bounding box center [180, 447] width 218 height 44
click at [181, 608] on button "Restrições Novo Mundo" at bounding box center [180, 625] width 218 height 44
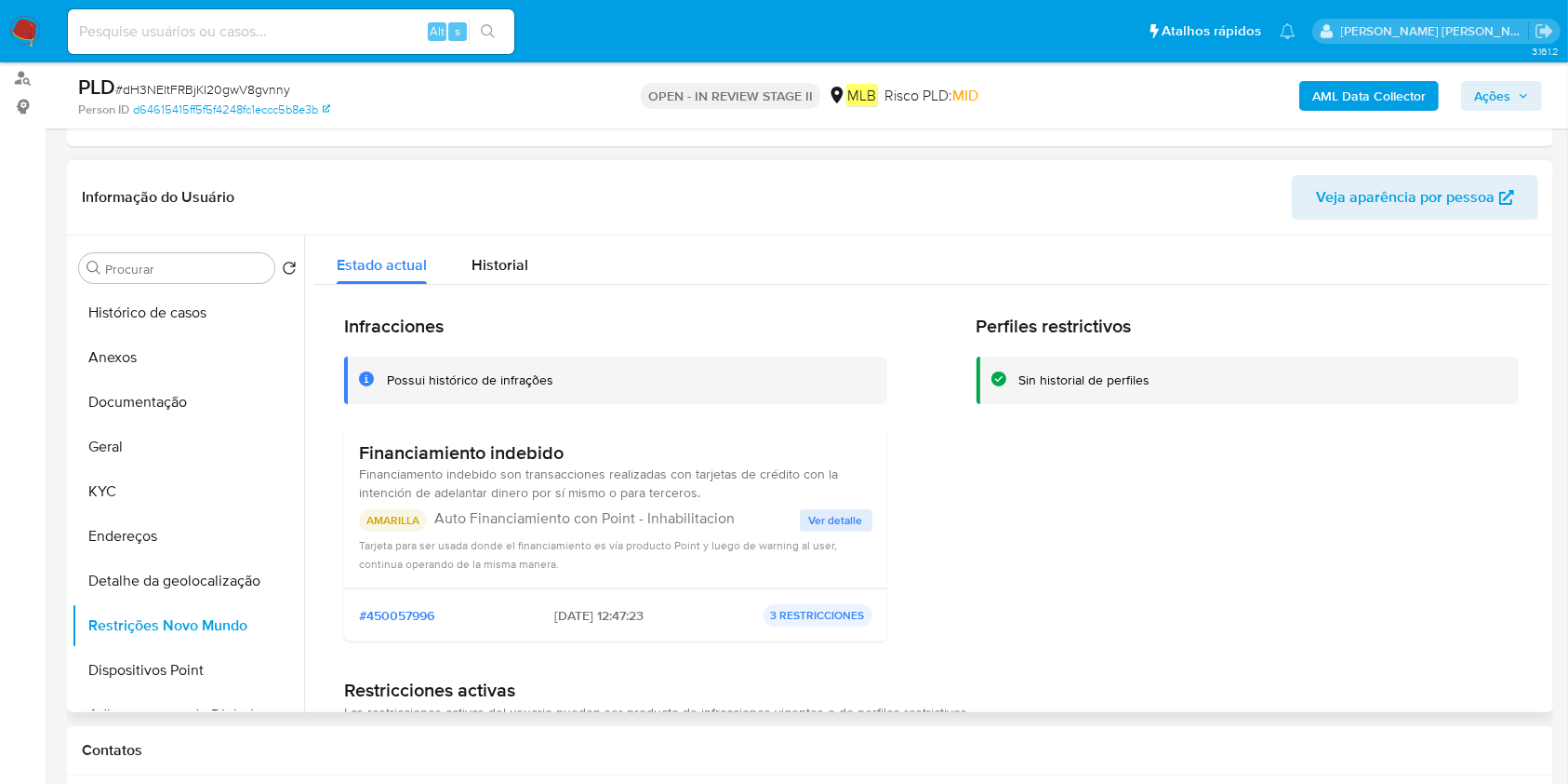
click at [551, 452] on h3 "Financiamiento indebido" at bounding box center [615, 453] width 513 height 23
click at [114, 464] on button "Geral" at bounding box center [180, 447] width 218 height 44
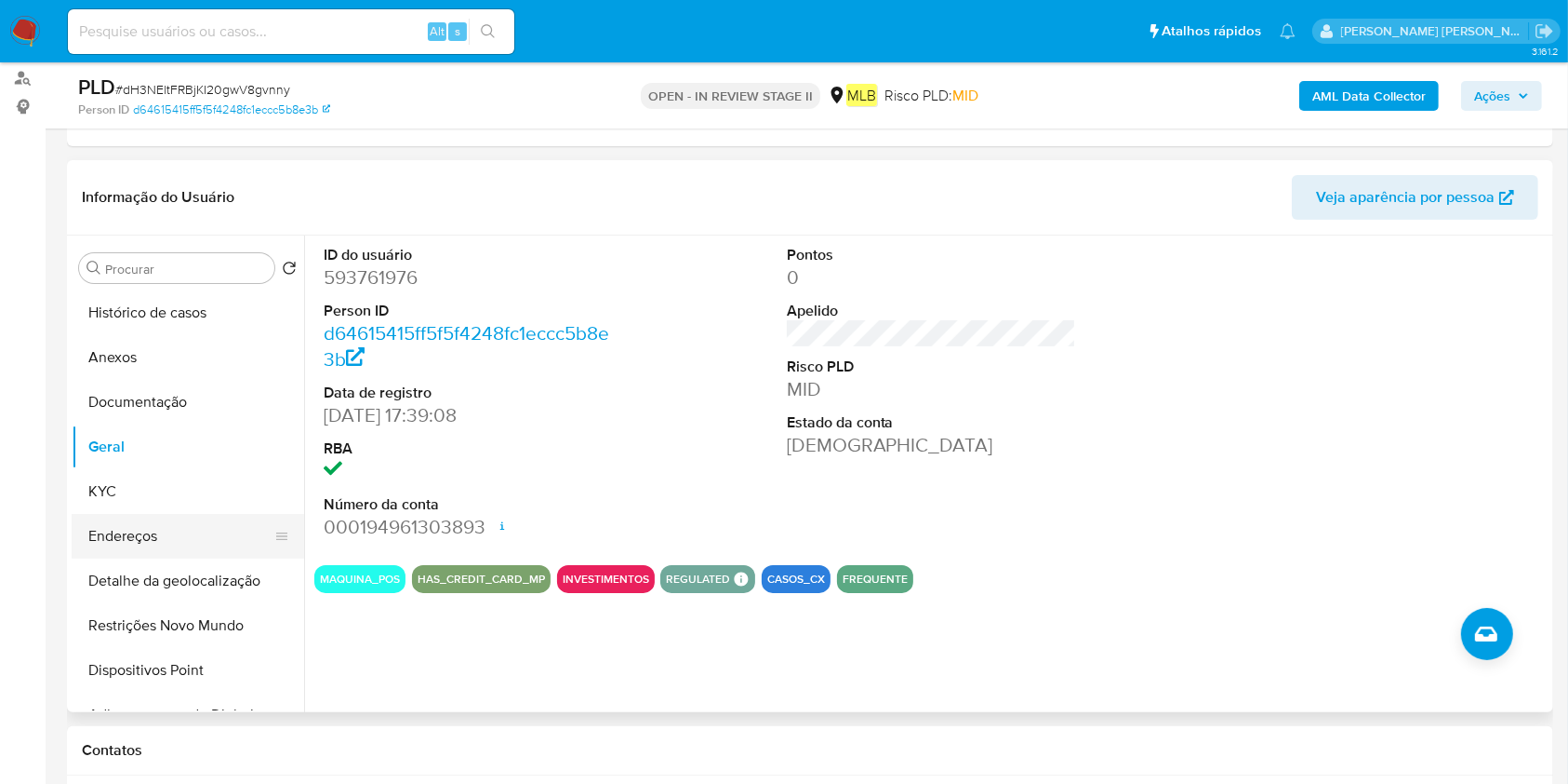
click at [184, 515] on button "Endereços" at bounding box center [180, 536] width 218 height 44
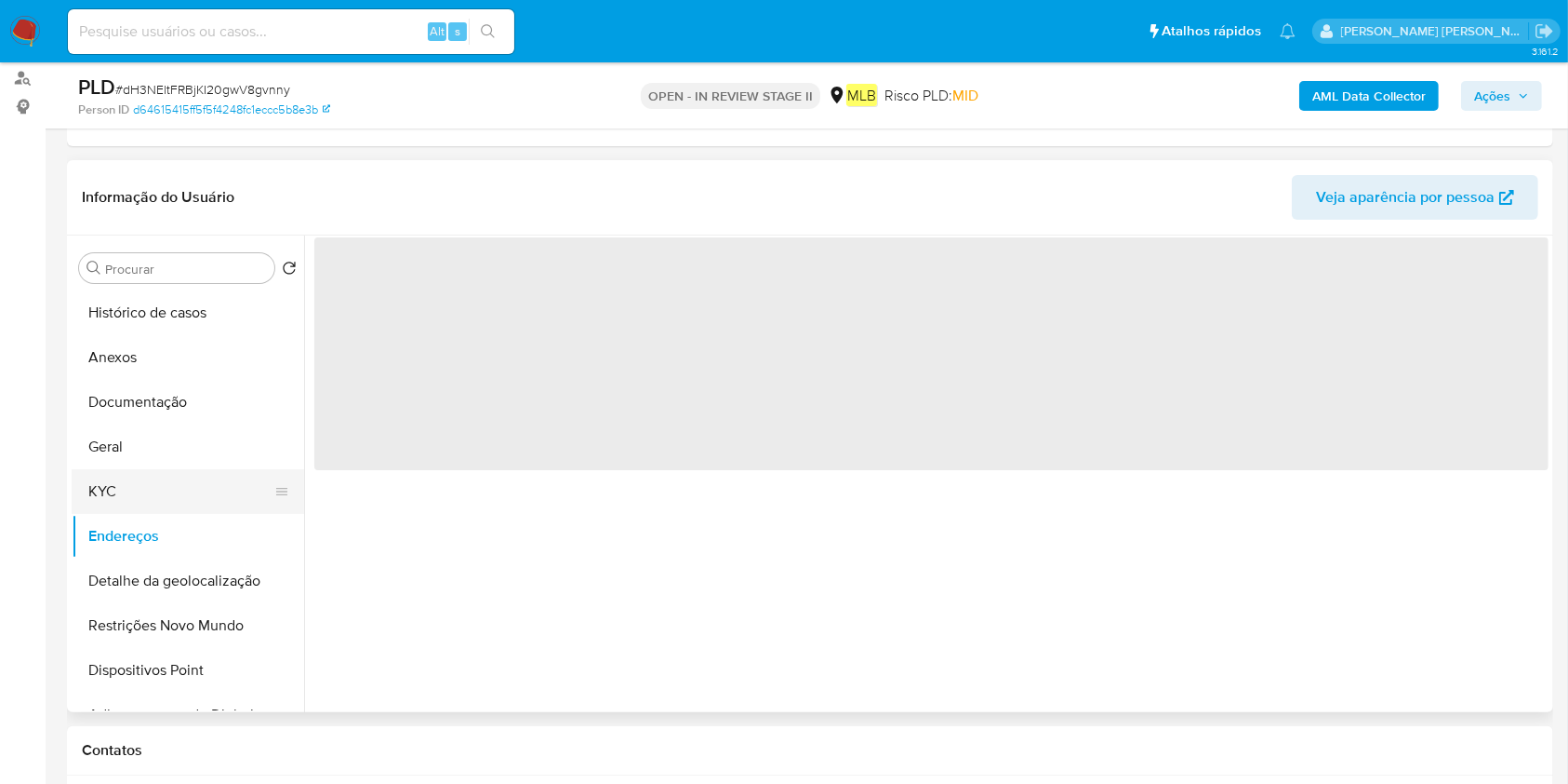
drag, startPoint x: 171, startPoint y: 481, endPoint x: 285, endPoint y: 479, distance: 114.0
click at [171, 481] on button "KYC" at bounding box center [180, 491] width 218 height 44
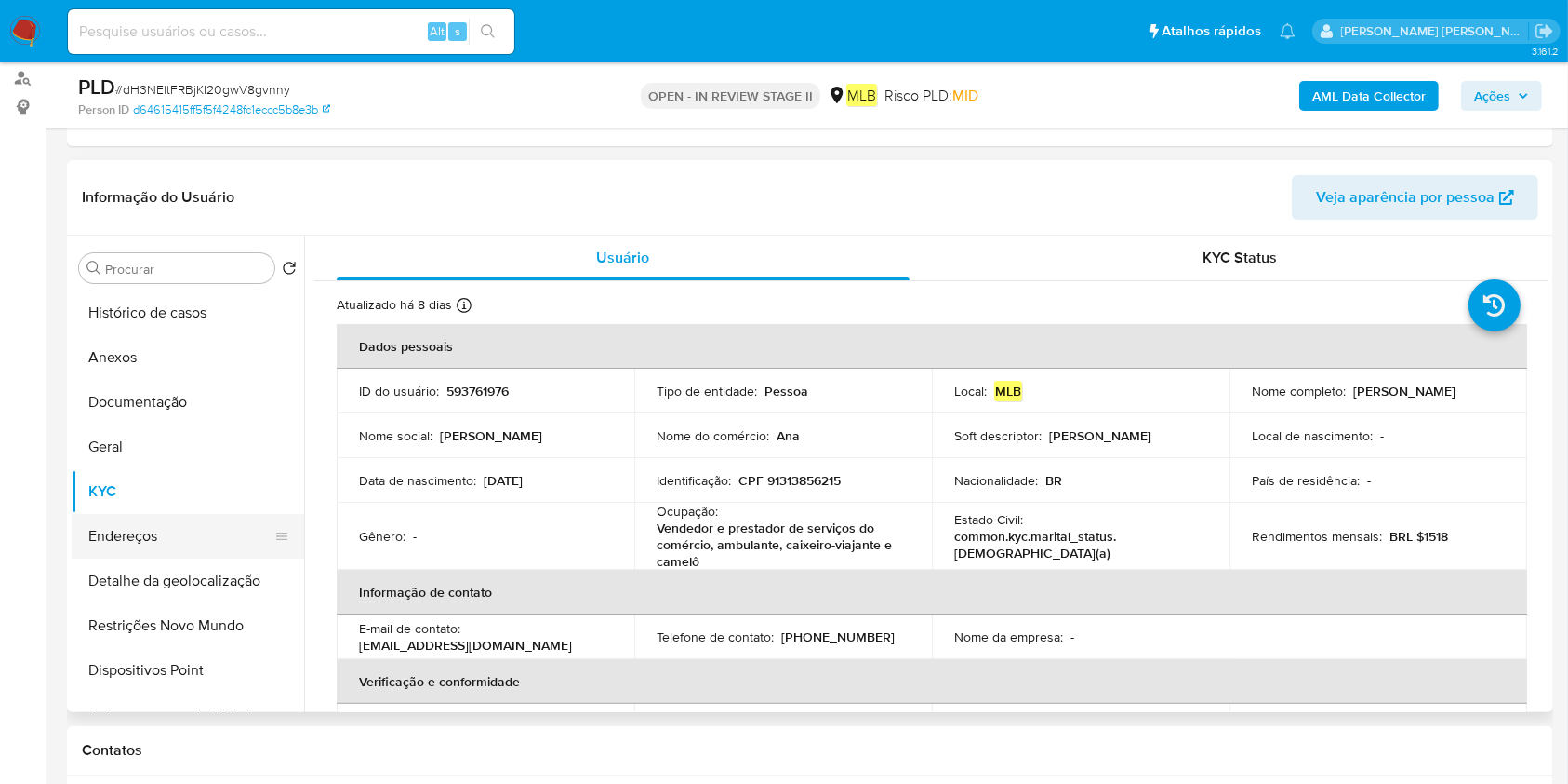
click at [160, 518] on button "Endereços" at bounding box center [180, 536] width 218 height 44
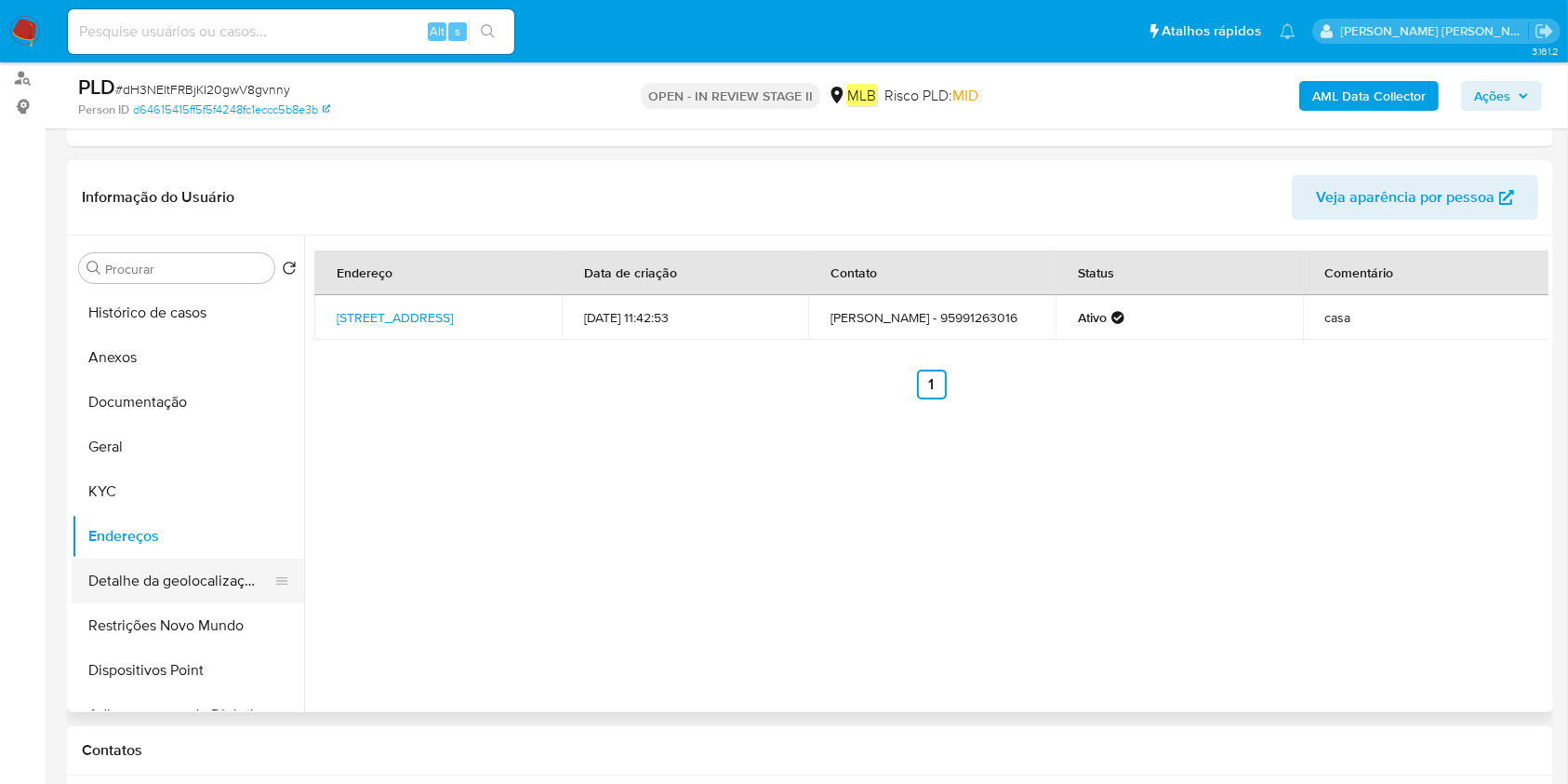
click at [136, 587] on button "Detalhe da geolocalização" at bounding box center [180, 581] width 218 height 44
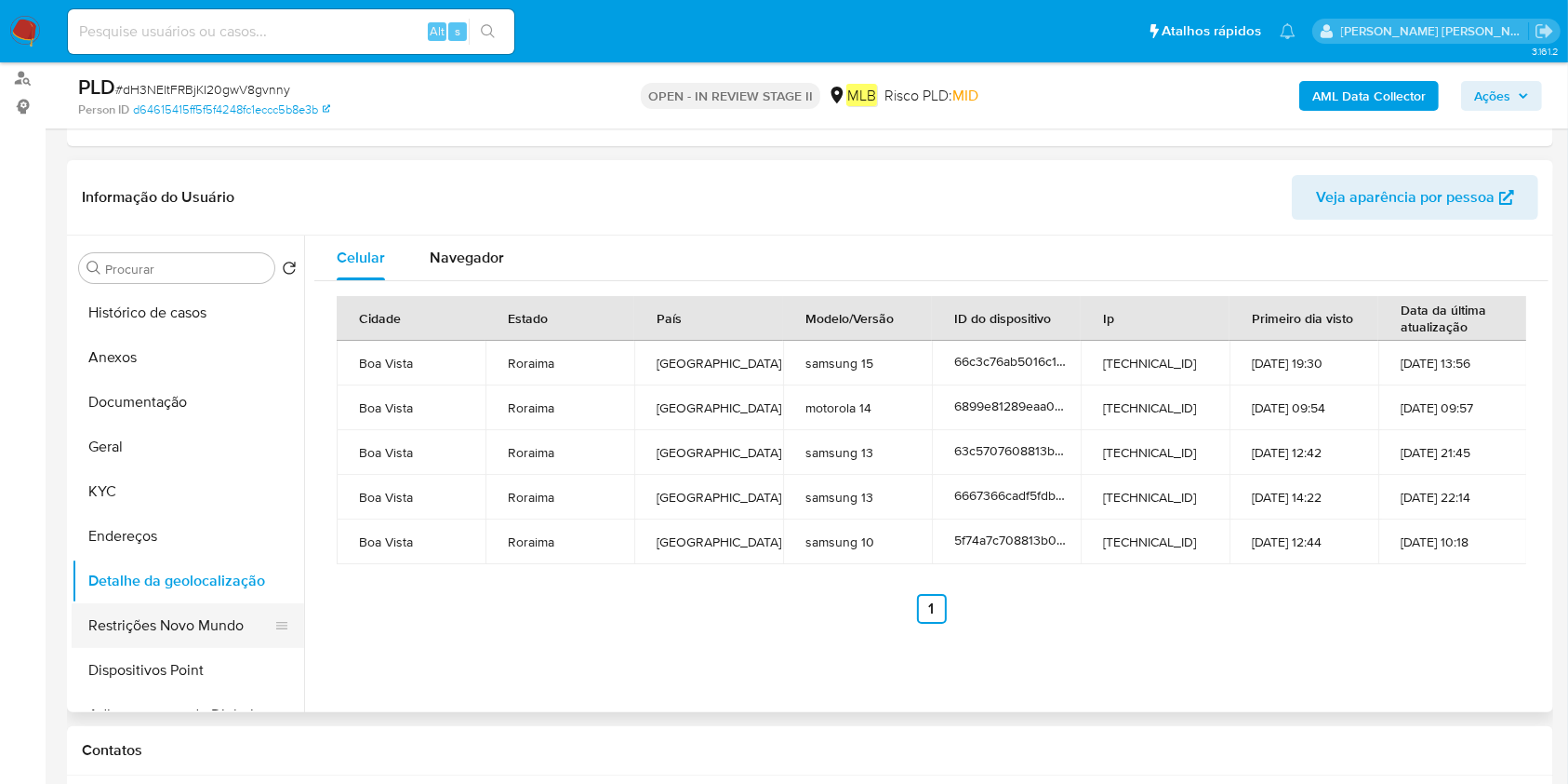
click at [190, 636] on button "Restrições Novo Mundo" at bounding box center [180, 625] width 218 height 44
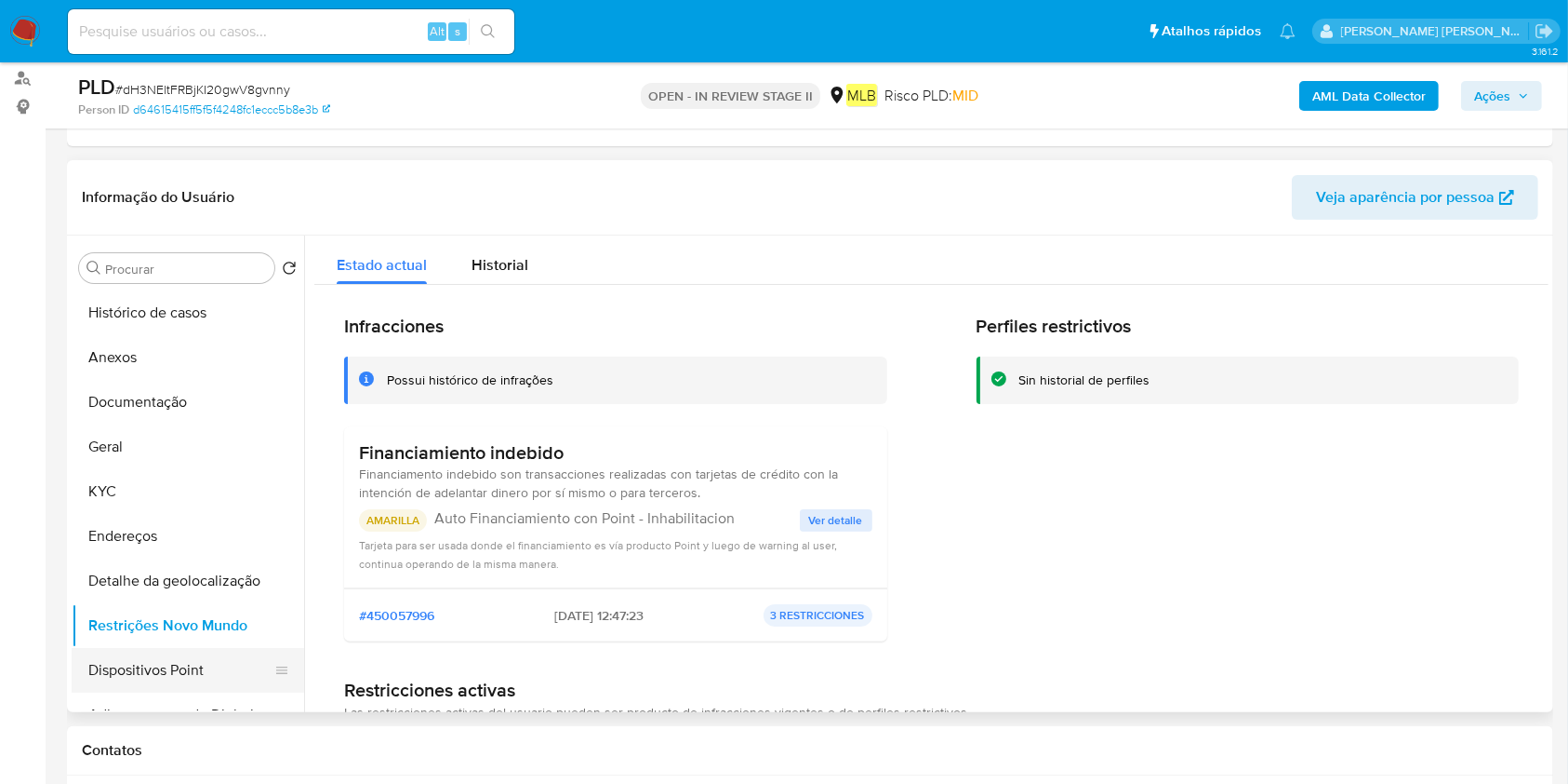
click at [134, 666] on button "Dispositivos Point" at bounding box center [180, 670] width 218 height 44
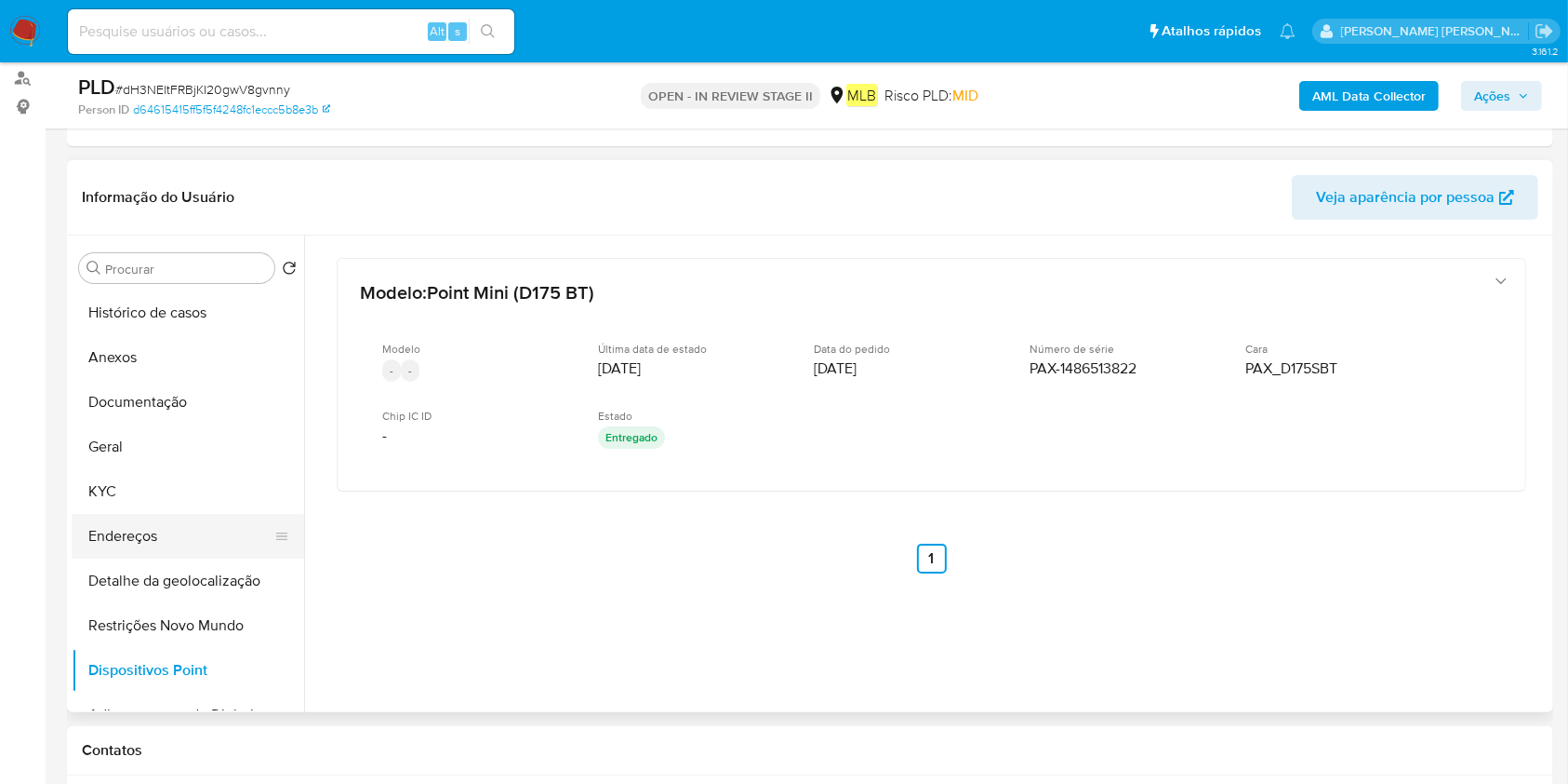
click at [153, 531] on button "Endereços" at bounding box center [180, 536] width 218 height 44
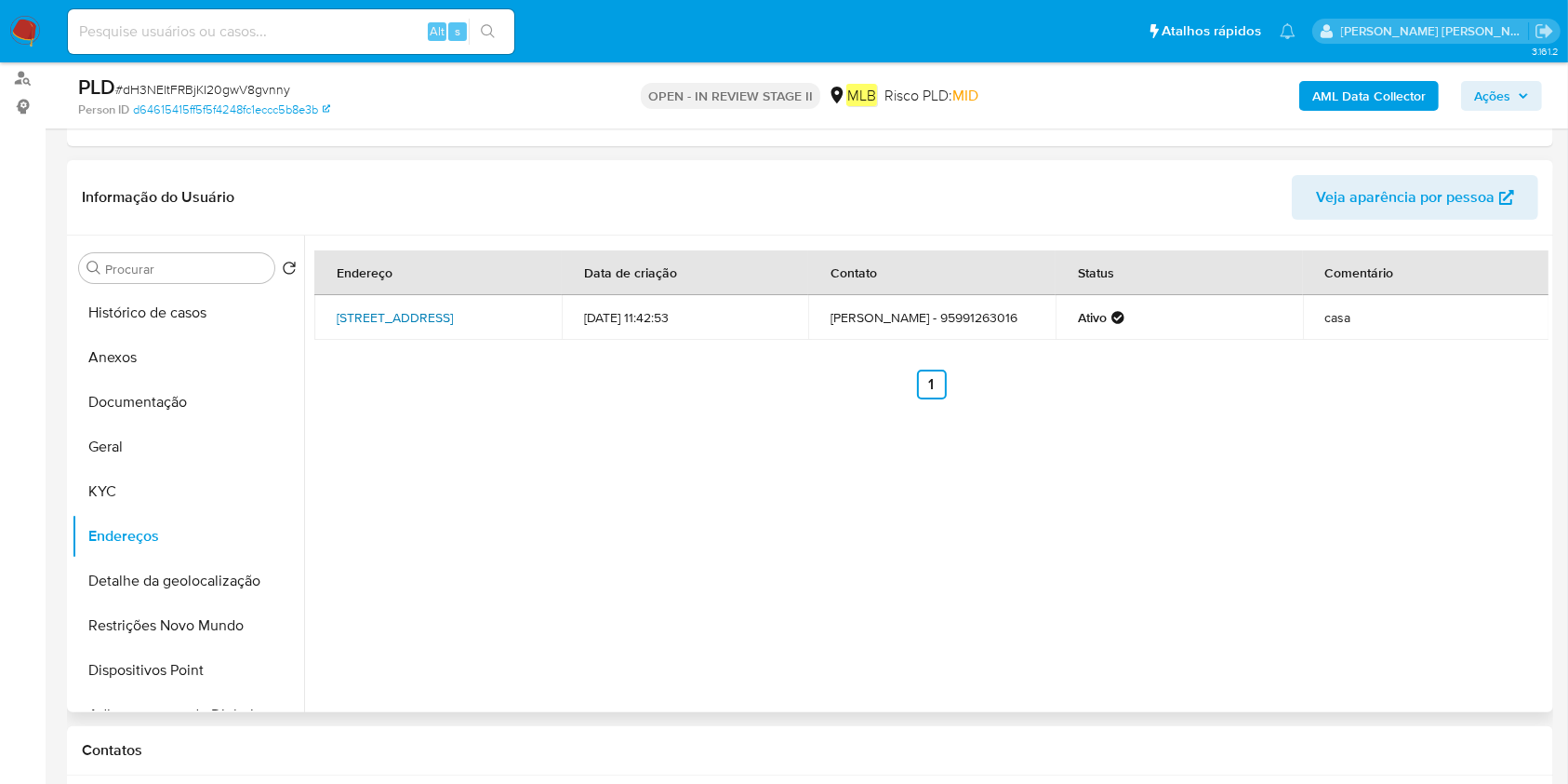
drag, startPoint x: 325, startPoint y: 305, endPoint x: 513, endPoint y: 309, distance: 188.0
click at [513, 309] on td "Rua Rio Tapajós 396, Boa Vista, Roraima, 69316106, Brasil 396" at bounding box center [438, 317] width 247 height 44
click at [193, 587] on button "Detalhe da geolocalização" at bounding box center [180, 581] width 218 height 44
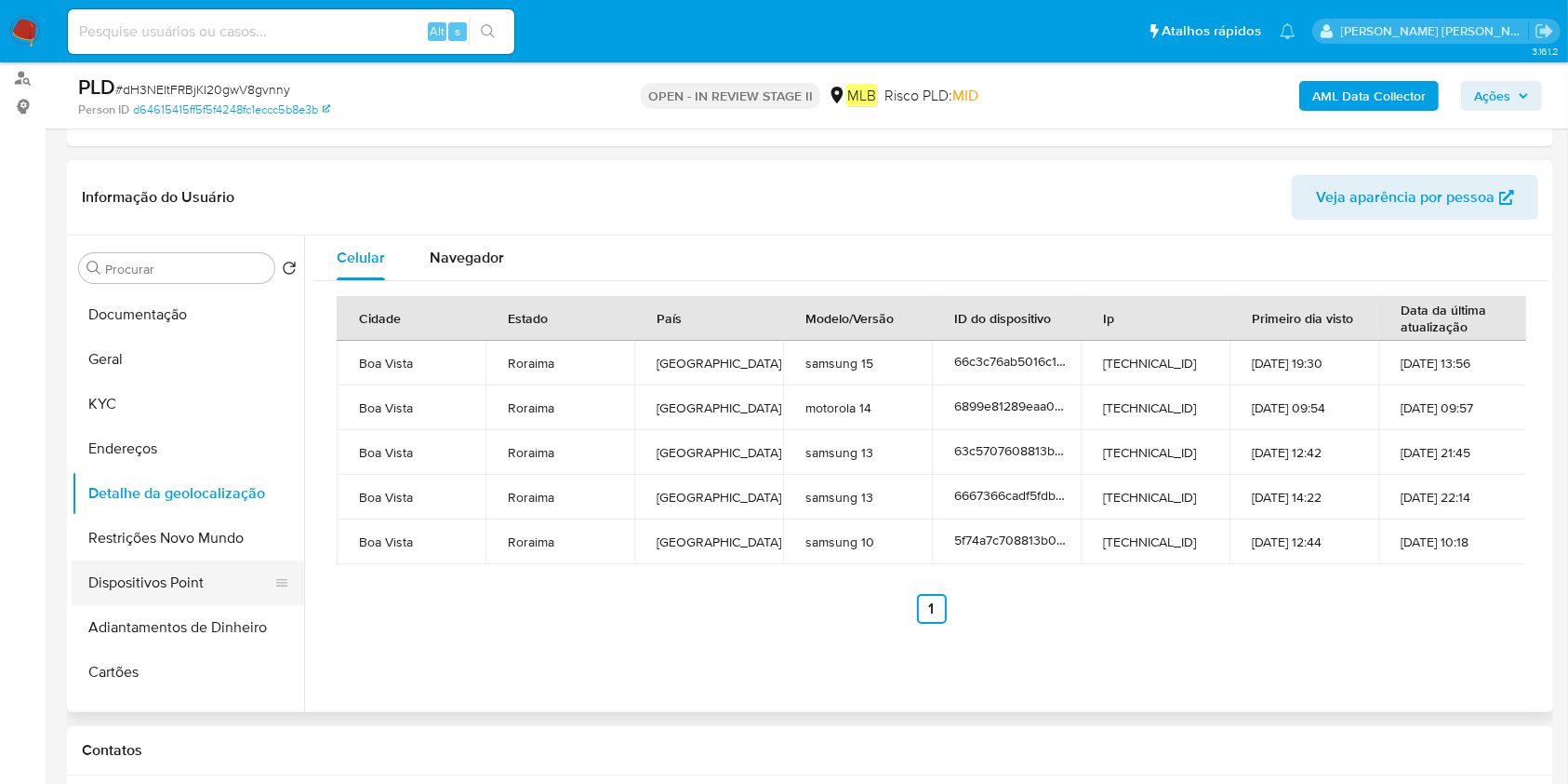
scroll to position [124, 0]
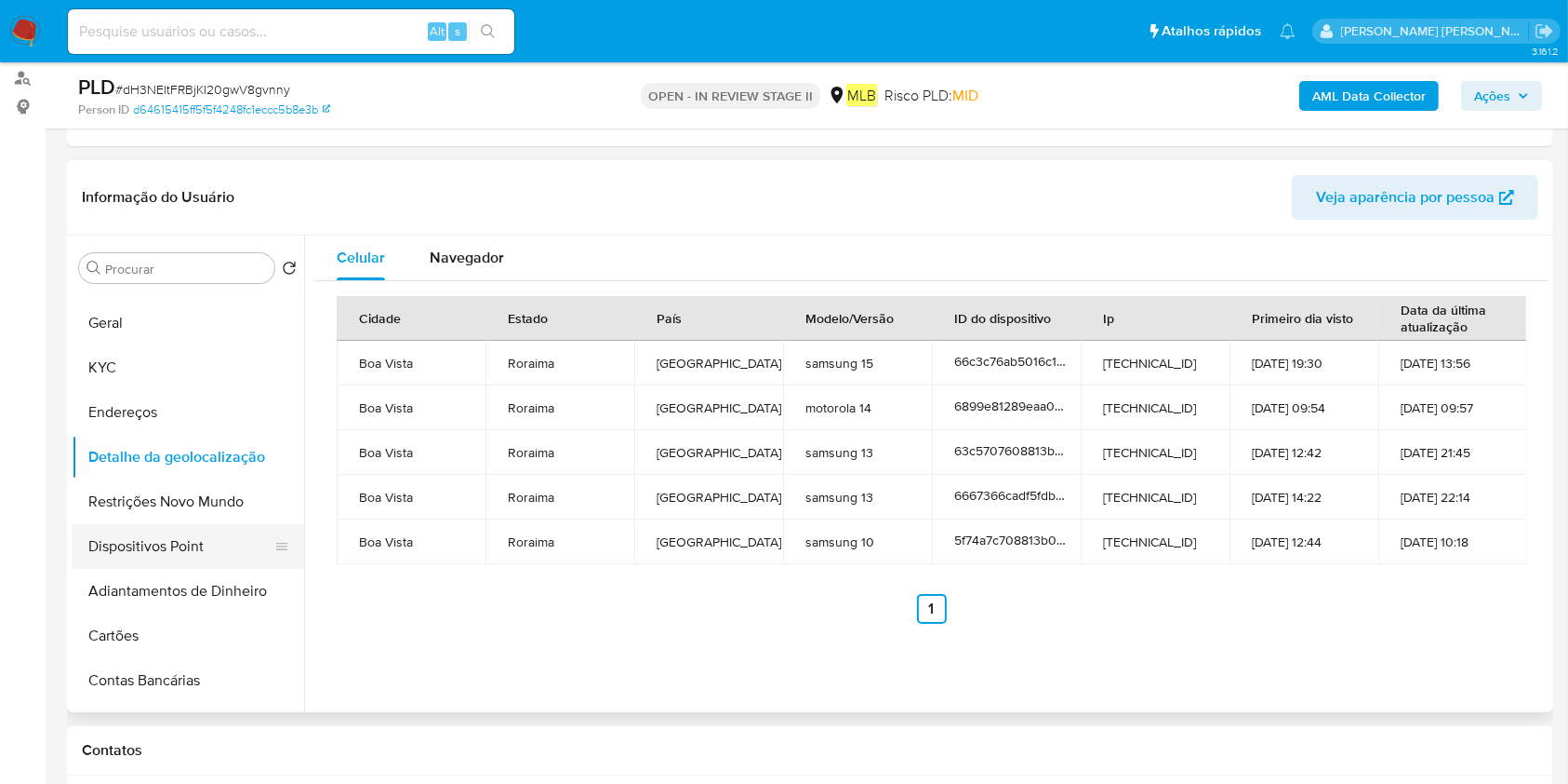
drag, startPoint x: 196, startPoint y: 553, endPoint x: 211, endPoint y: 552, distance: 15.0
click at [195, 551] on button "Dispositivos Point" at bounding box center [180, 546] width 218 height 44
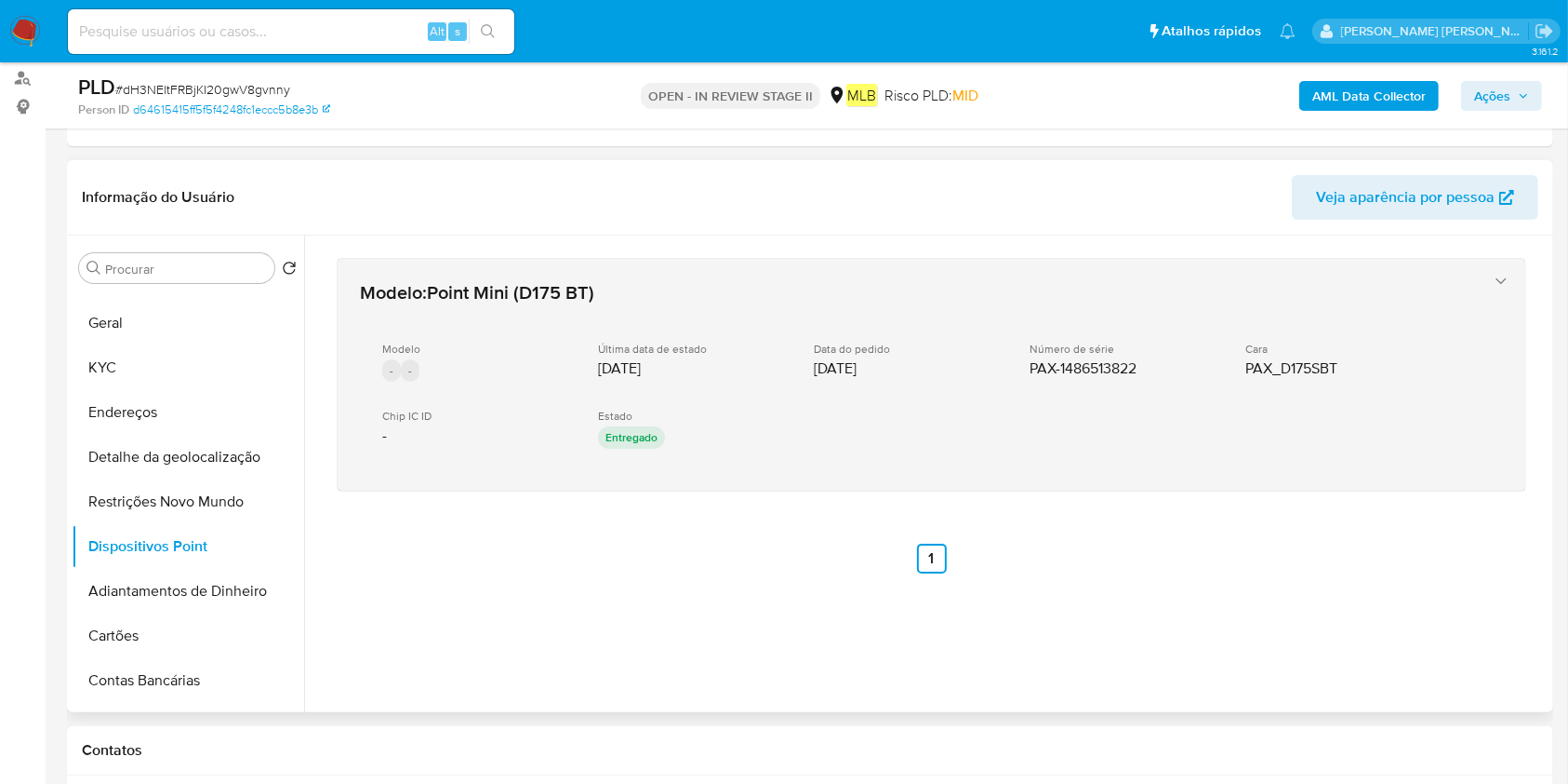
click at [1072, 423] on div "Modelo - - Última data de estado 16/10/2024 Data do pedido 01/10/2024 Número de…" at bounding box center [913, 397] width 1106 height 142
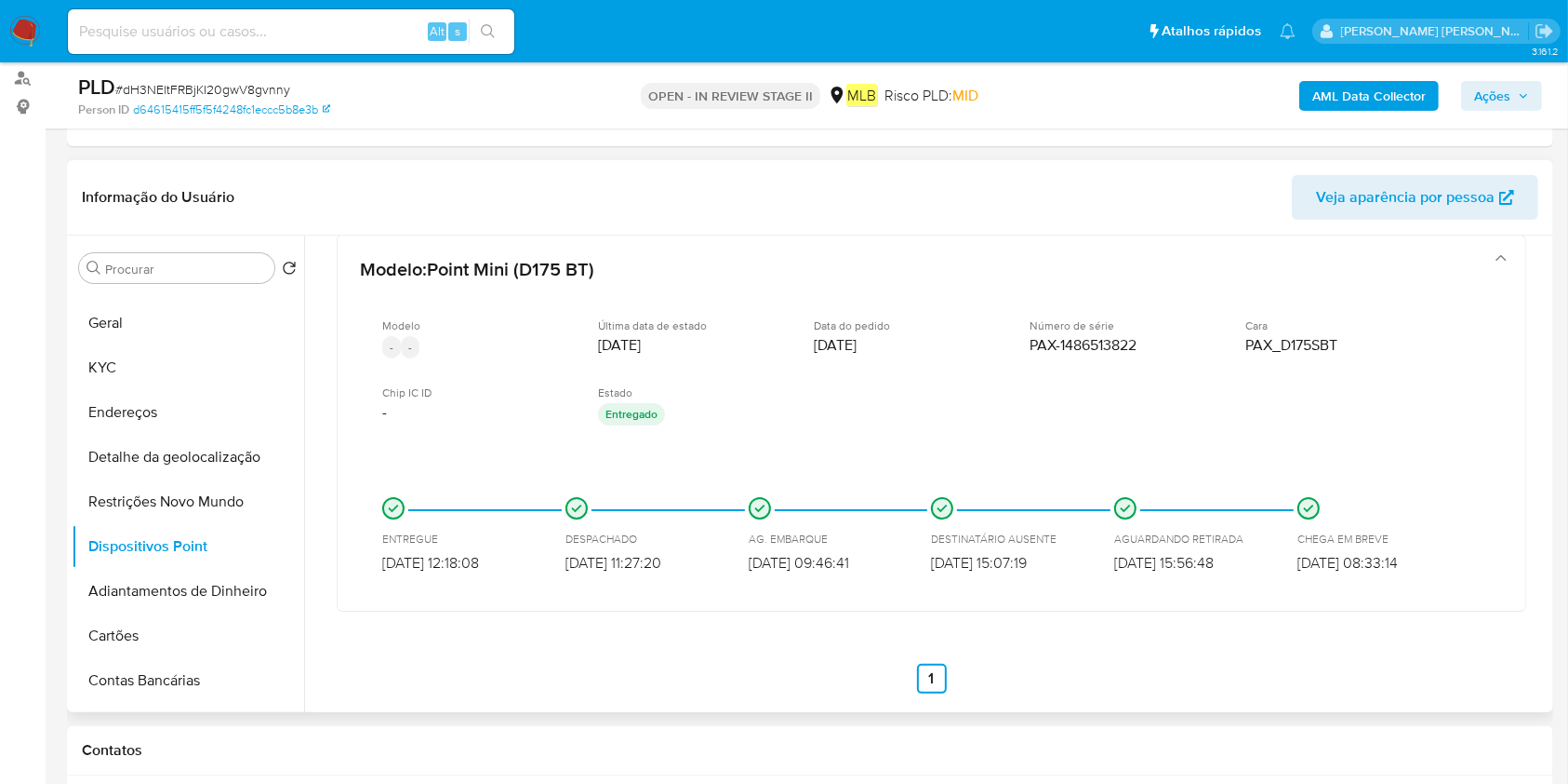
scroll to position [37, 0]
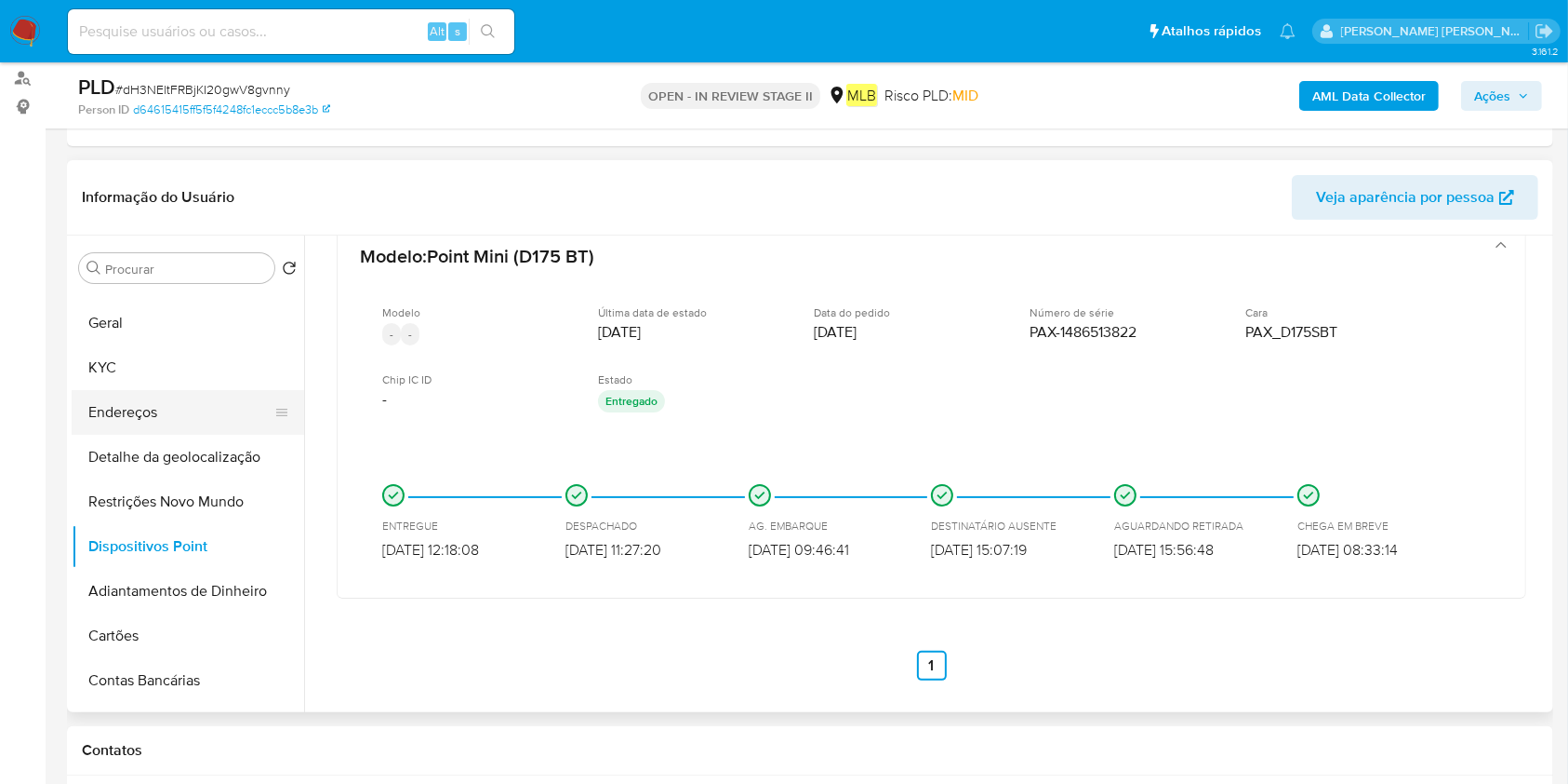
click at [168, 396] on button "Endereços" at bounding box center [180, 412] width 218 height 44
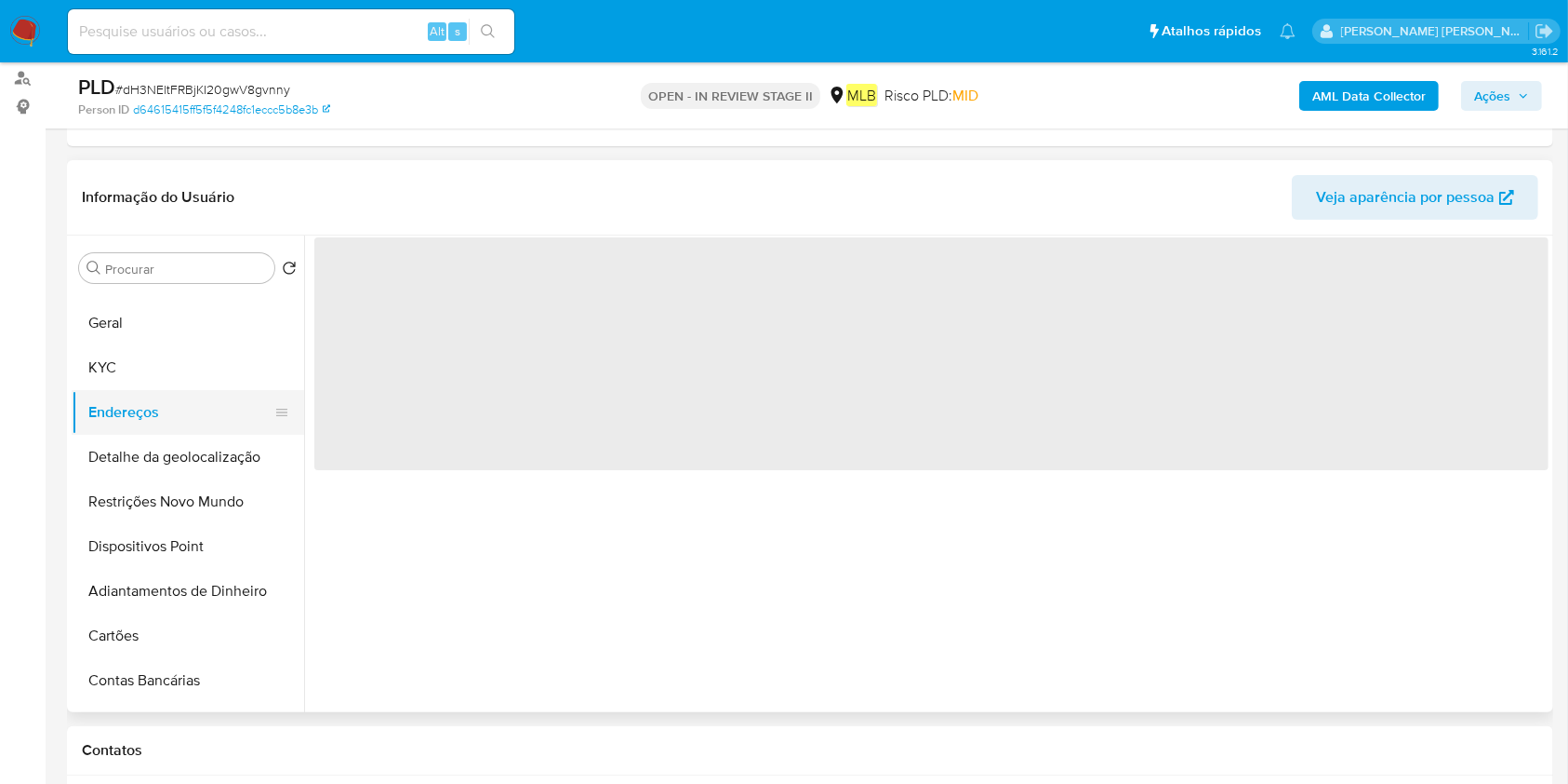
scroll to position [0, 0]
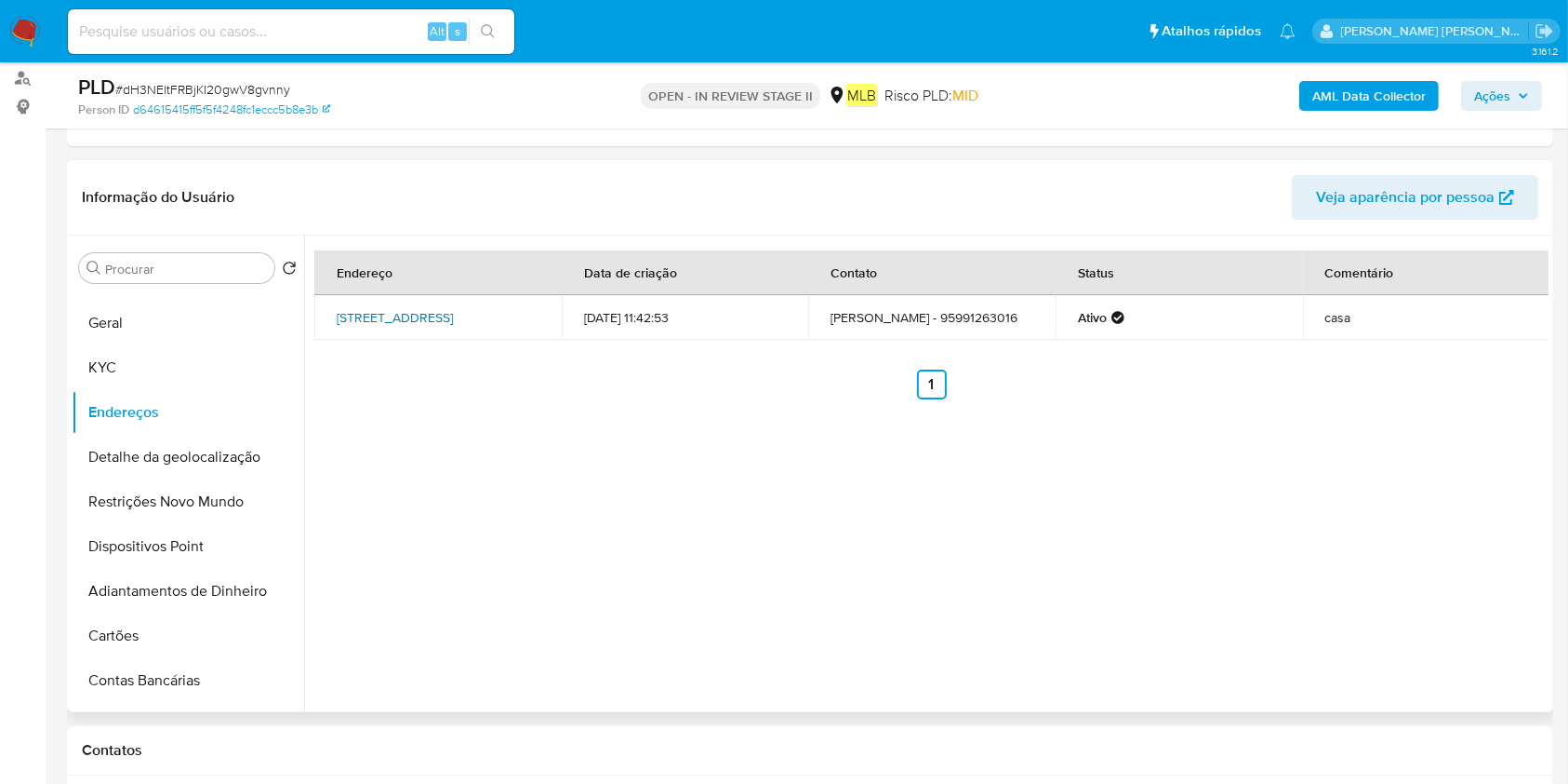
click at [347, 308] on link "Rua Rio Tapajós 396, Boa Vista, Roraima, 69316106, Brasil 396" at bounding box center [395, 317] width 116 height 18
click at [166, 334] on button "Geral" at bounding box center [180, 323] width 218 height 44
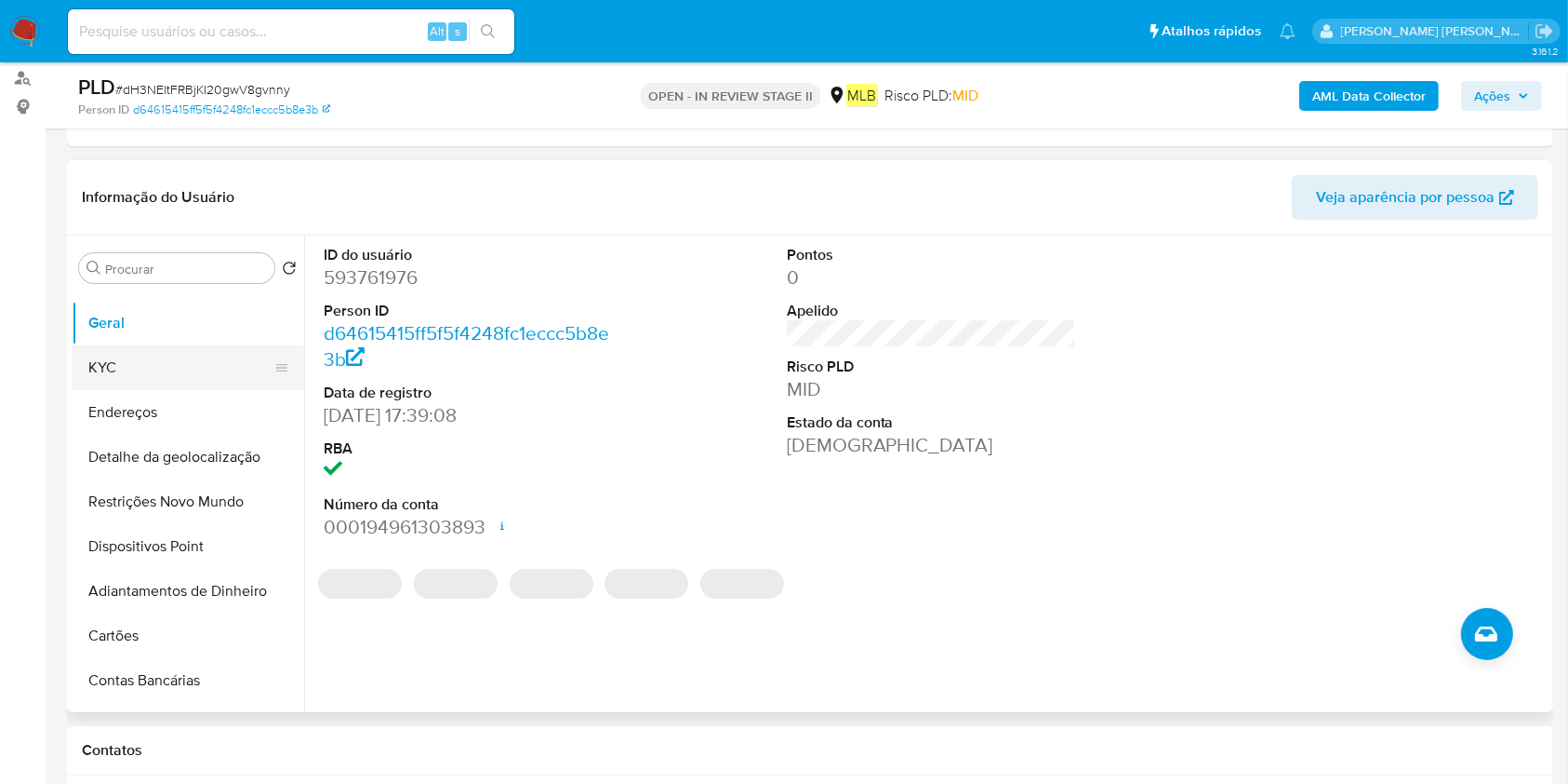
click at [179, 369] on button "KYC" at bounding box center [180, 368] width 218 height 44
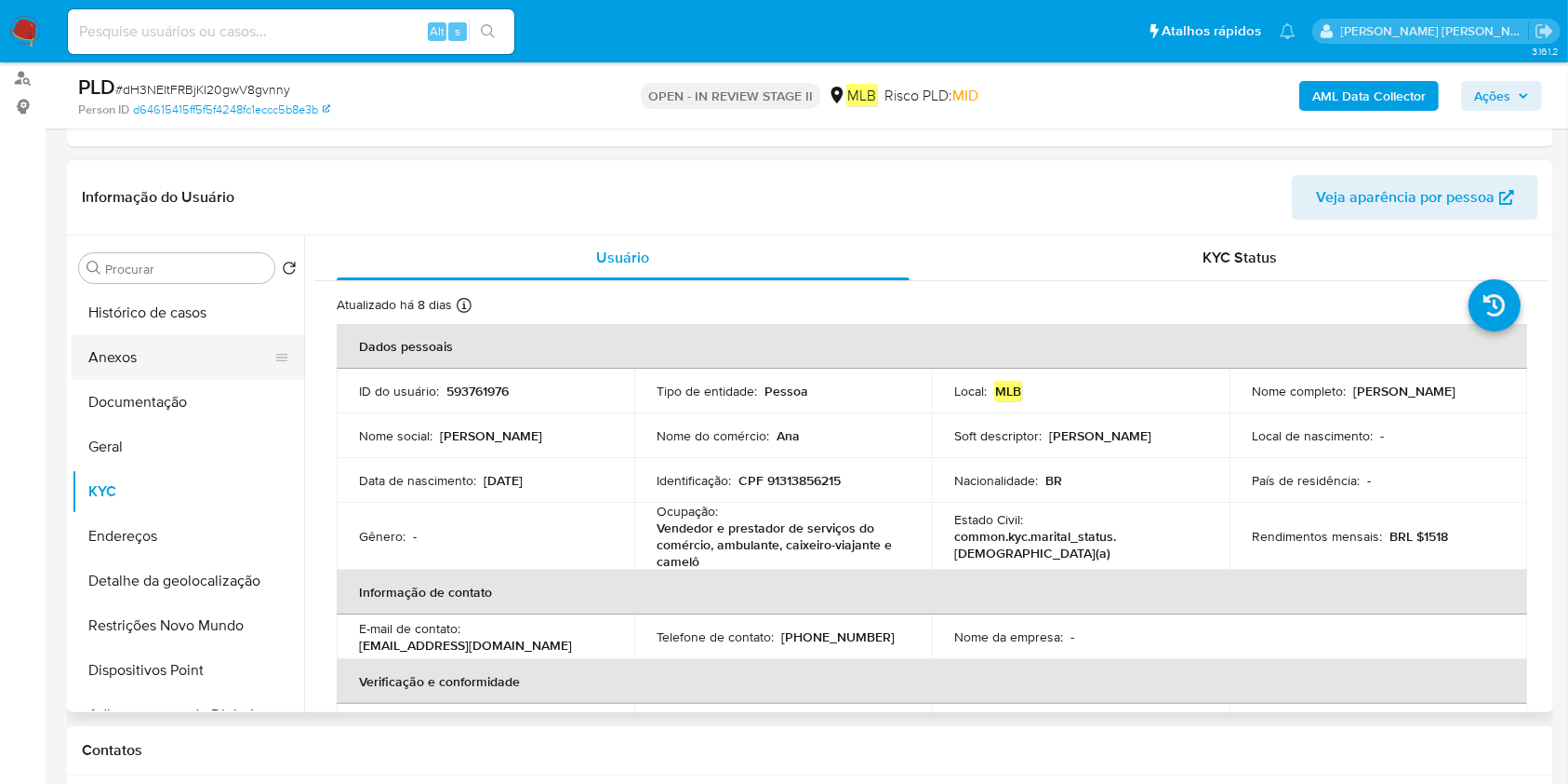
drag, startPoint x: 175, startPoint y: 364, endPoint x: 209, endPoint y: 369, distance: 34.4
click at [174, 363] on button "Anexos" at bounding box center [180, 357] width 218 height 44
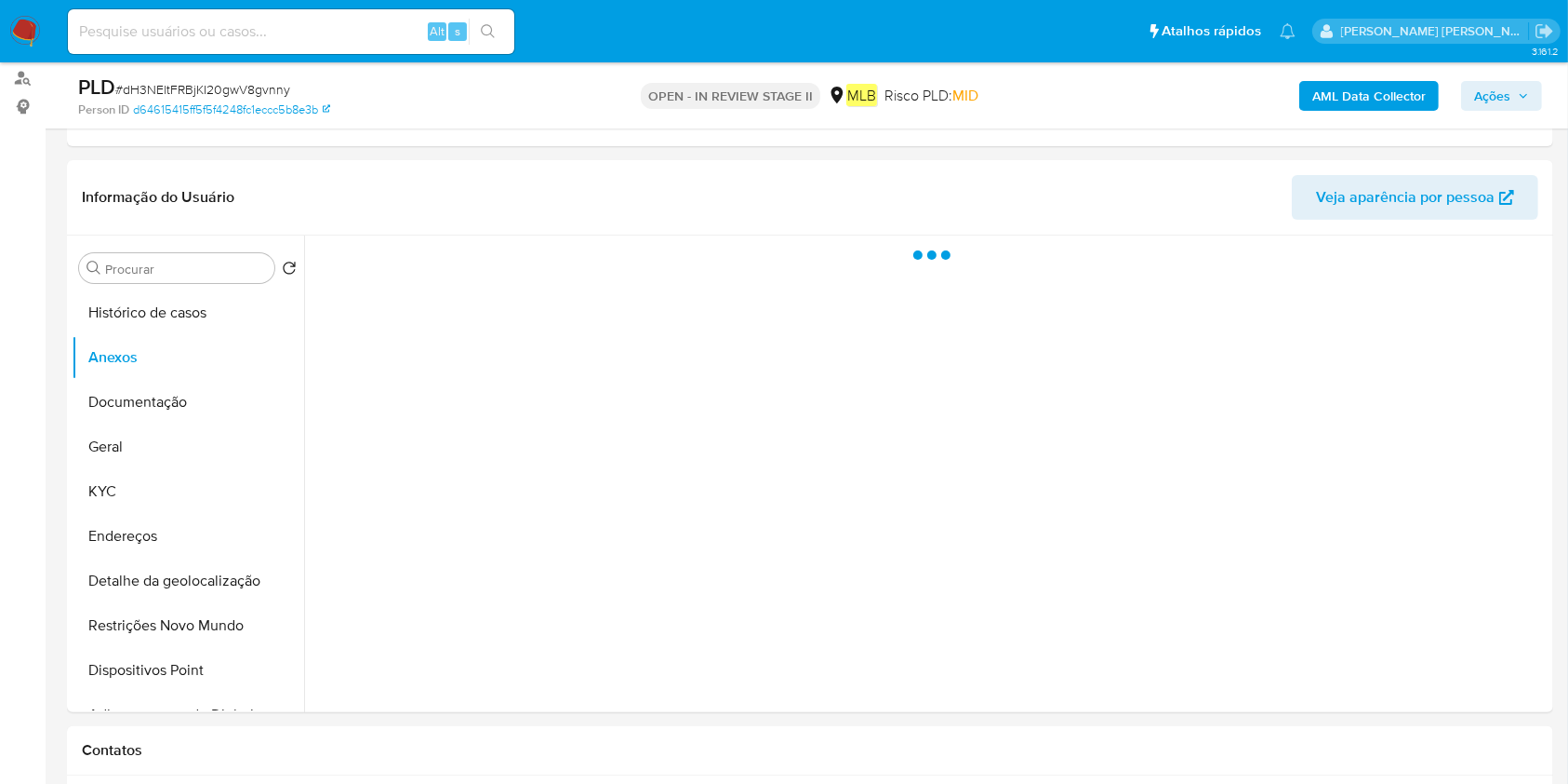
click at [1409, 100] on b "AML Data Collector" at bounding box center [1369, 95] width 114 height 30
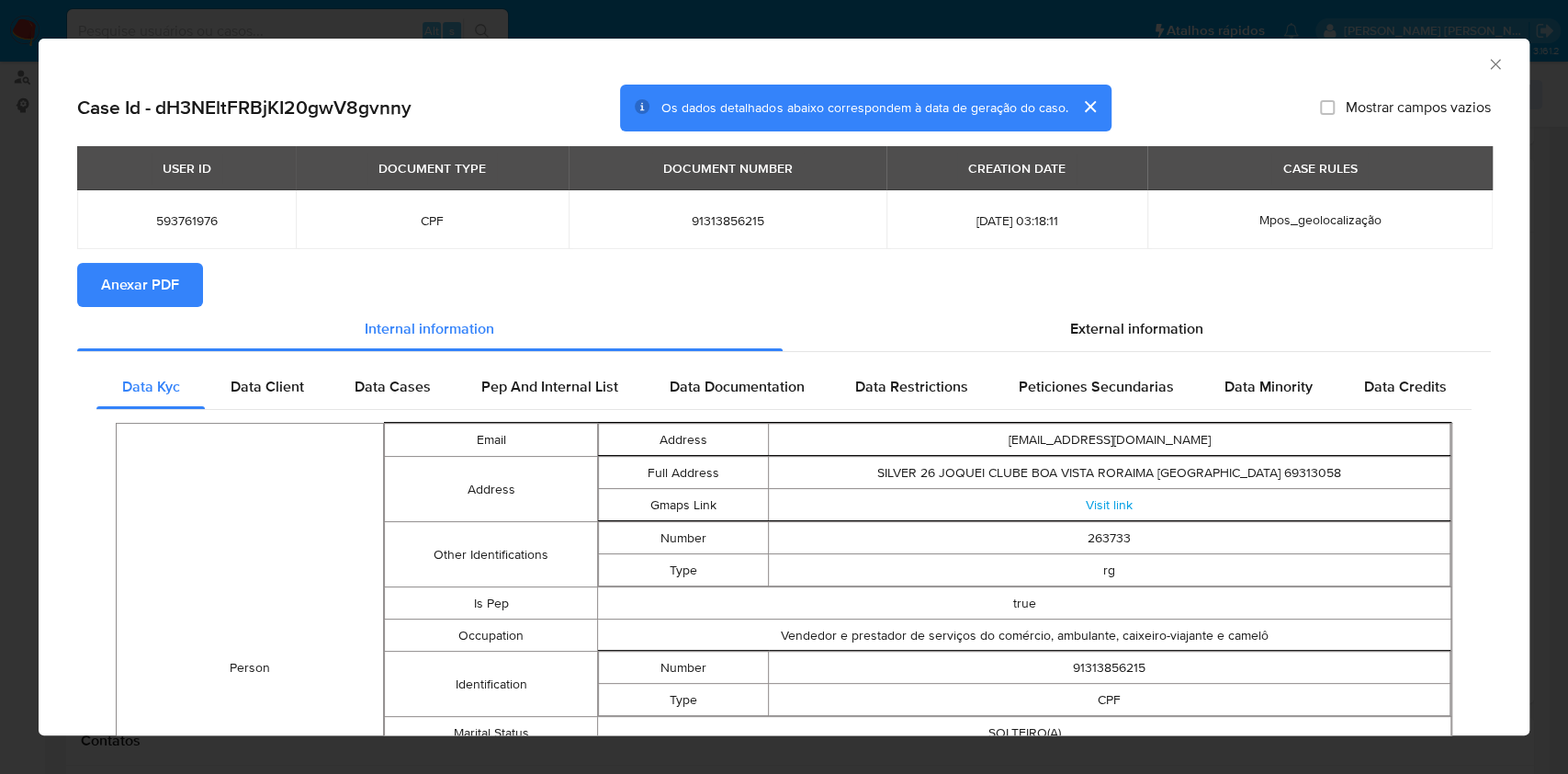
click at [187, 286] on button "Anexar PDF" at bounding box center [140, 284] width 125 height 44
click at [1486, 64] on icon "Fechar a janela" at bounding box center [1495, 64] width 18 height 18
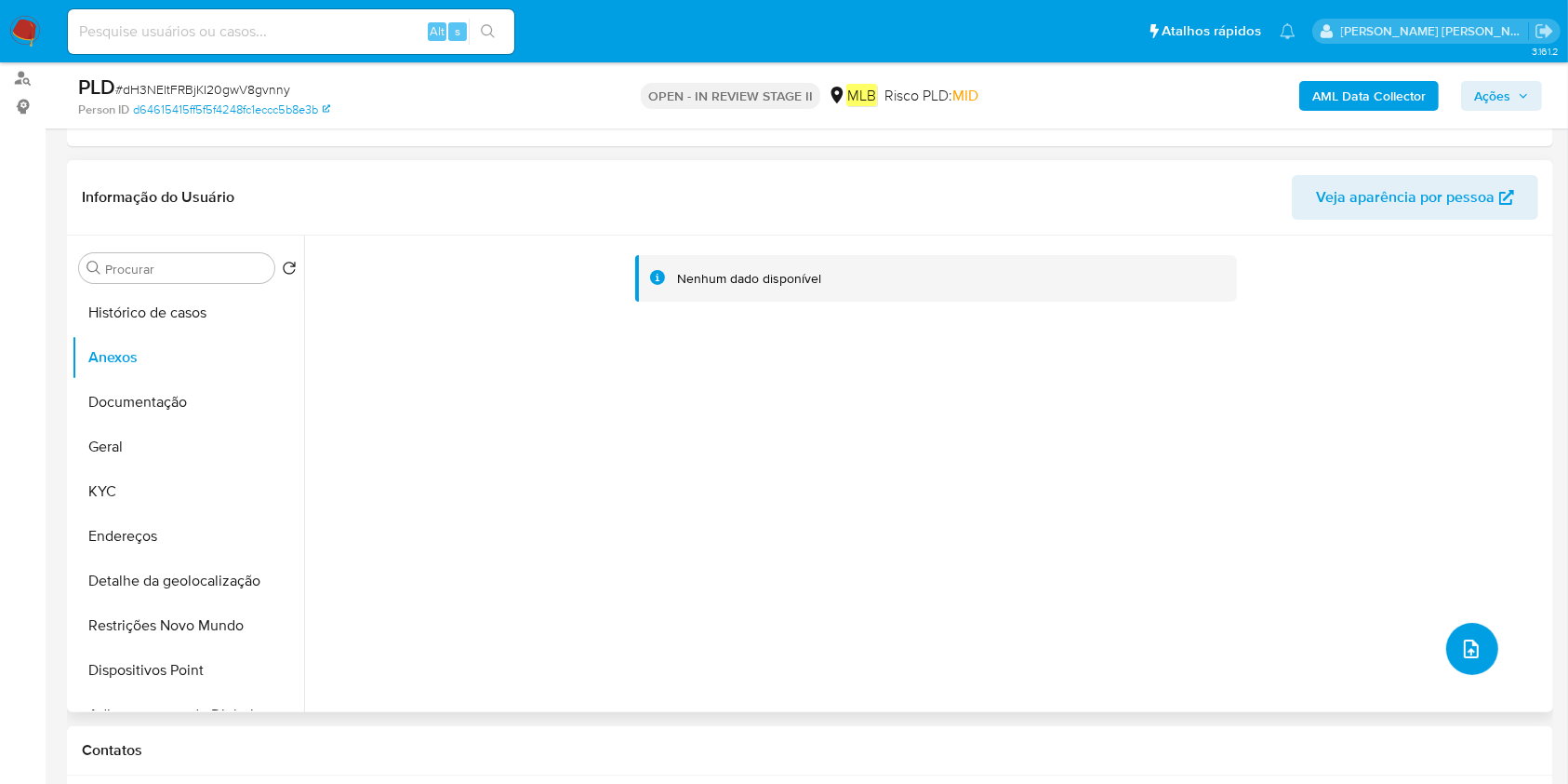
click at [1461, 629] on button "upload-file" at bounding box center [1473, 648] width 52 height 52
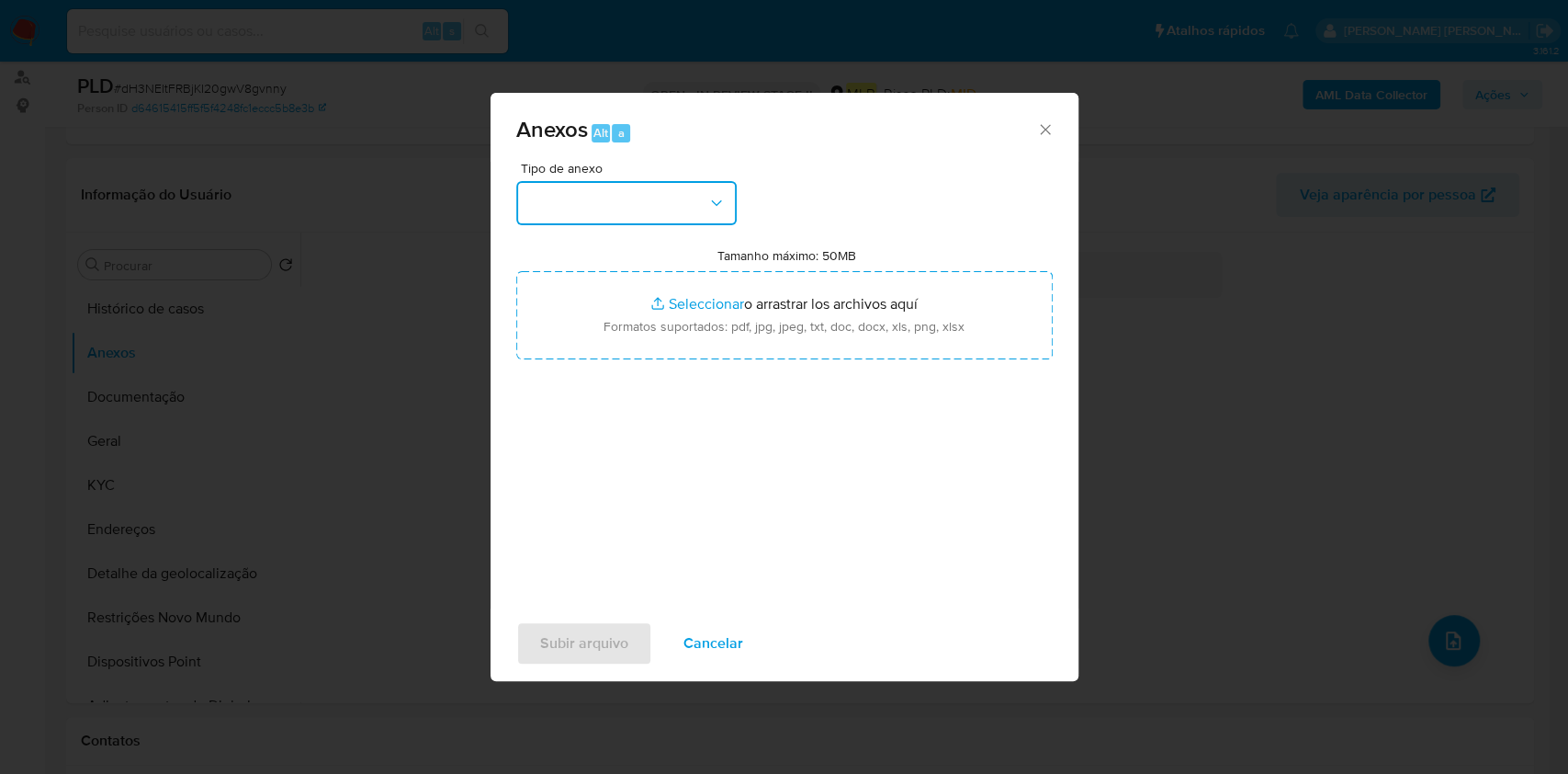
click at [610, 187] on button "button" at bounding box center [626, 203] width 220 height 44
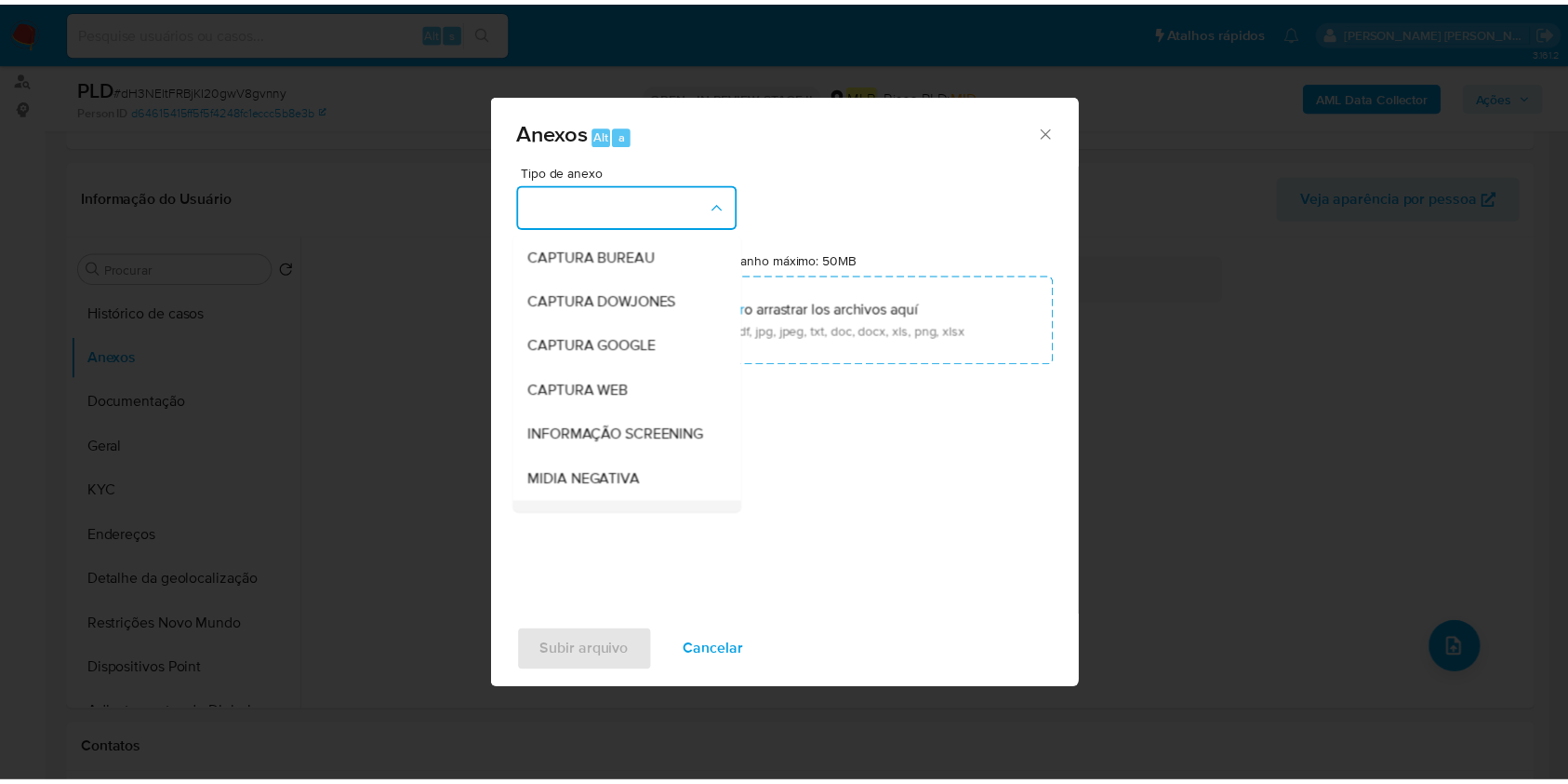
scroll to position [248, 0]
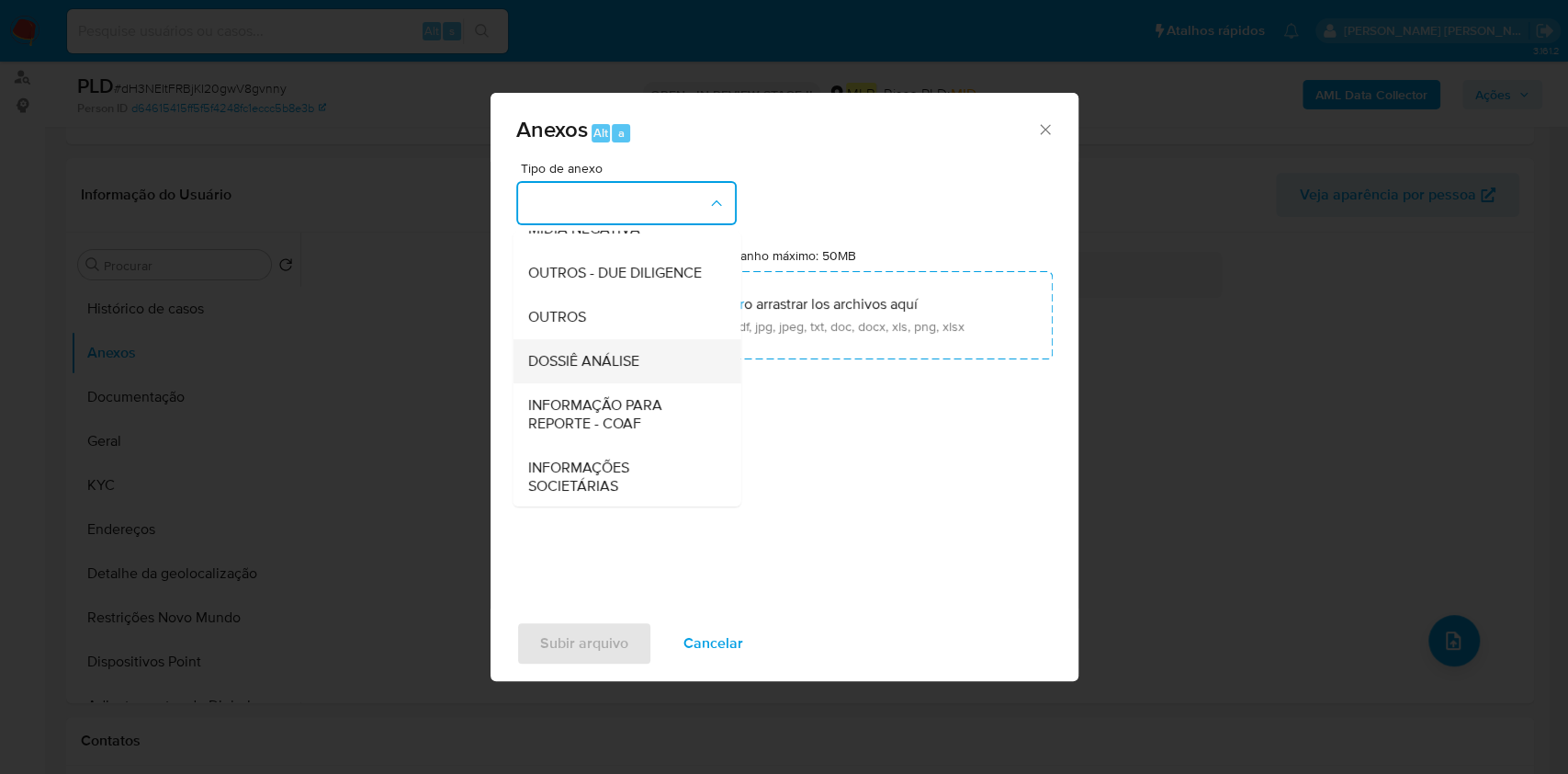
click at [565, 370] on span "DOSSIÊ ANÁLISE" at bounding box center [583, 360] width 111 height 18
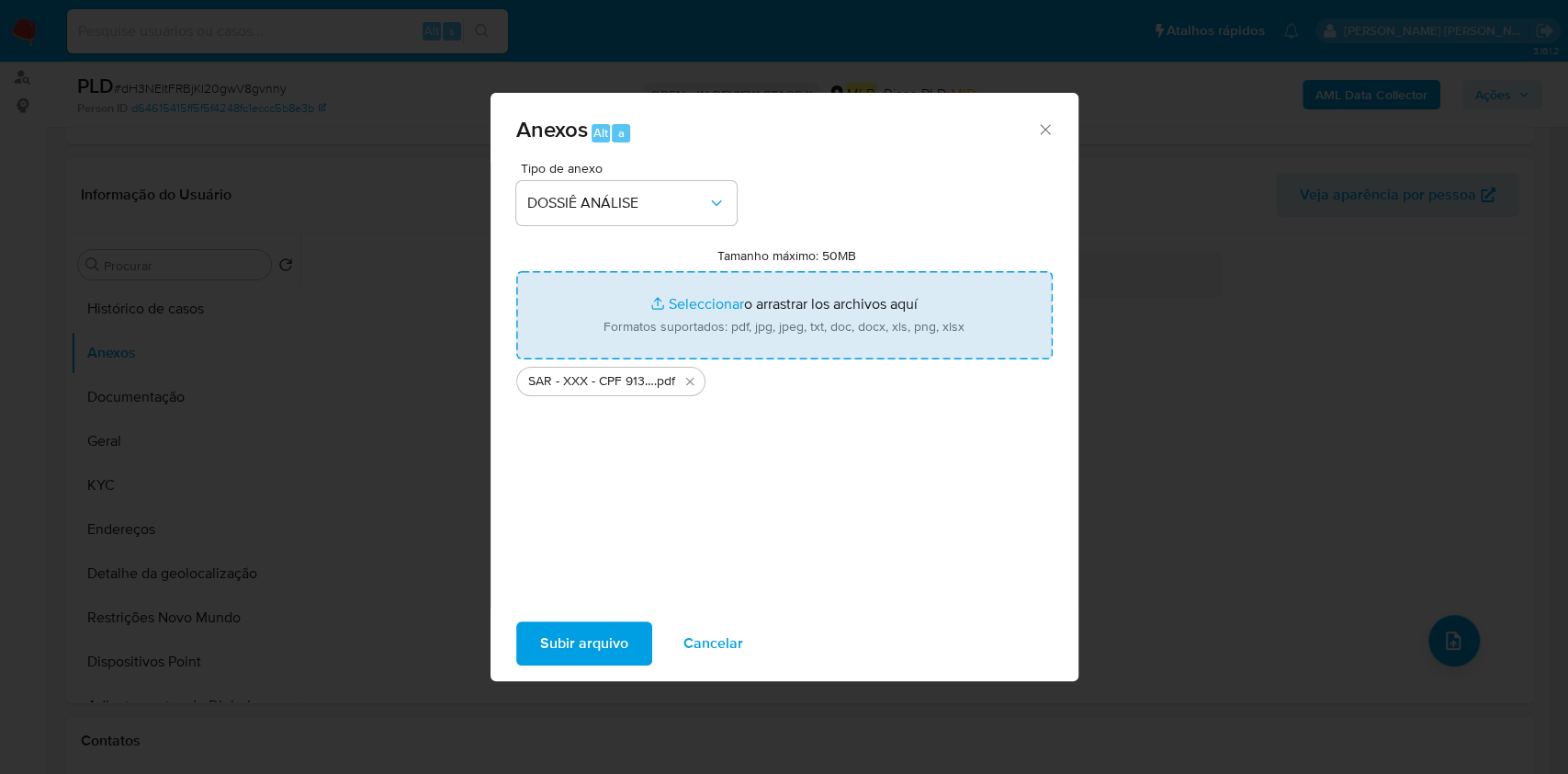
type input "C:\fakepath\Mulan 593761976_2025_09_26_14_22_04.xlsx"
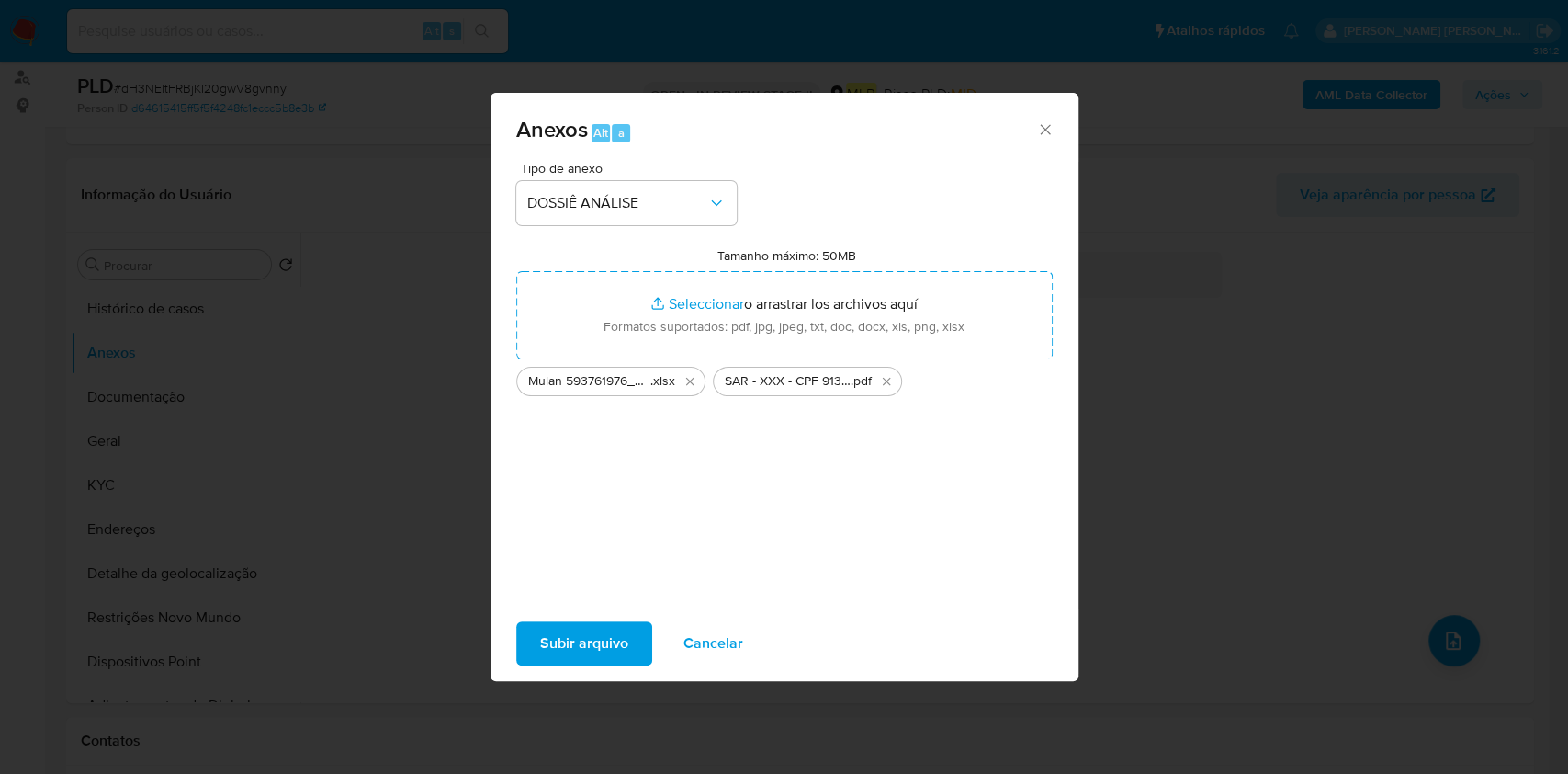
click at [542, 627] on span "Subir arquivo" at bounding box center [583, 643] width 88 height 41
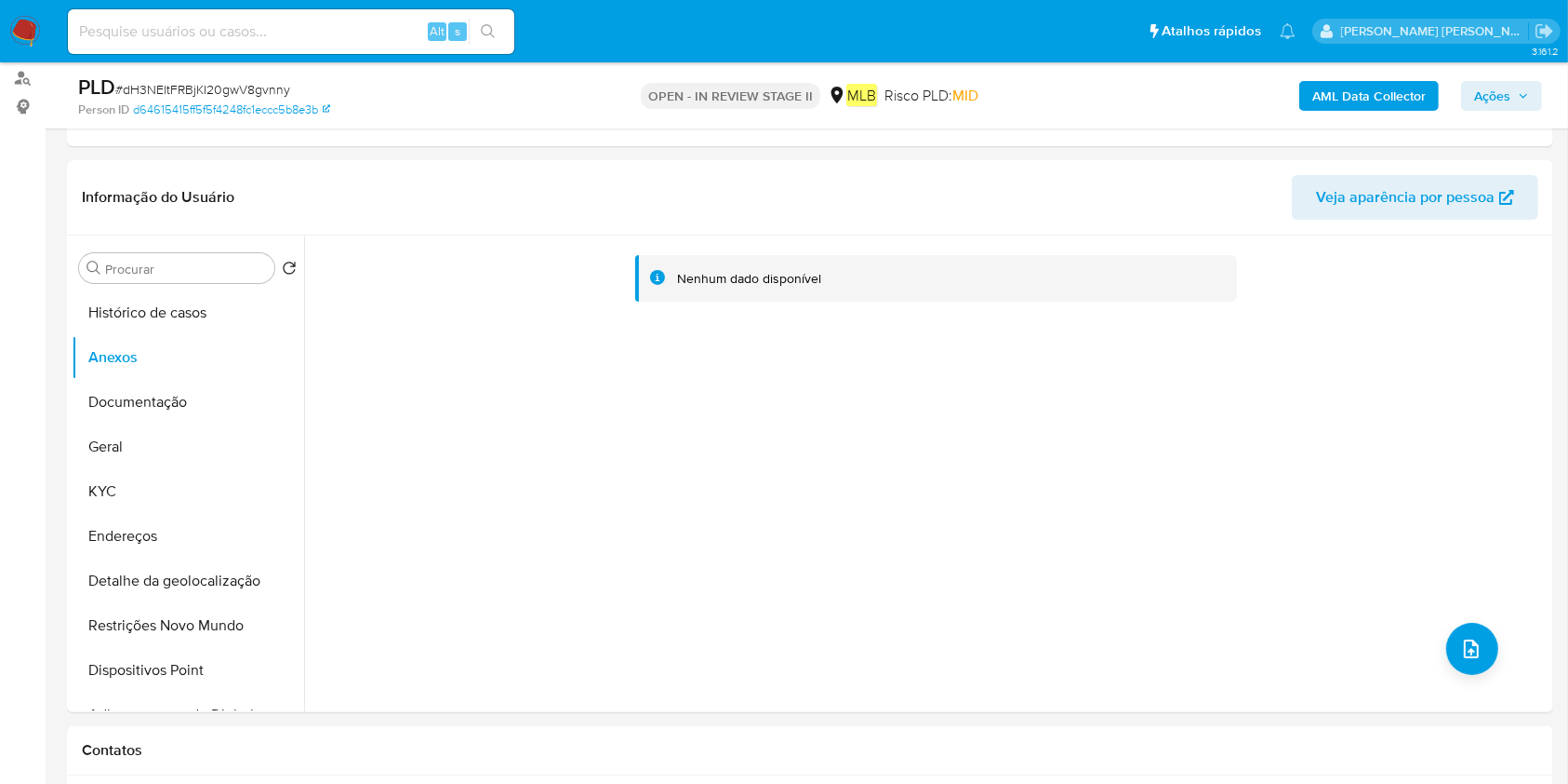
click at [1515, 90] on span "Ações" at bounding box center [1502, 95] width 55 height 26
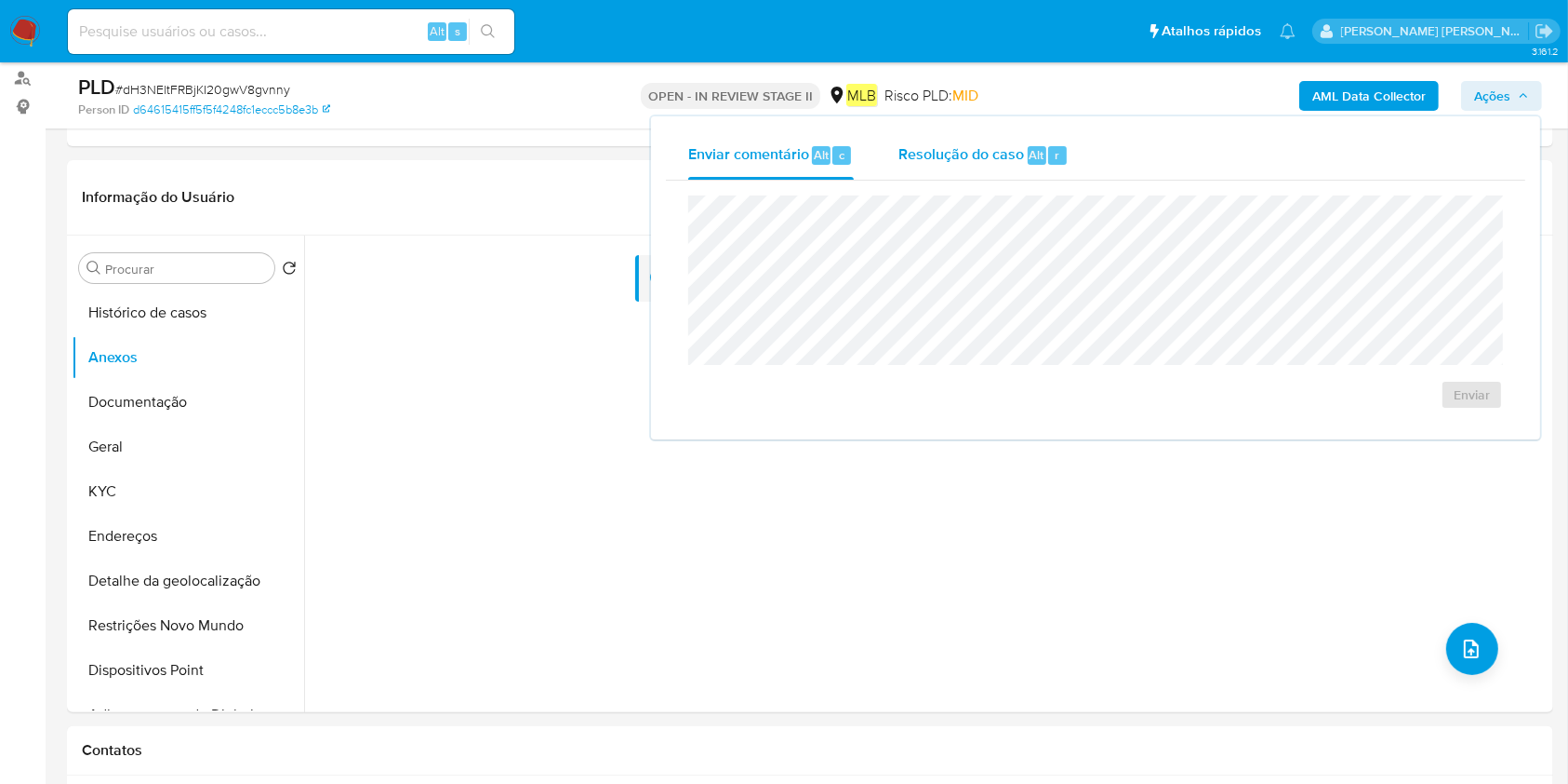
click at [1024, 160] on div "Resolução do caso Alt r" at bounding box center [983, 155] width 170 height 48
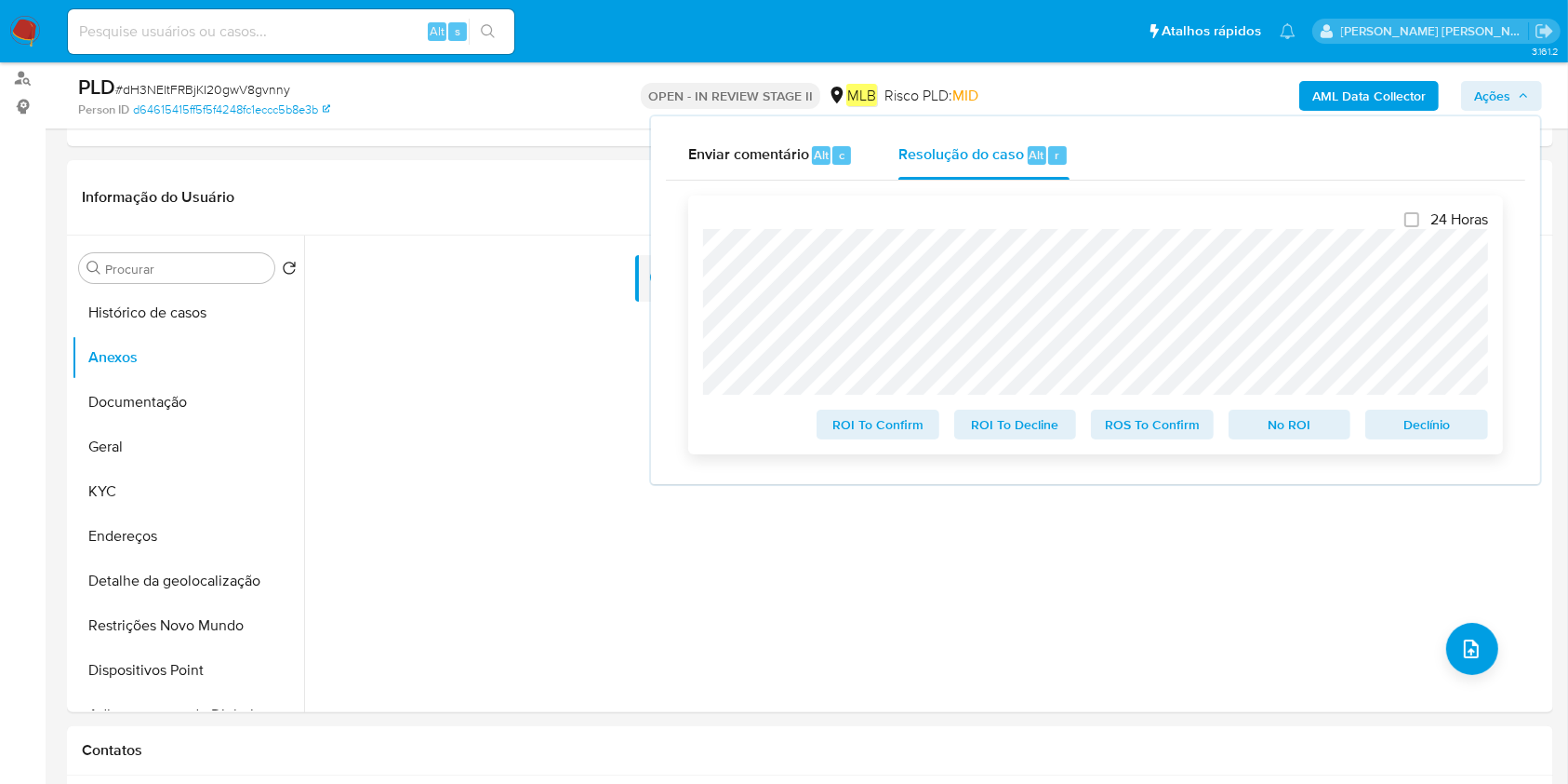
click at [1195, 432] on span "ROS To Confirm" at bounding box center [1152, 424] width 96 height 26
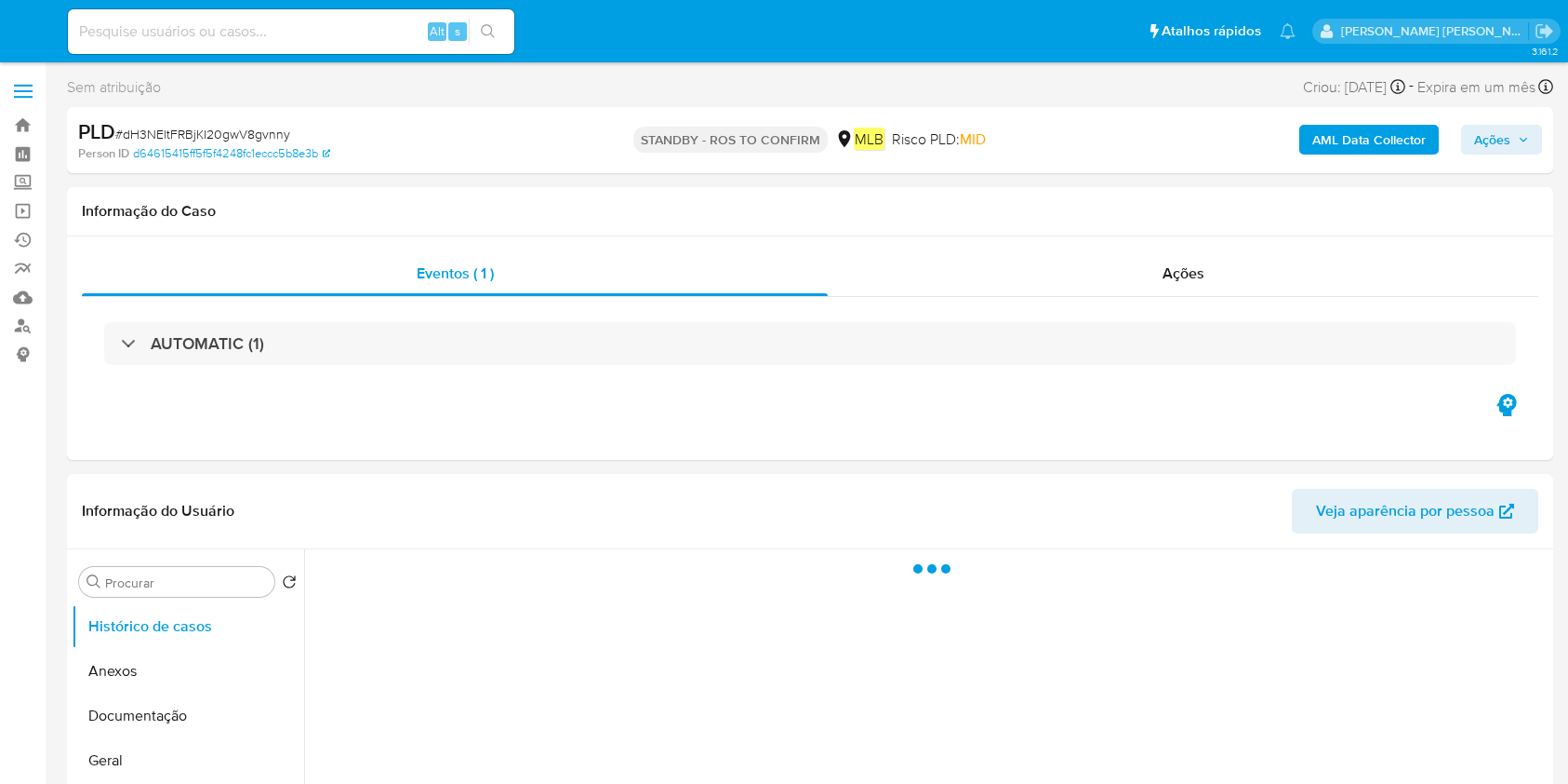
select select "10"
